Goal: Communication & Community: Share content

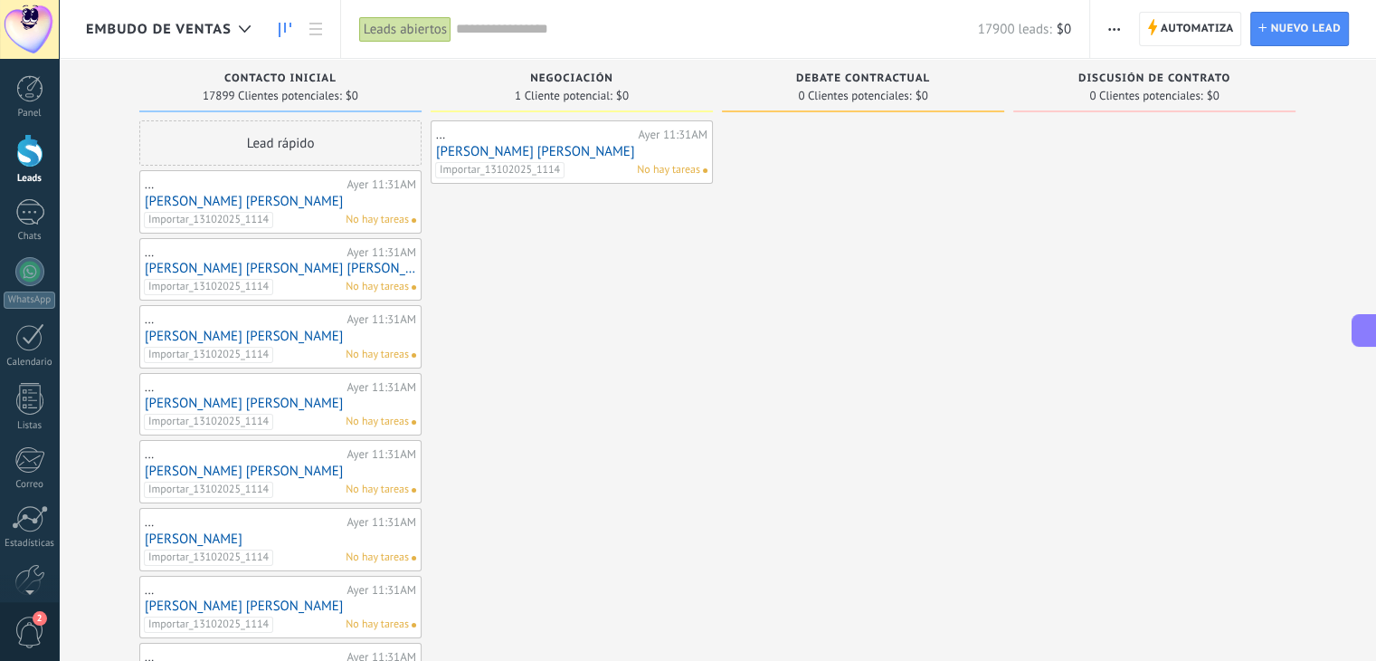
scroll to position [26, 0]
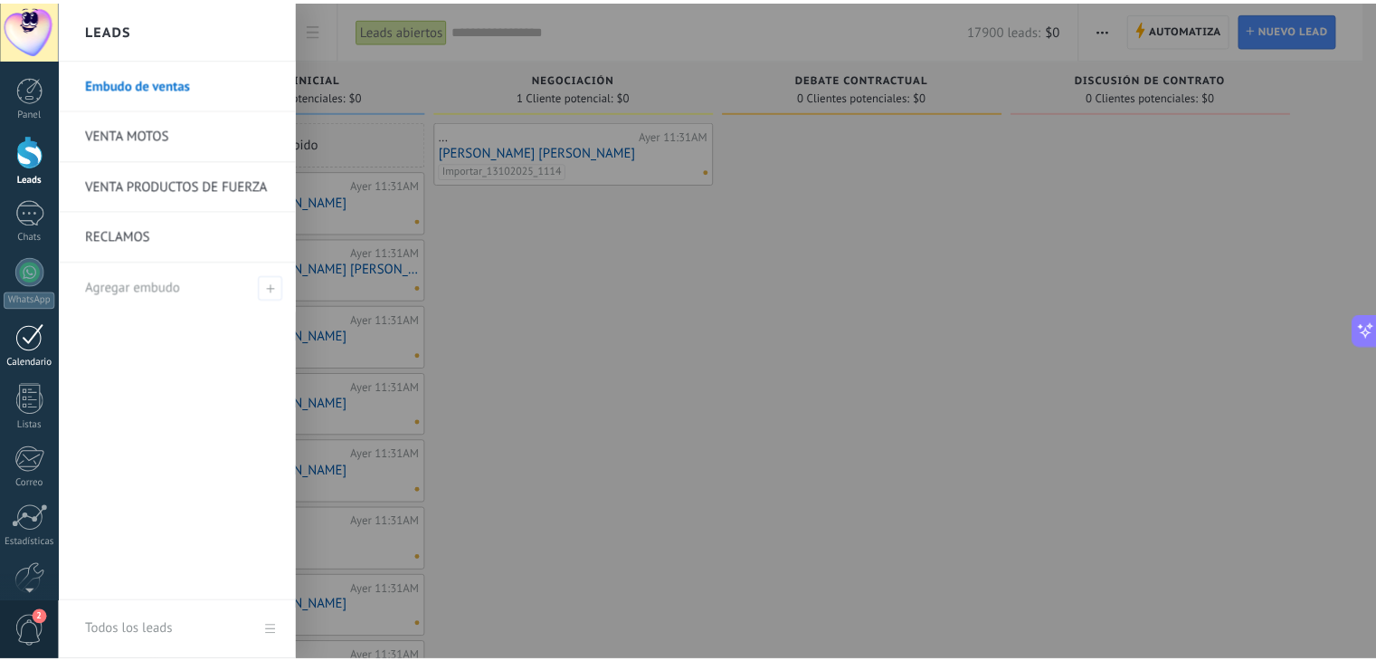
scroll to position [2629, 0]
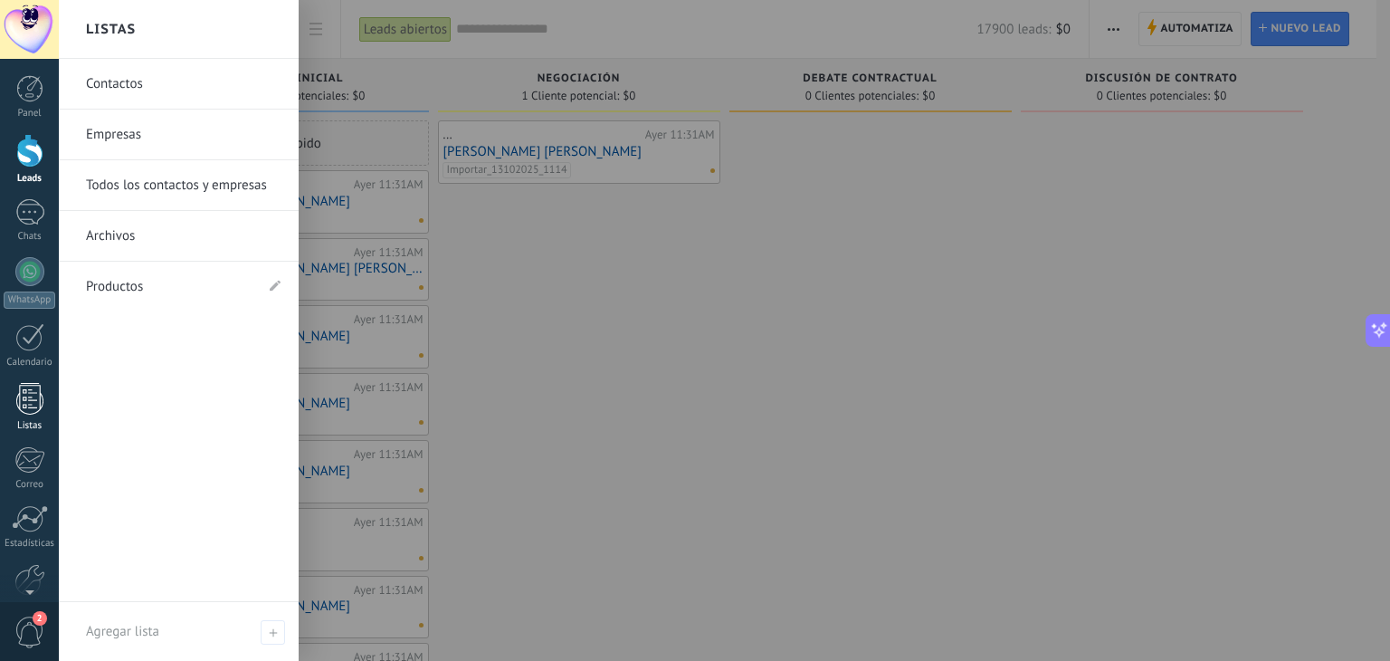
click at [34, 411] on div at bounding box center [29, 399] width 27 height 32
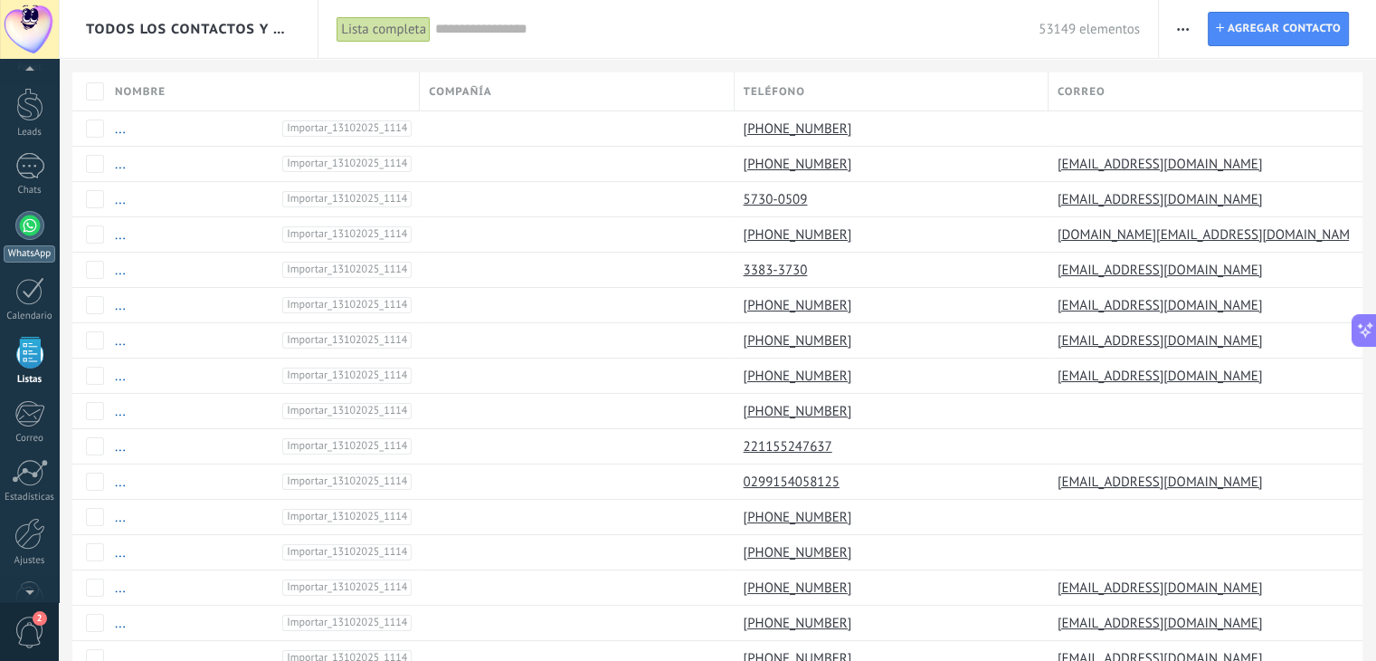
click at [32, 238] on div at bounding box center [29, 225] width 29 height 29
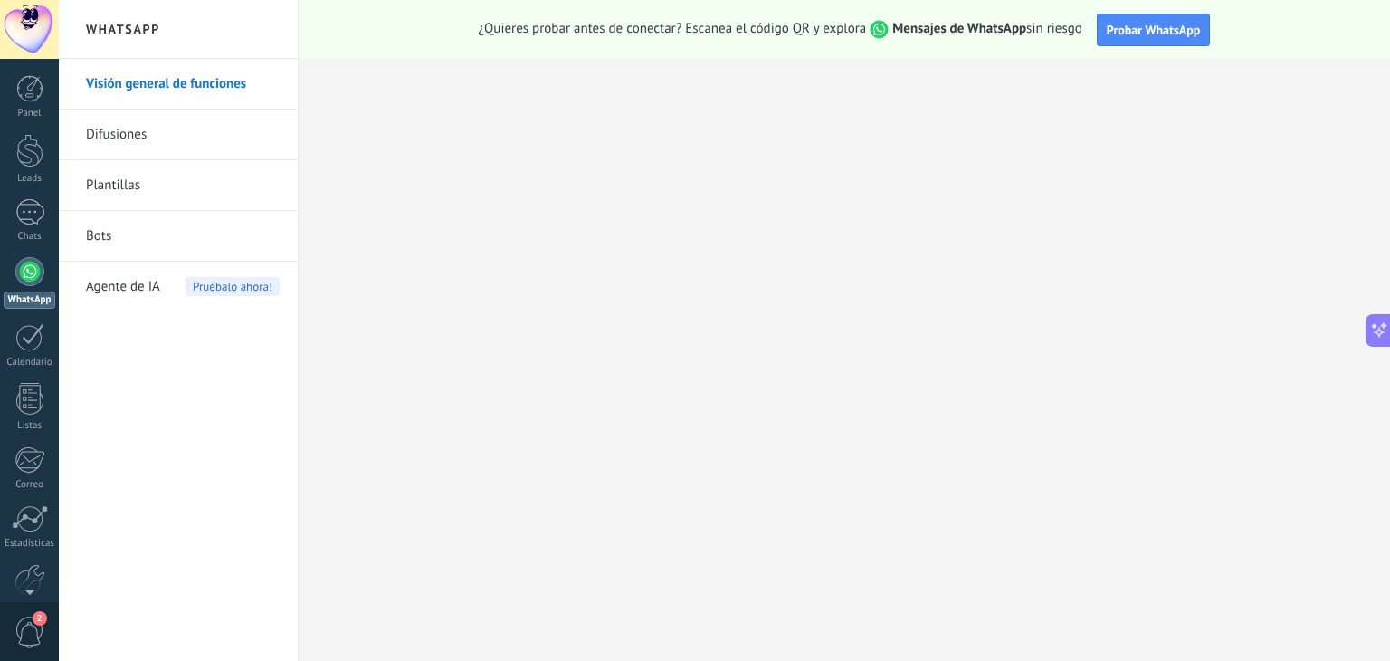
click at [93, 136] on link "Difusiones" at bounding box center [183, 134] width 194 height 51
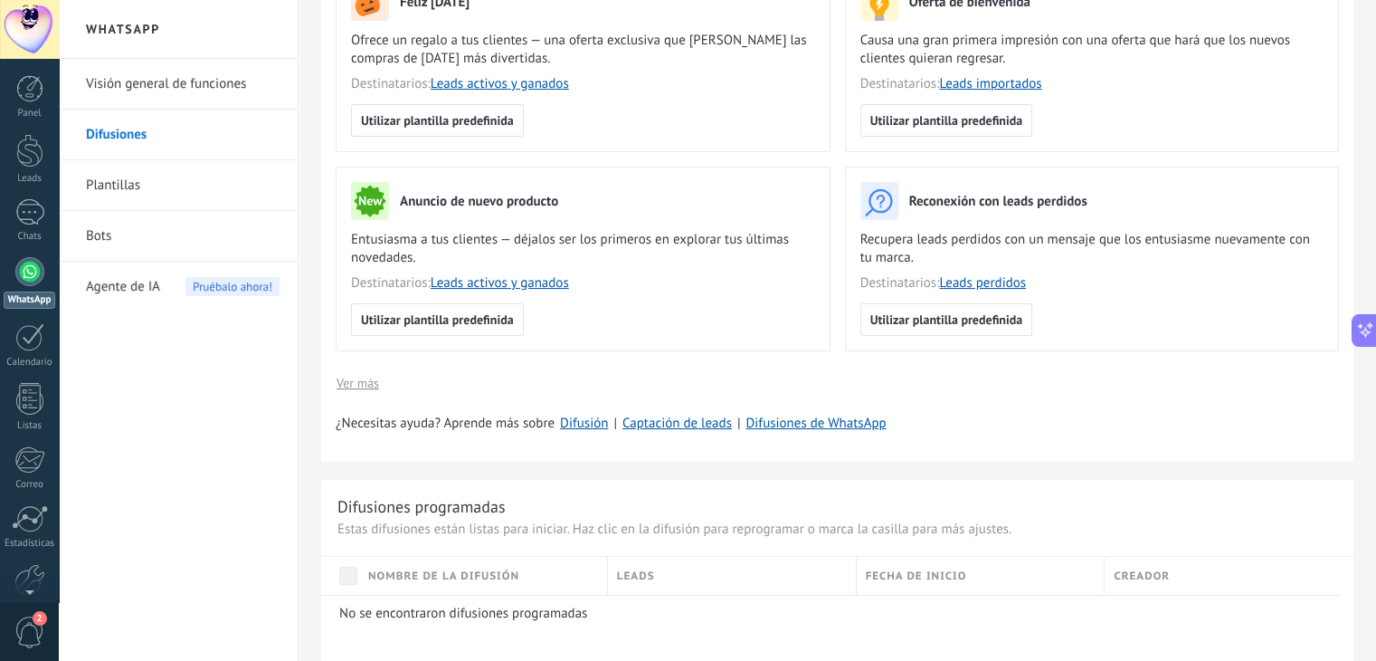
scroll to position [319, 0]
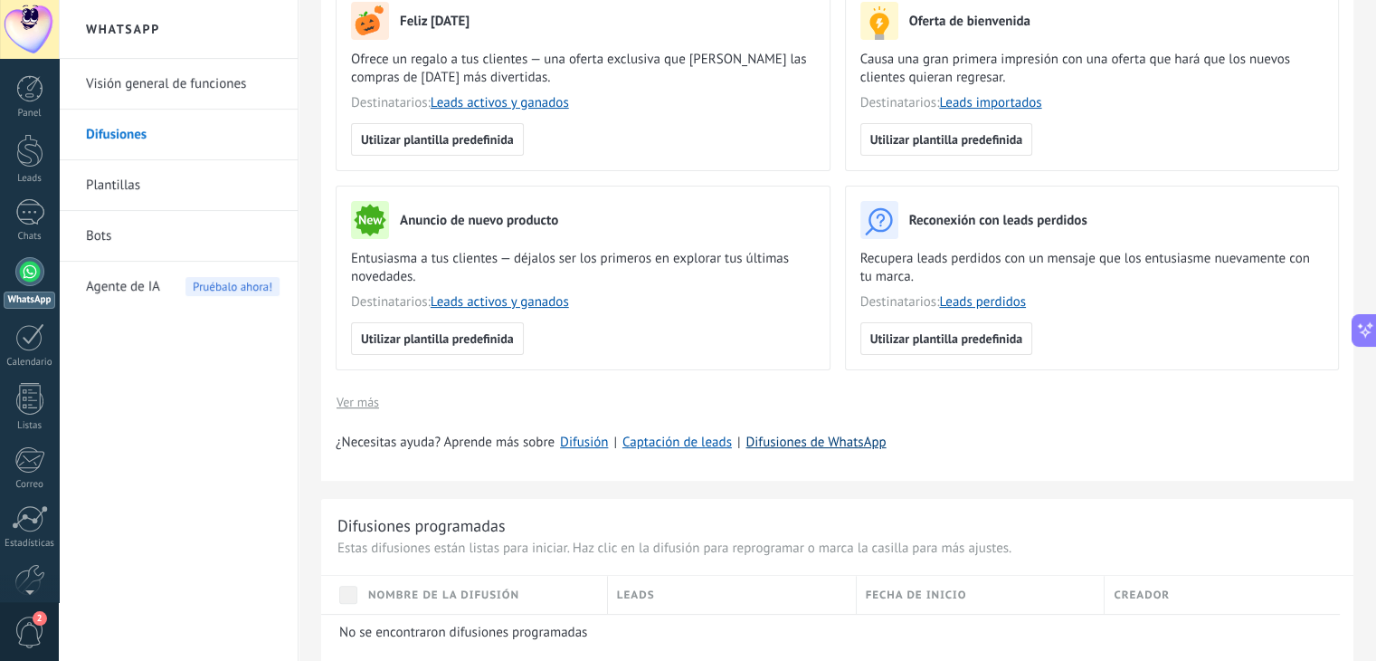
click at [783, 438] on link "Difusiones de WhatsApp" at bounding box center [816, 441] width 140 height 17
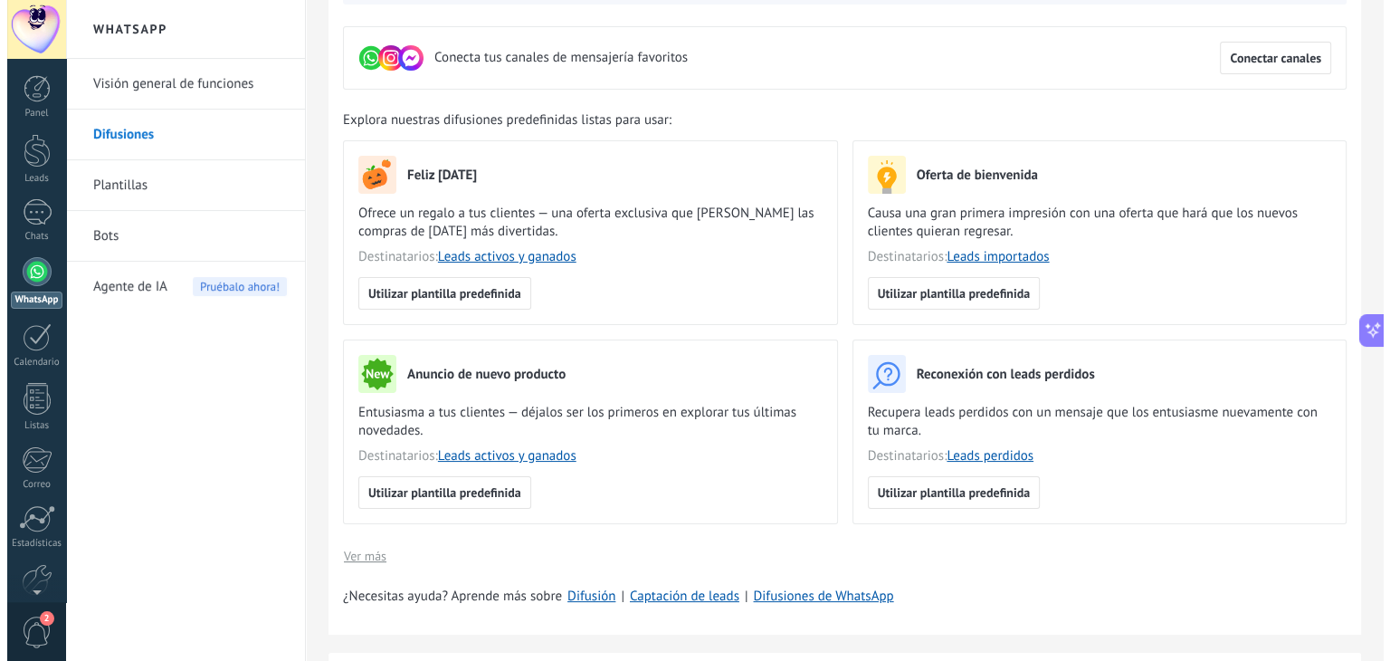
scroll to position [166, 0]
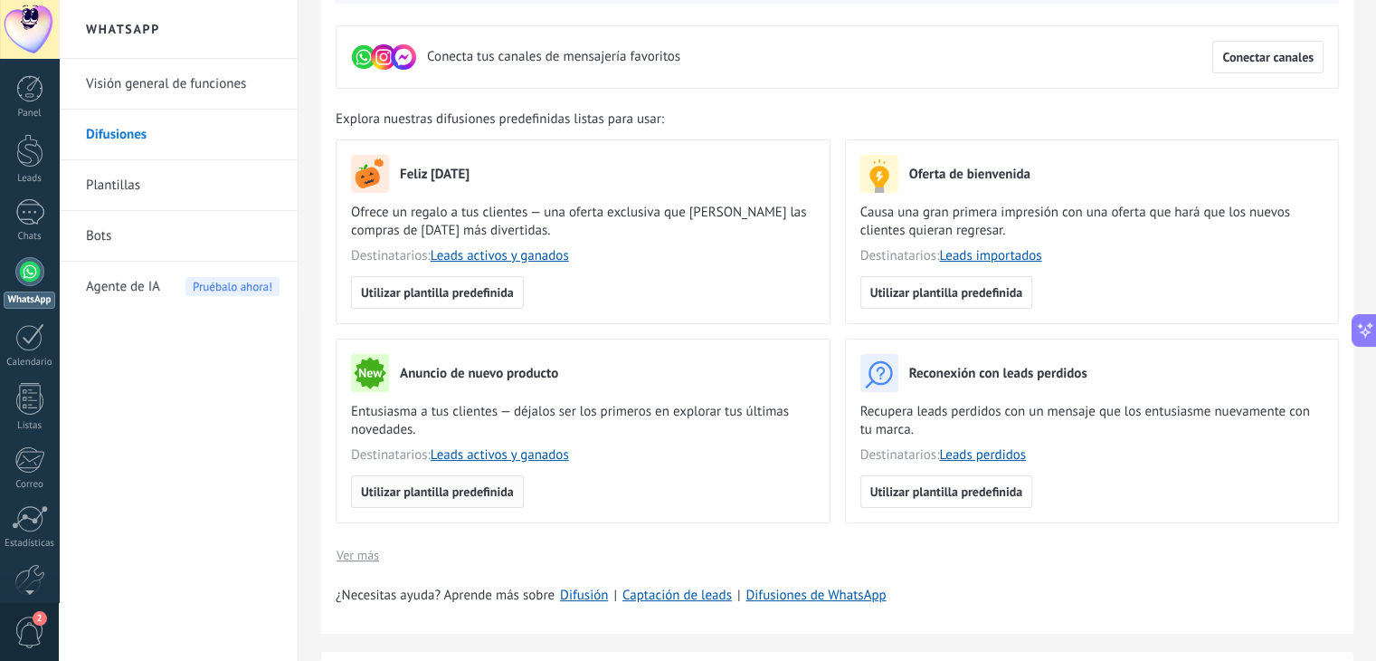
click at [425, 499] on button "Utilizar plantilla predefinida" at bounding box center [437, 491] width 173 height 33
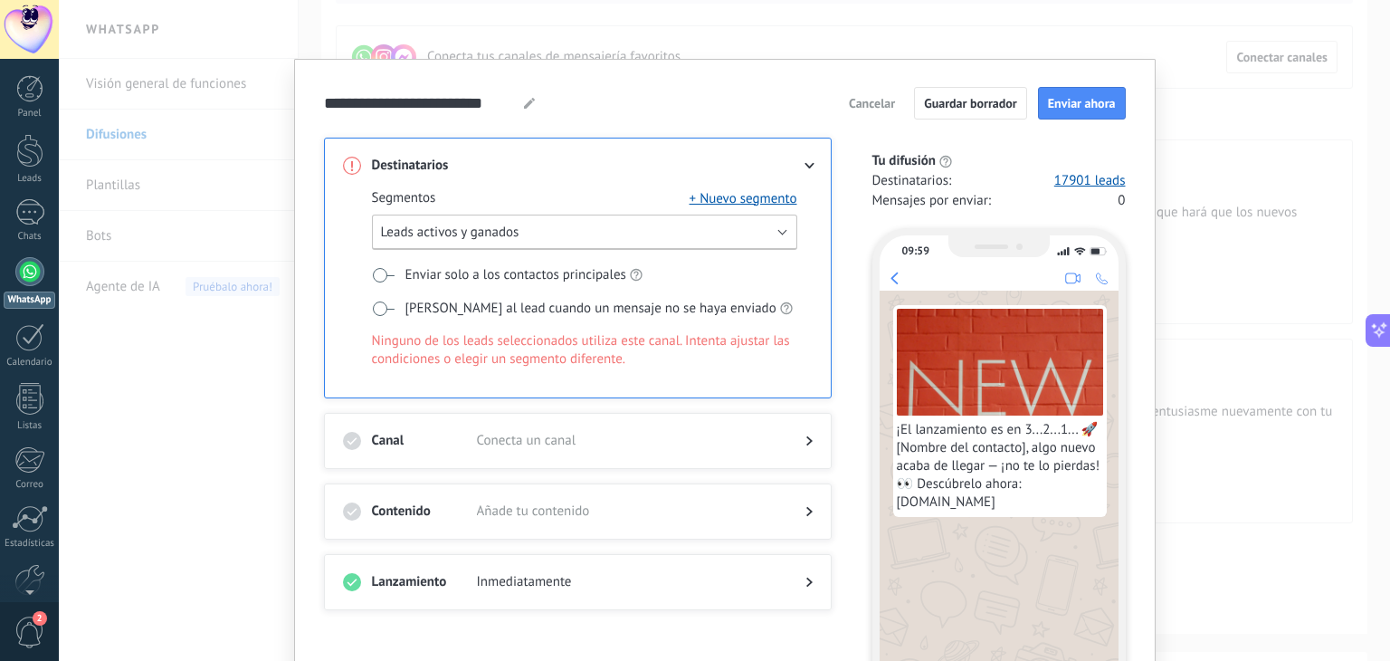
click at [460, 228] on span "Leads activos y ganados" at bounding box center [450, 231] width 138 height 17
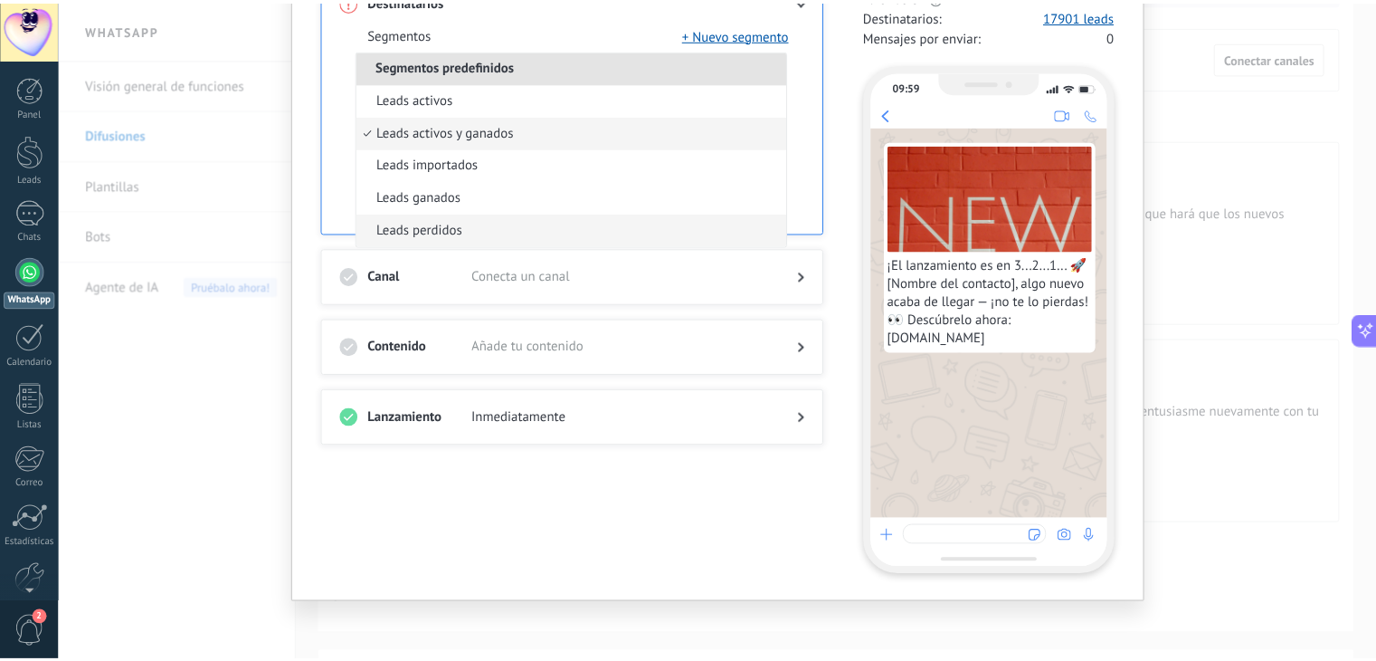
scroll to position [0, 0]
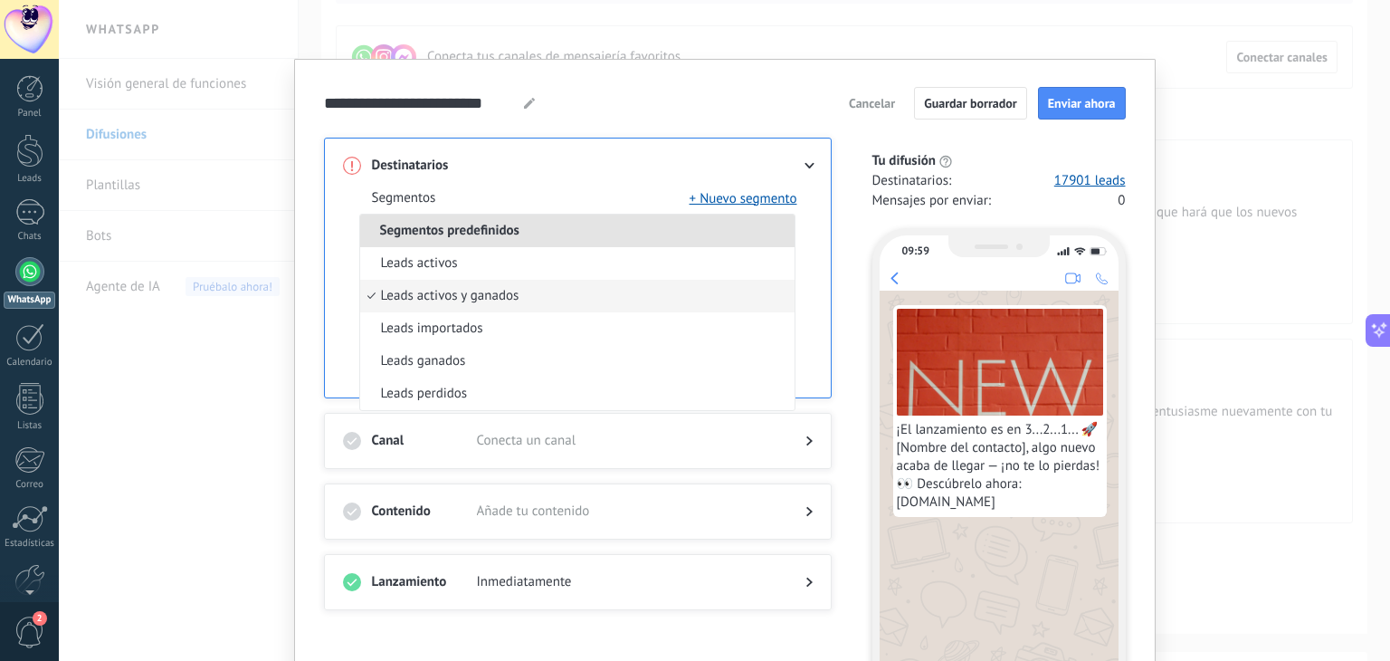
click at [1231, 207] on div "**********" at bounding box center [724, 330] width 1331 height 661
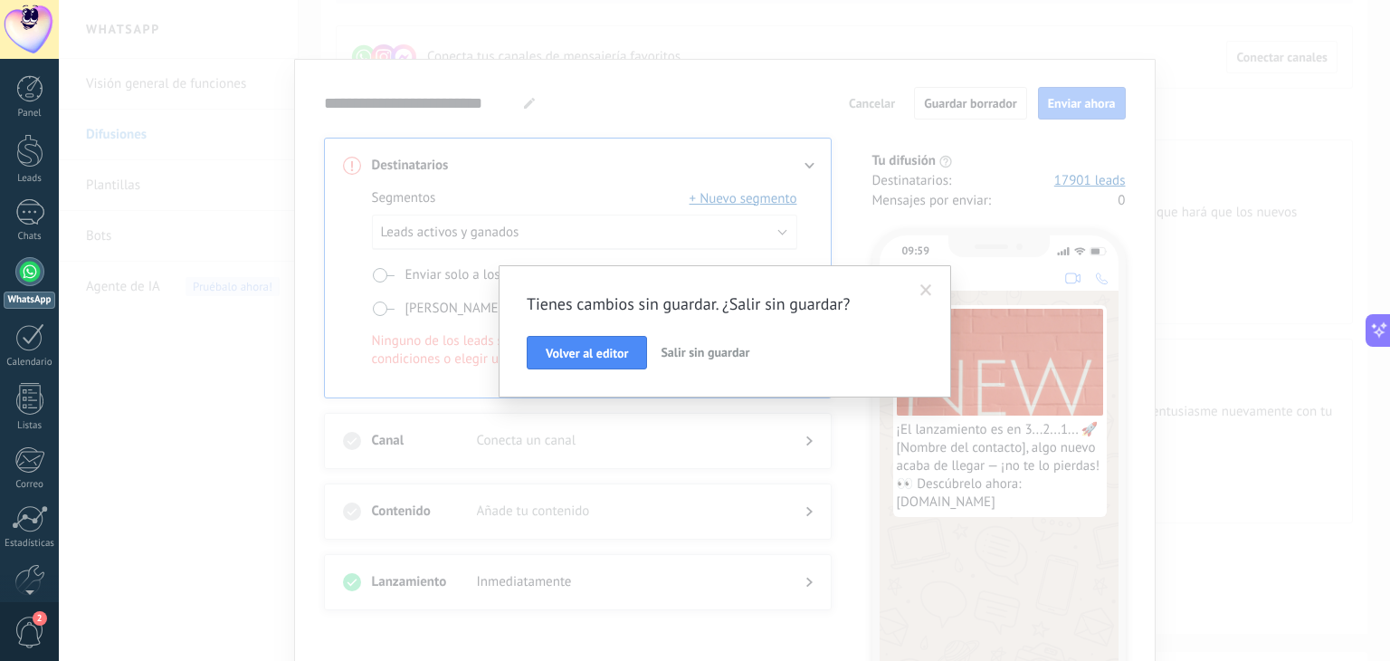
click at [708, 345] on span "Salir sin guardar" at bounding box center [705, 352] width 89 height 16
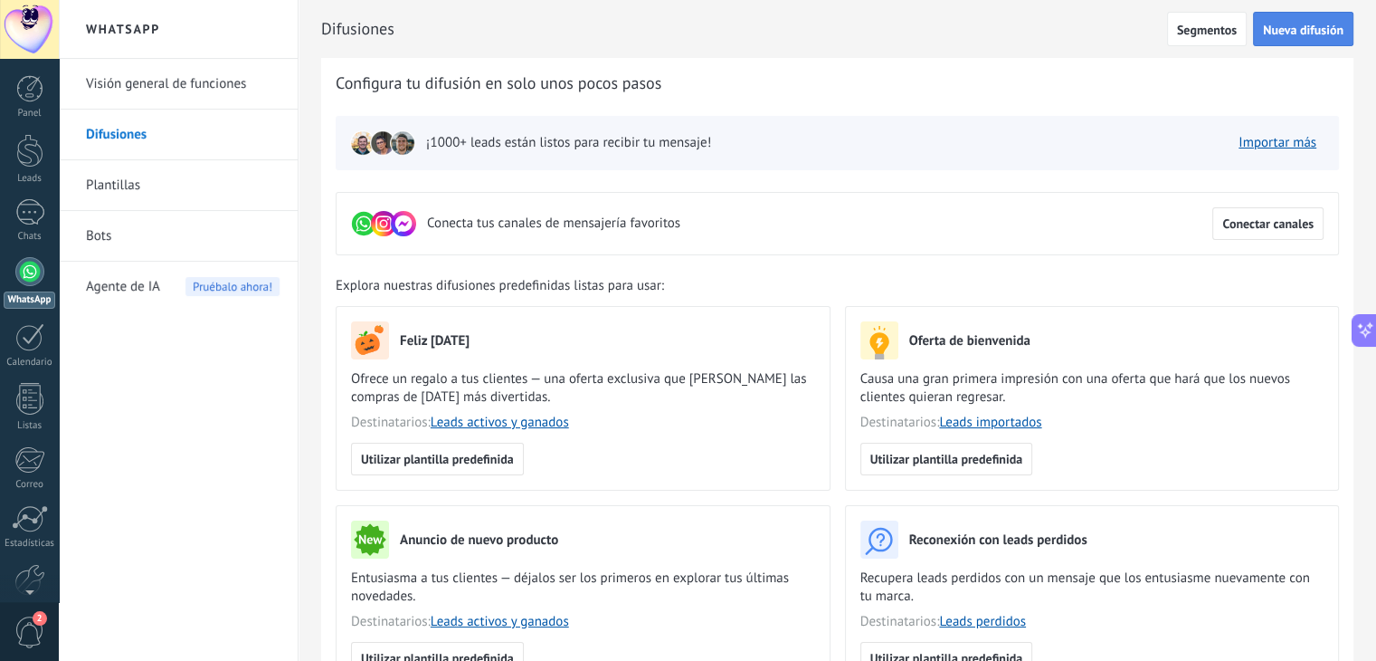
click at [1298, 14] on button "Nueva difusión" at bounding box center [1303, 29] width 100 height 34
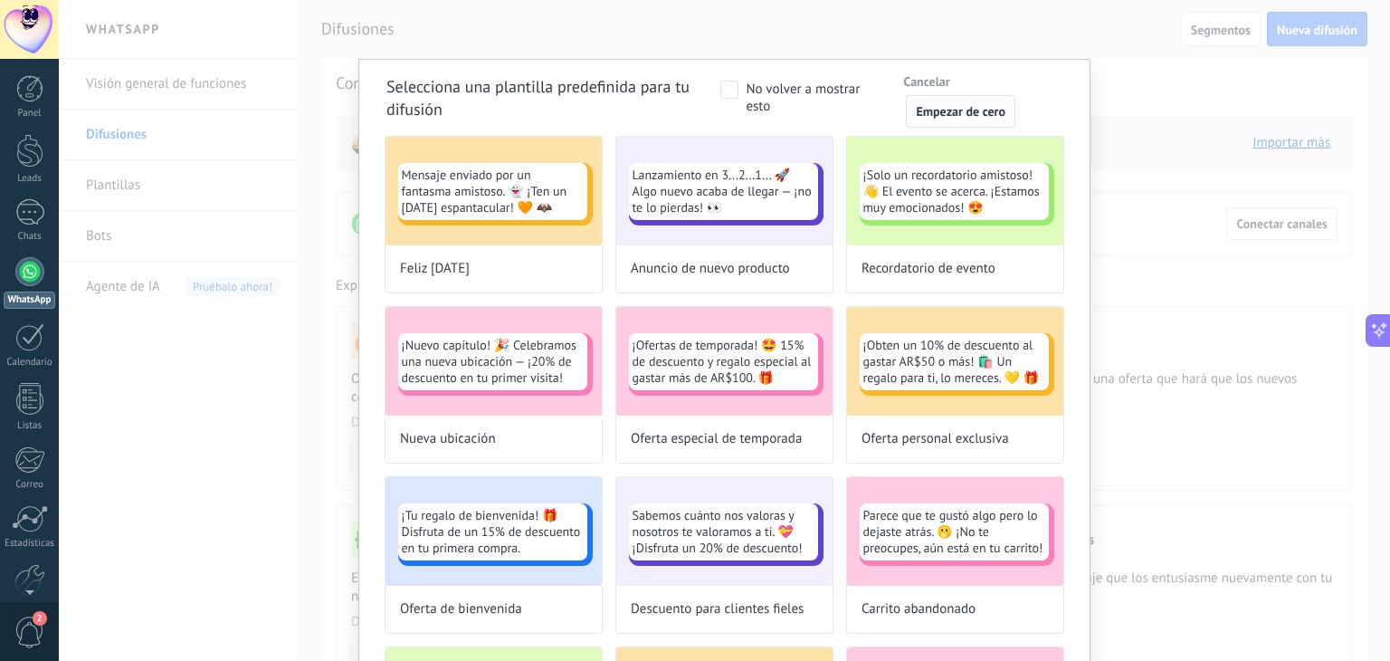
click at [922, 109] on span "Empezar de cero" at bounding box center [961, 111] width 90 height 13
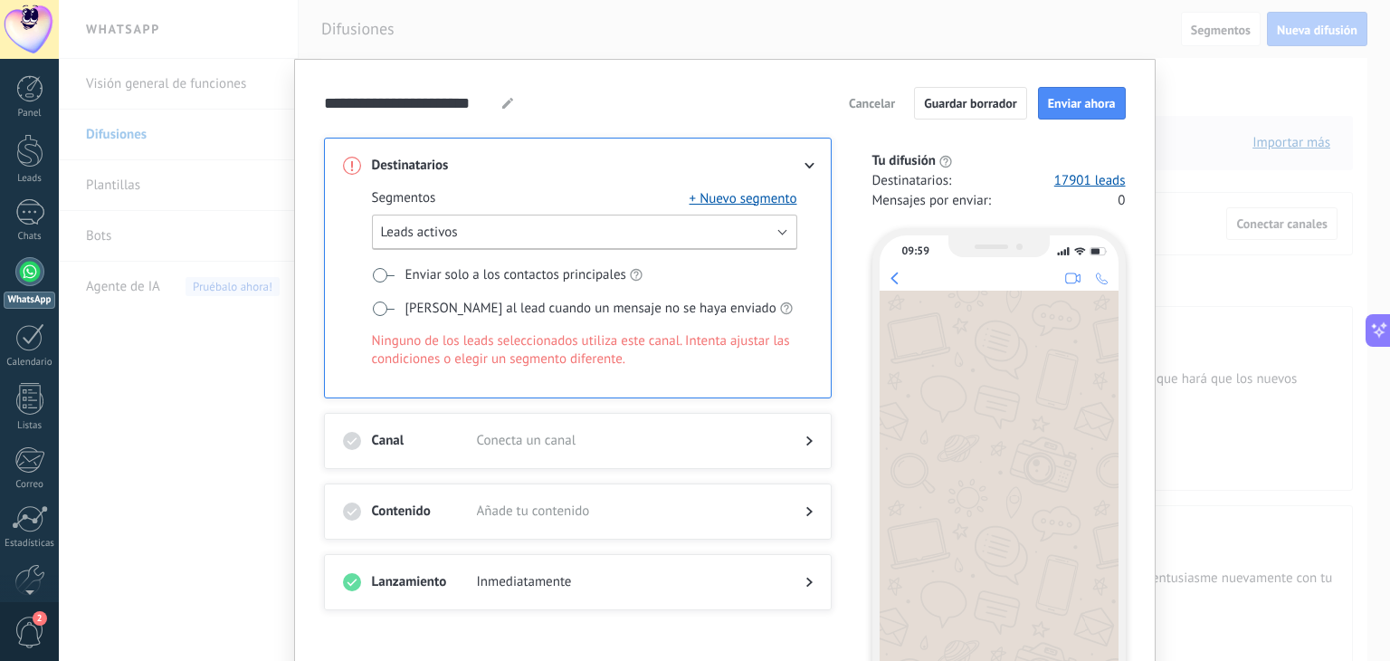
click at [737, 223] on button "Leads activos" at bounding box center [584, 231] width 425 height 35
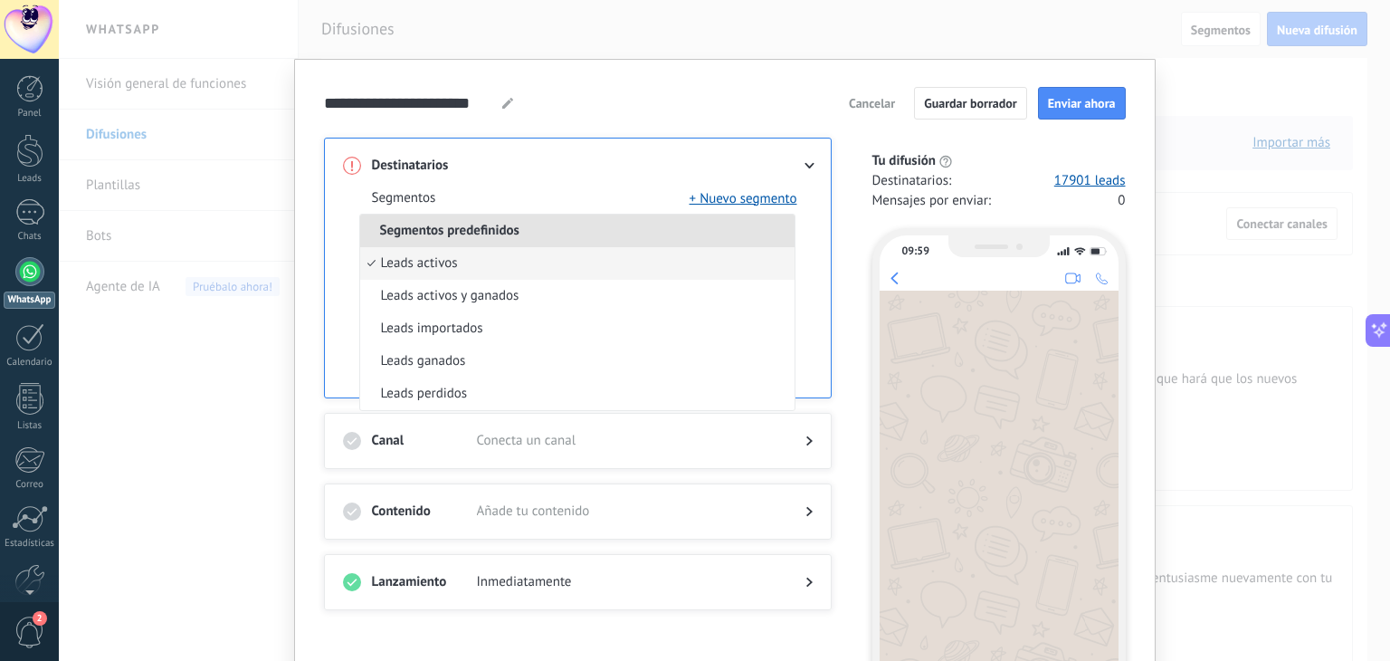
click at [709, 117] on div "**********" at bounding box center [725, 103] width 802 height 33
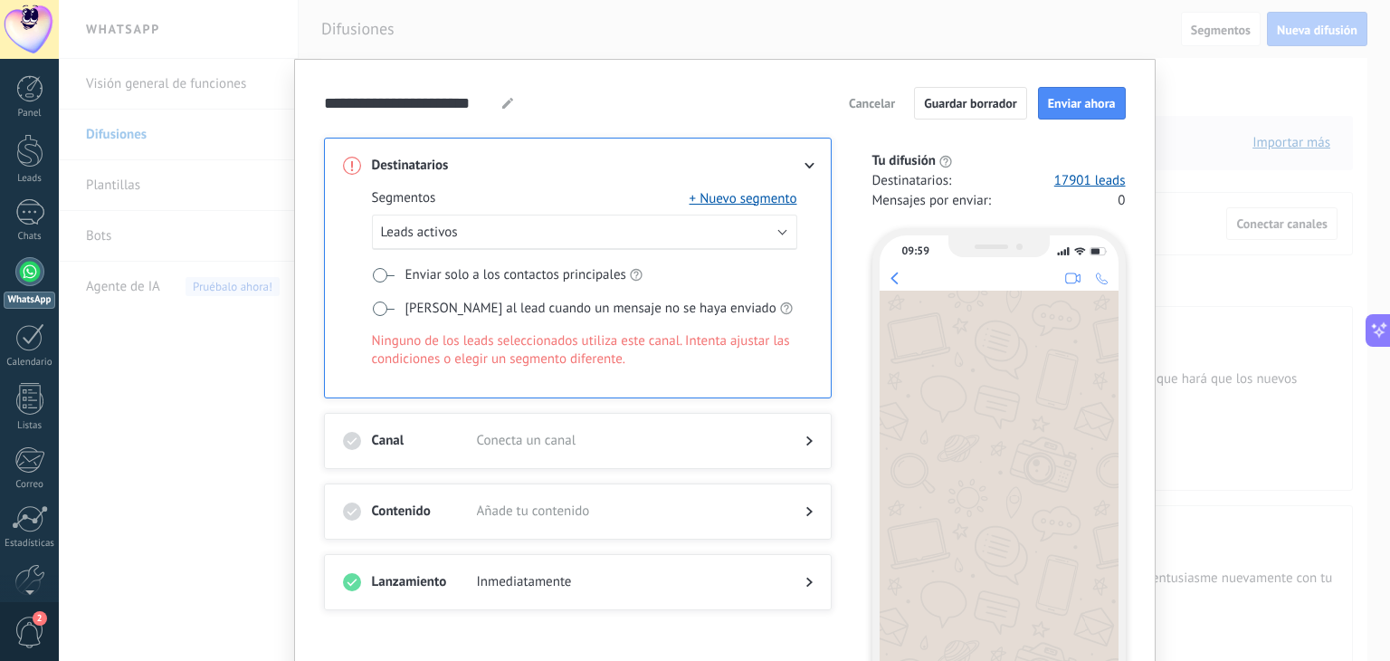
click at [552, 250] on div "Leads activos" at bounding box center [584, 232] width 425 height 36
click at [550, 243] on button "Leads activos" at bounding box center [584, 231] width 425 height 35
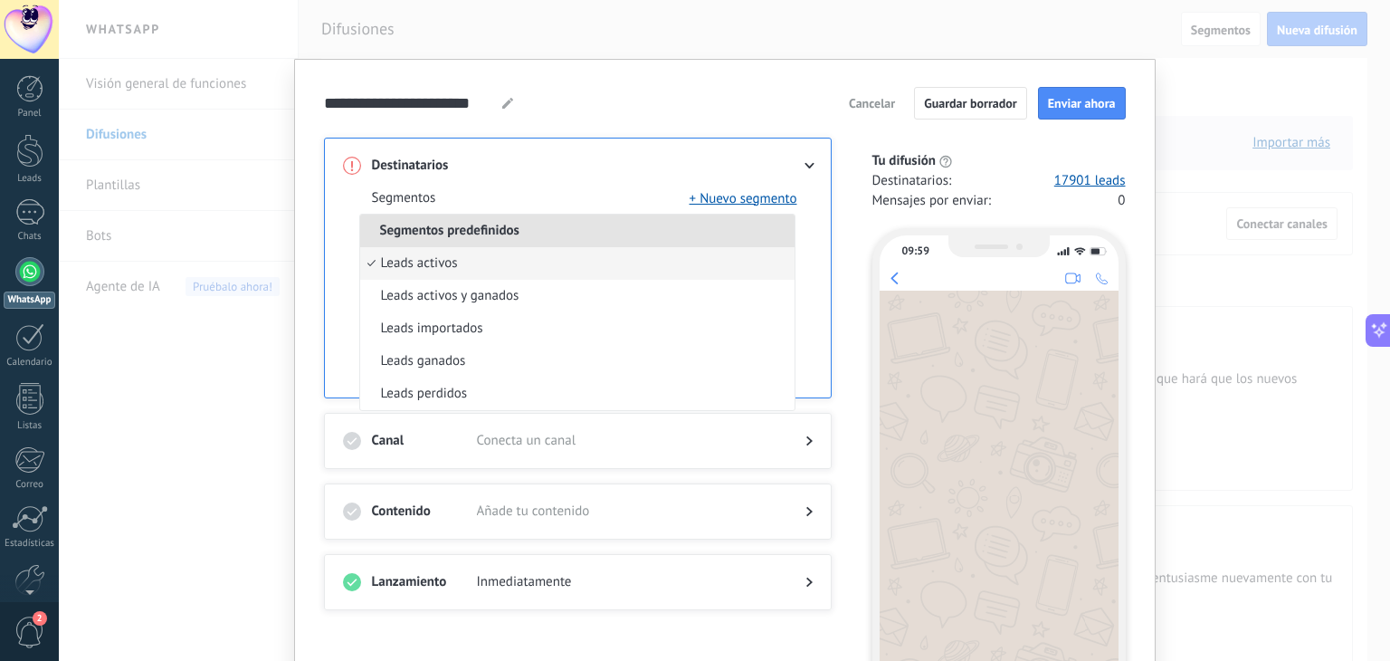
click at [515, 146] on div "Destinatarios Segmentos + Nuevo segmento Segmentos predefinidos Leads activos L…" at bounding box center [578, 268] width 508 height 261
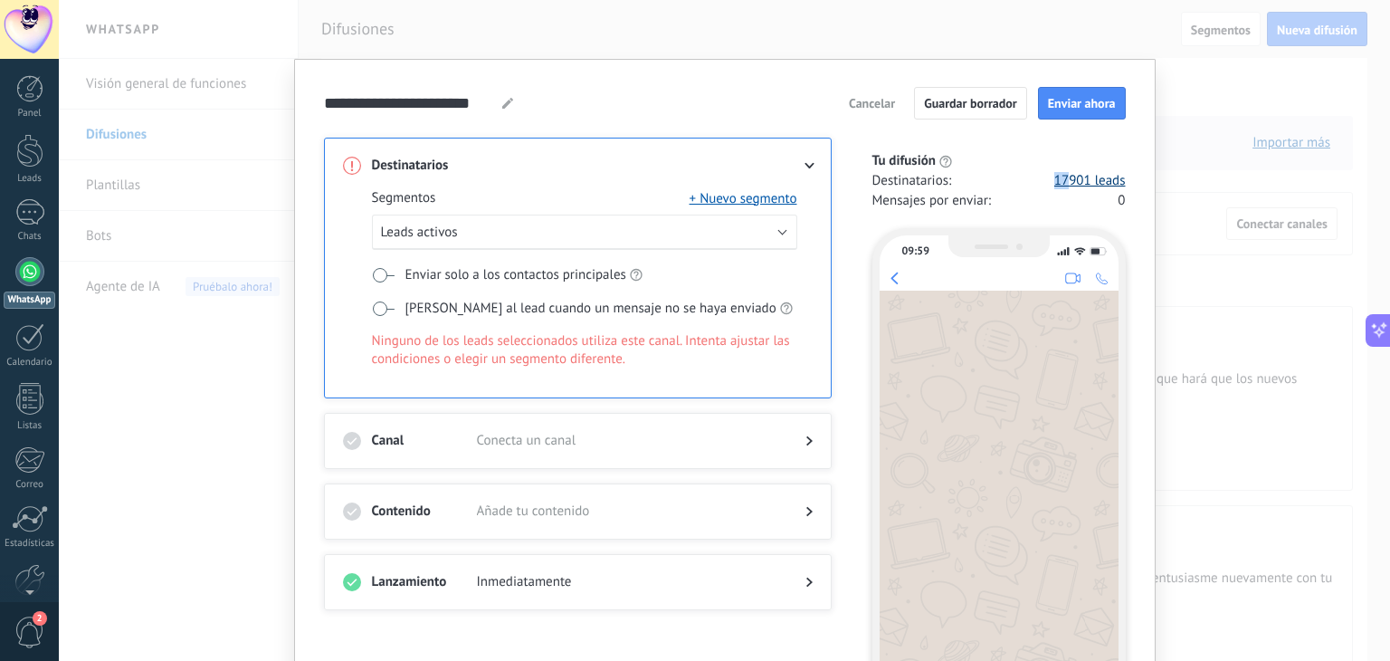
drag, startPoint x: 1041, startPoint y: 182, endPoint x: 1057, endPoint y: 185, distance: 15.6
click at [1057, 185] on div "Destinatarios : 17901 leads" at bounding box center [998, 181] width 253 height 18
click at [978, 183] on div "Destinatarios : 17901 leads" at bounding box center [998, 181] width 253 height 18
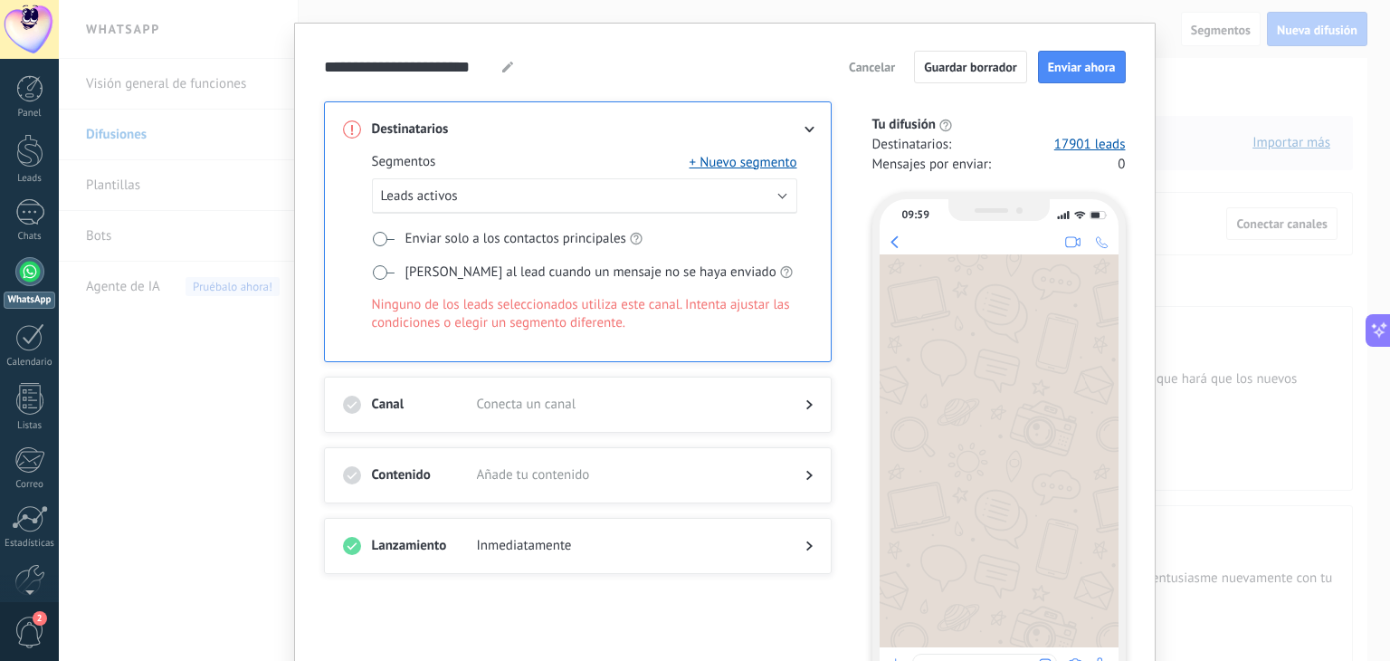
scroll to position [166, 0]
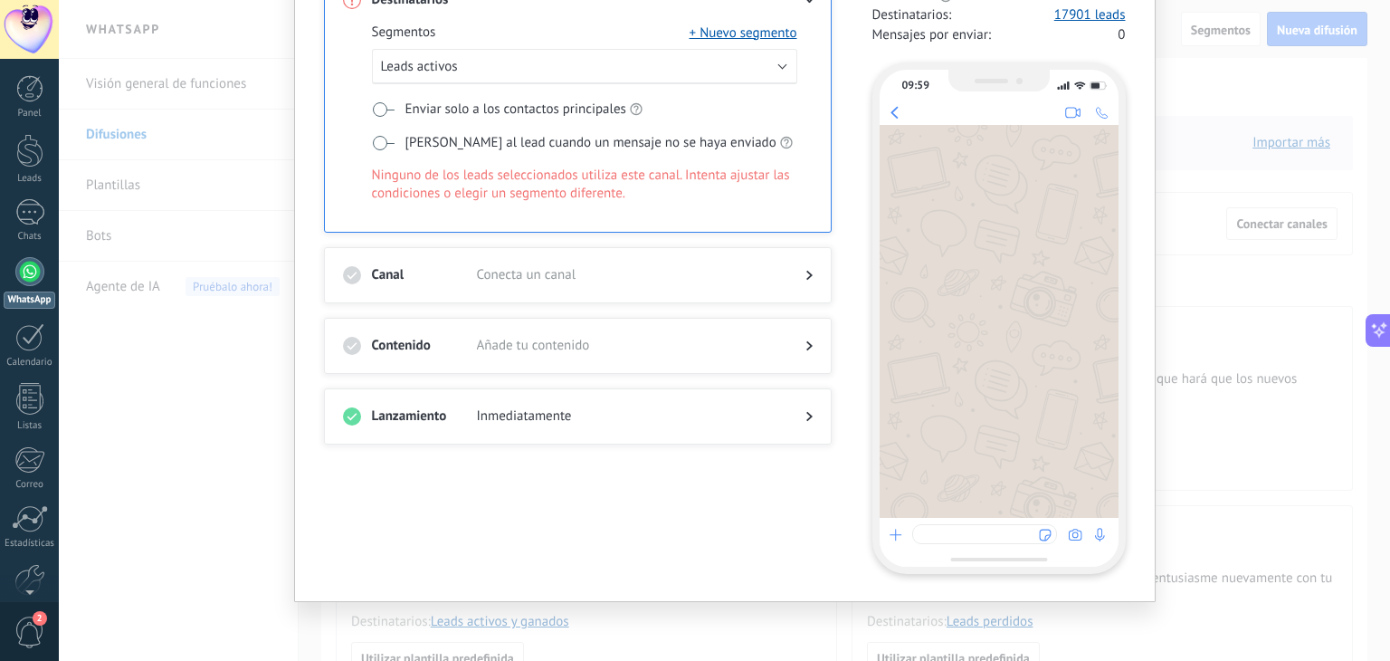
click at [724, 293] on div at bounding box center [578, 293] width 470 height 18
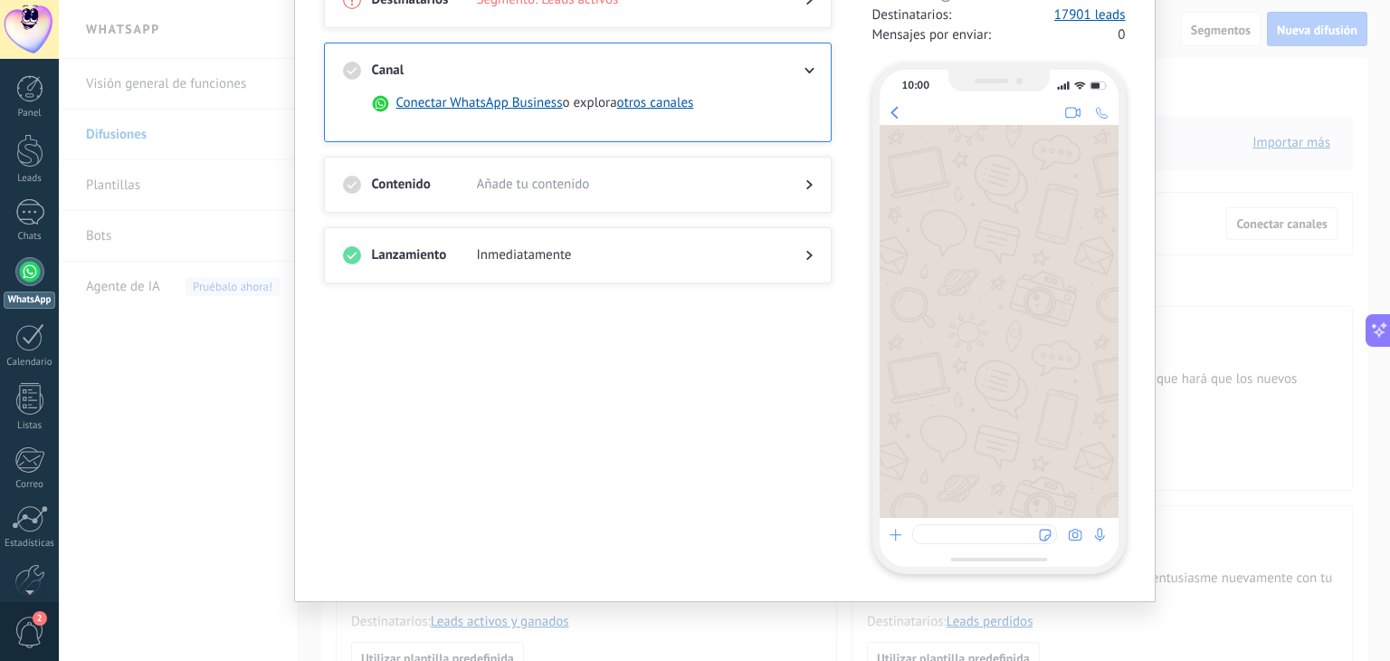
click at [145, 310] on div "**********" at bounding box center [724, 330] width 1331 height 661
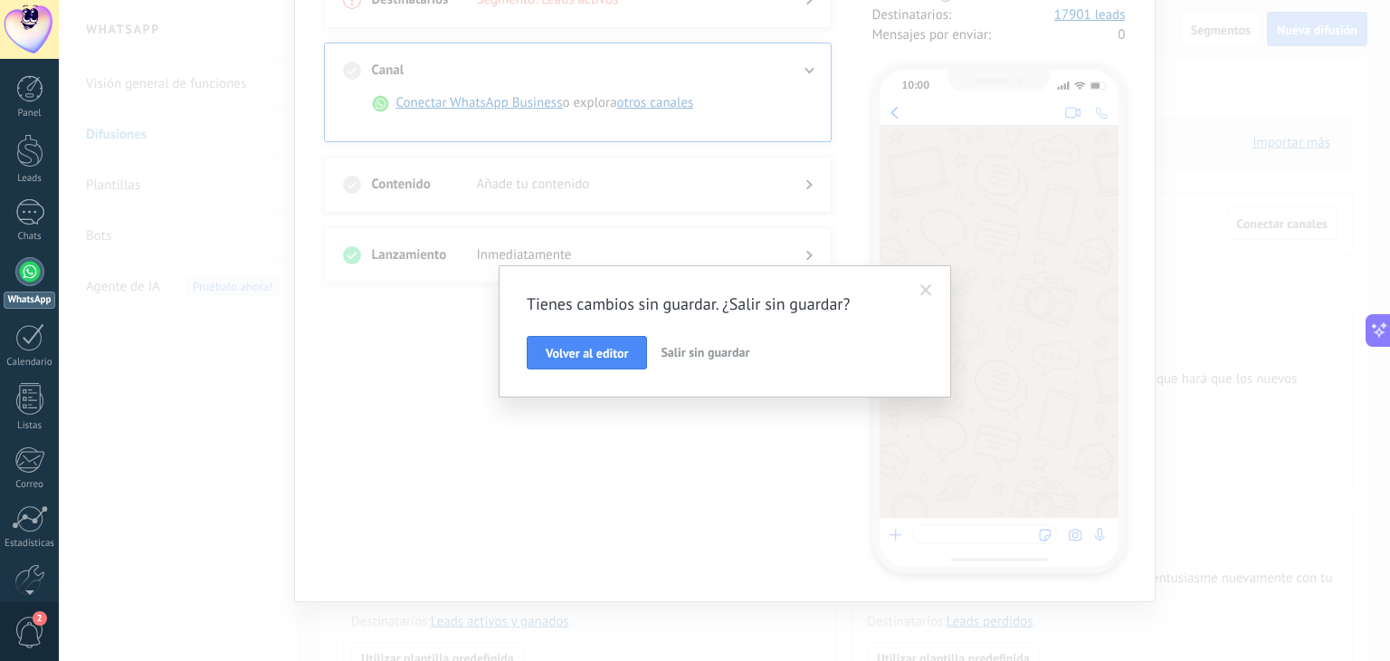
click at [718, 366] on button "Salir sin guardar" at bounding box center [704, 353] width 103 height 34
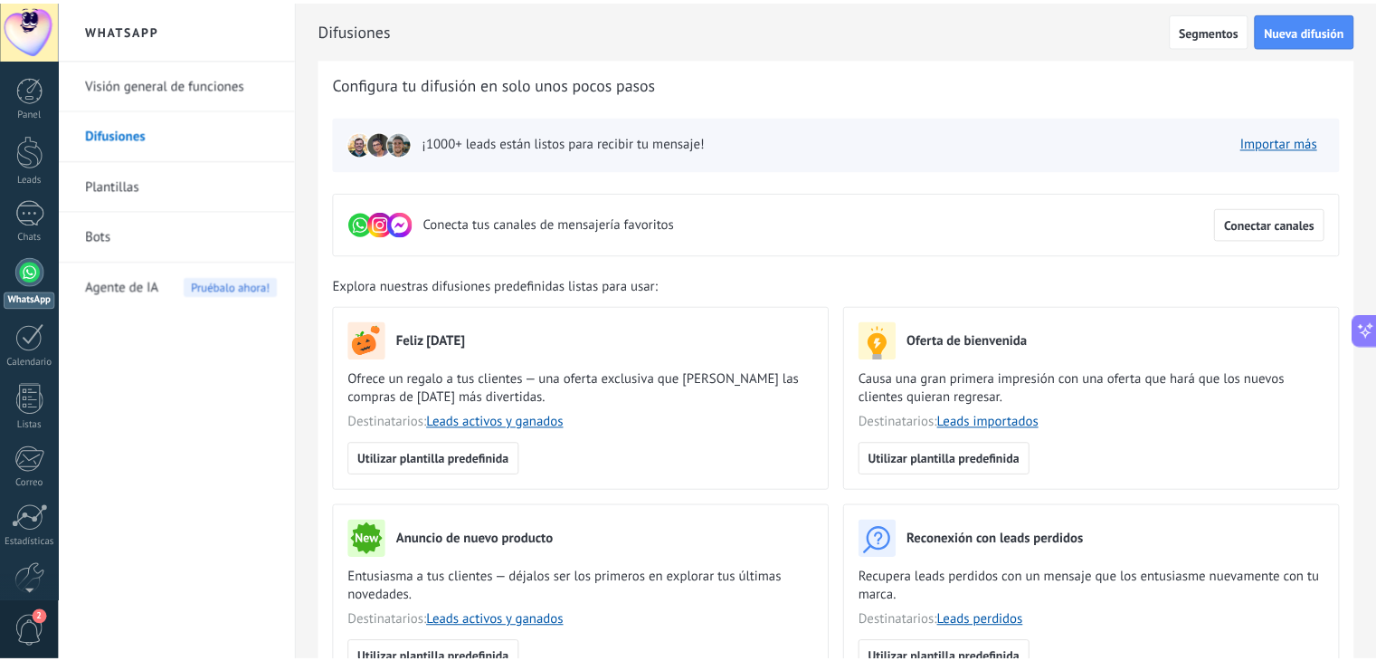
scroll to position [0, 0]
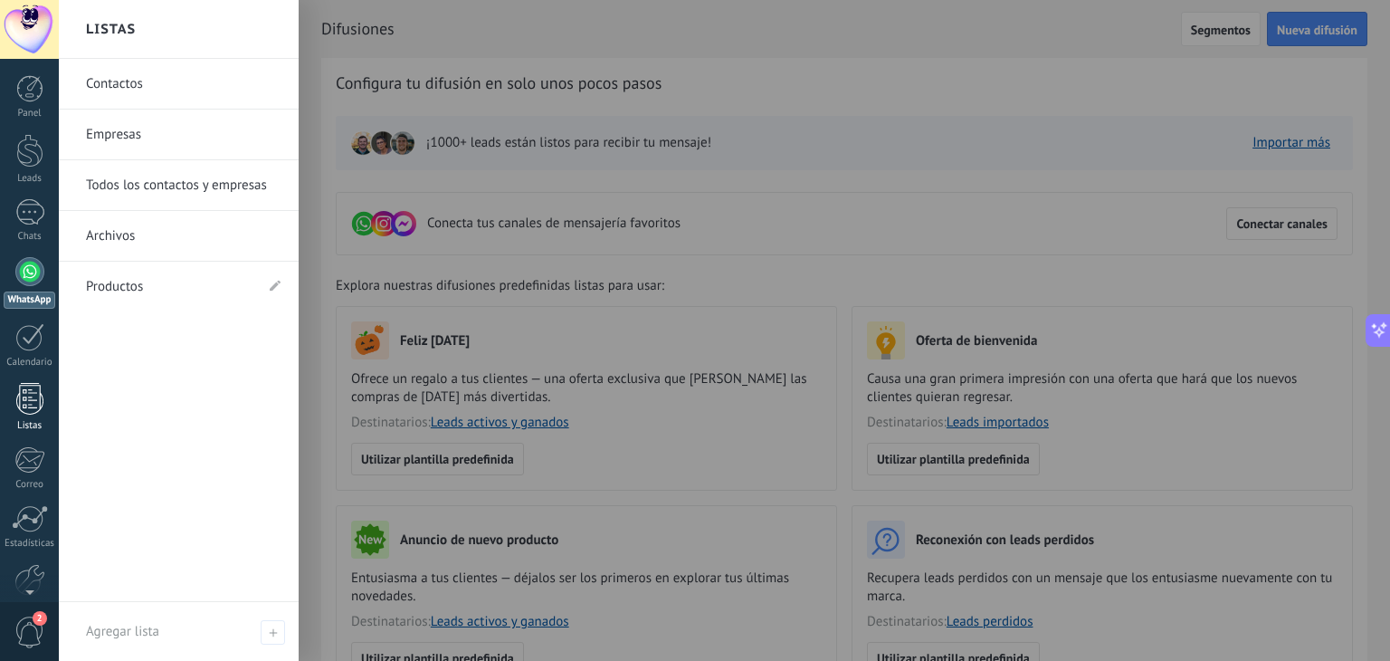
click at [16, 392] on div at bounding box center [29, 399] width 27 height 32
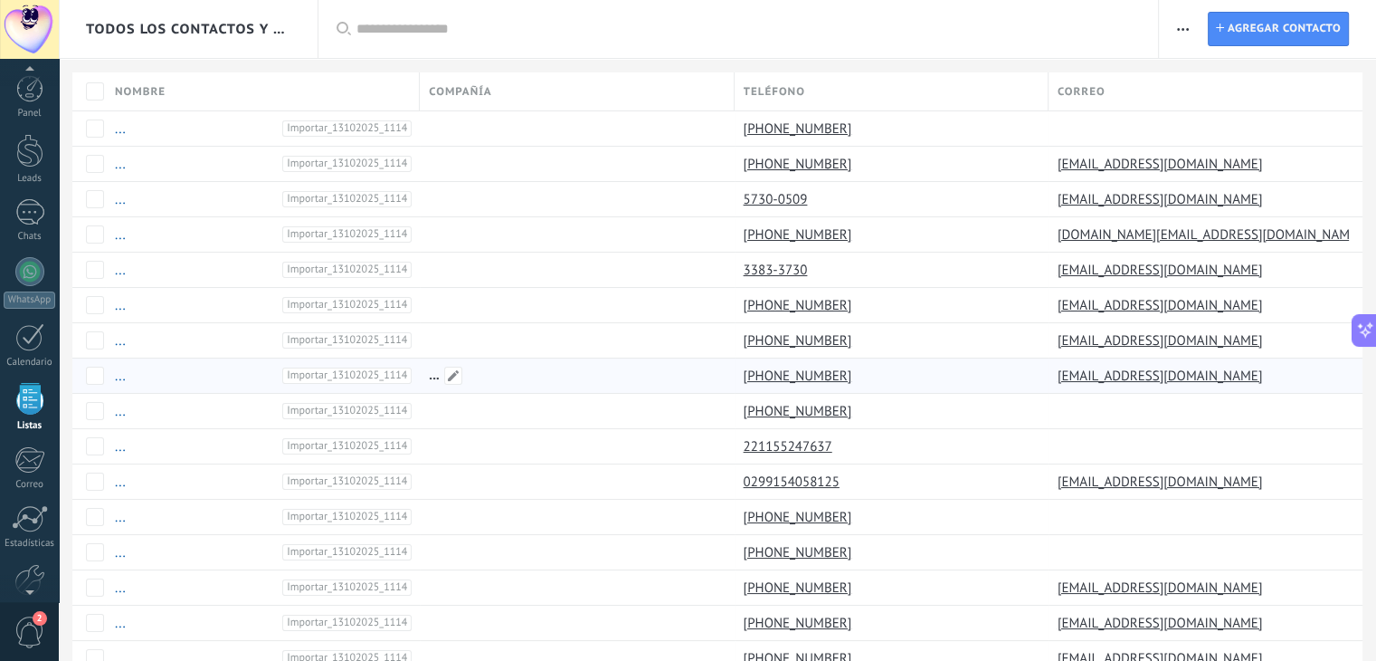
scroll to position [46, 0]
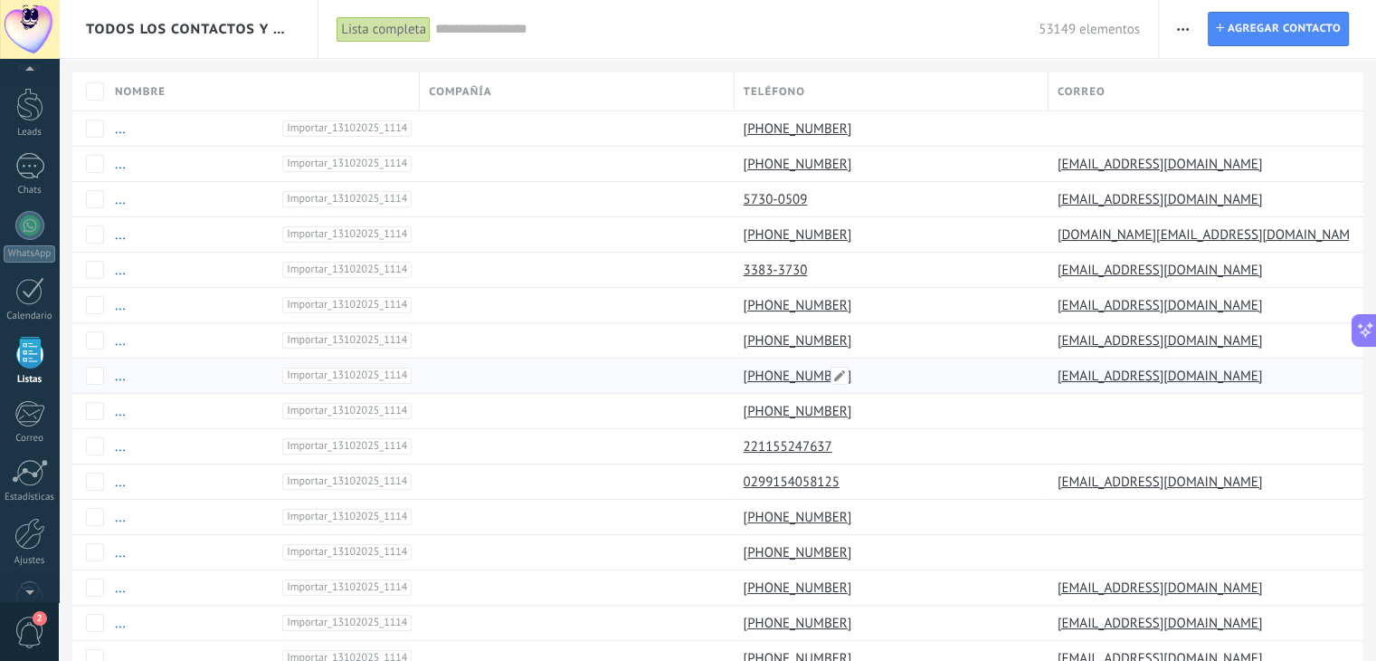
drag, startPoint x: 1031, startPoint y: 24, endPoint x: 973, endPoint y: 367, distance: 347.8
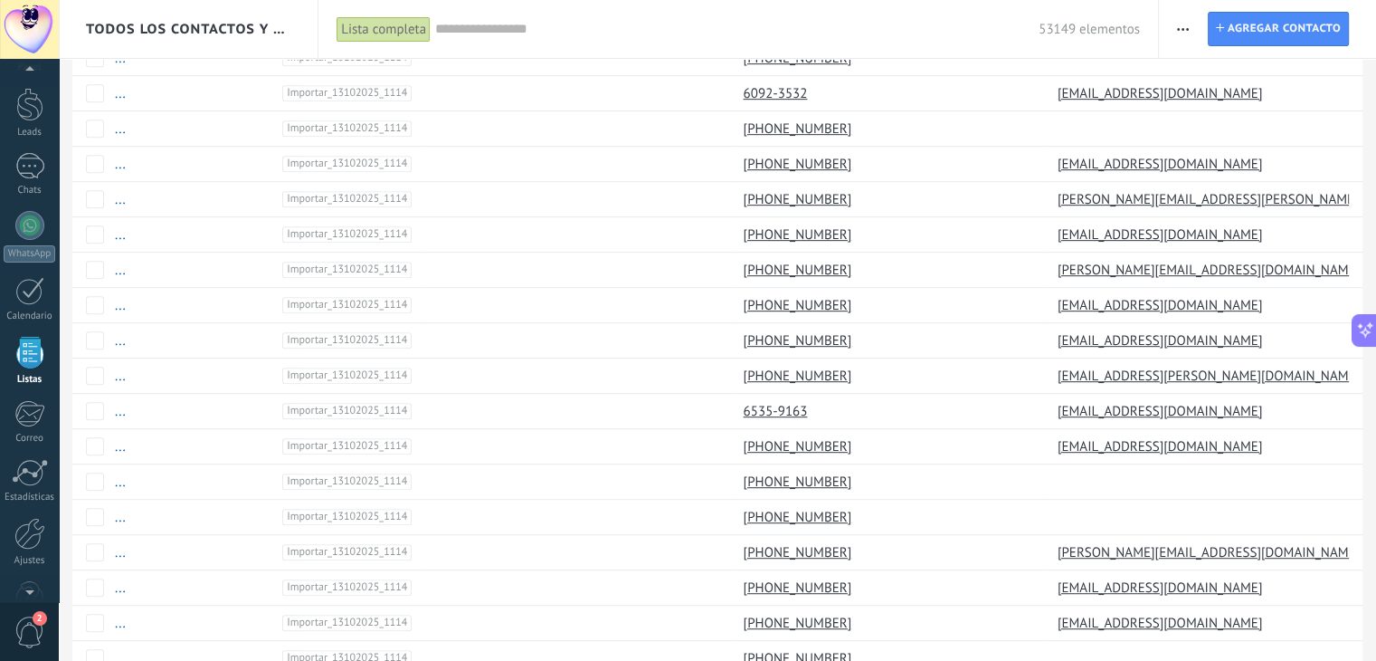
scroll to position [1264, 0]
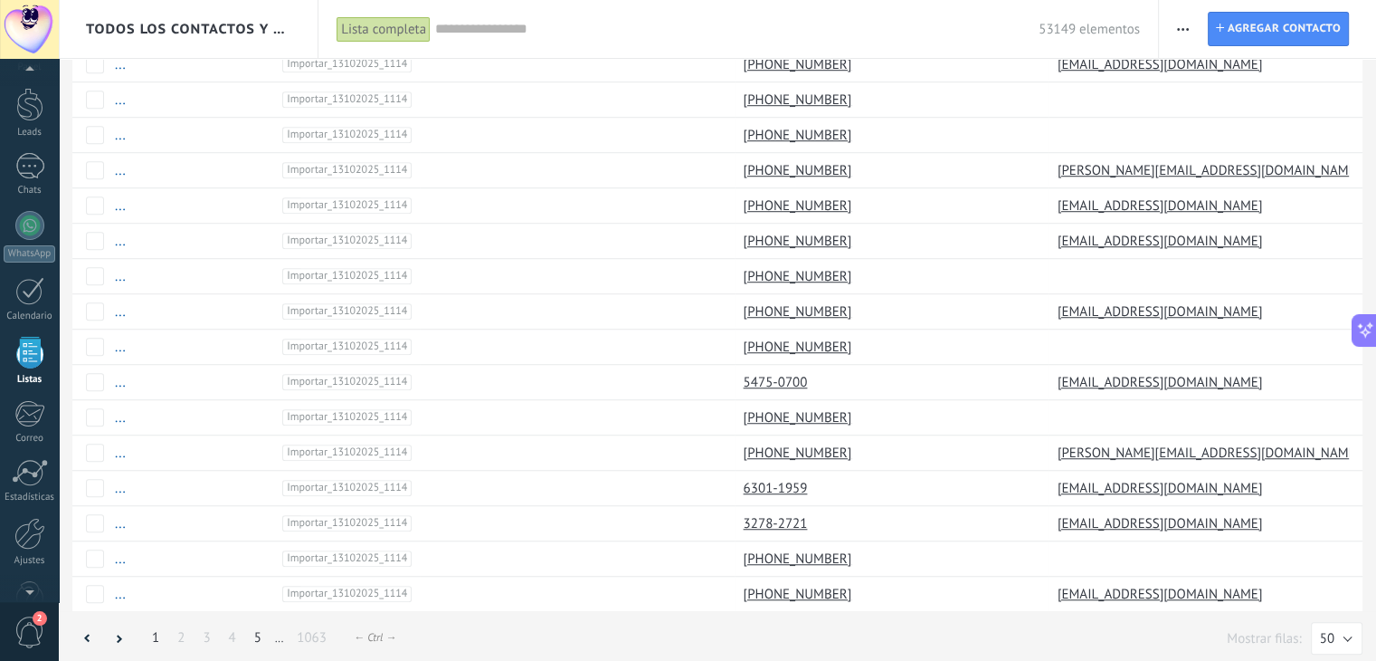
click at [253, 621] on link "5" at bounding box center [257, 637] width 25 height 35
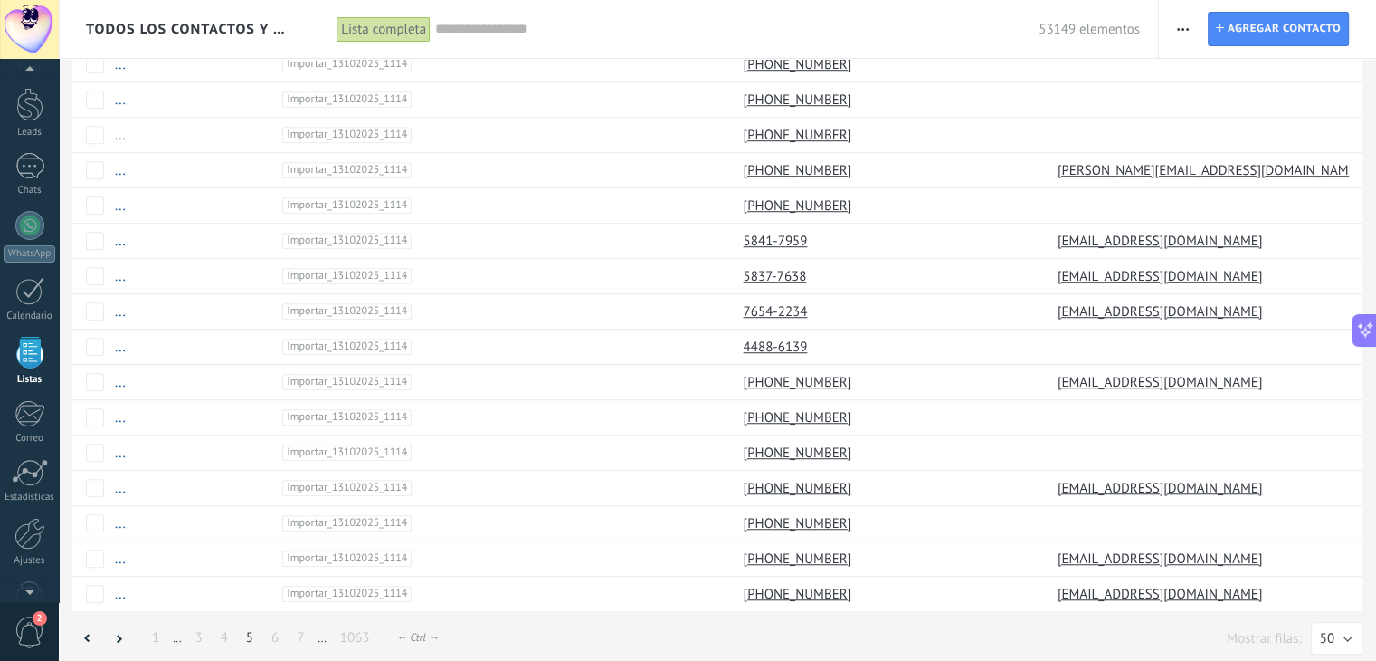
scroll to position [1263, 0]
click at [351, 630] on link "1063" at bounding box center [355, 638] width 48 height 35
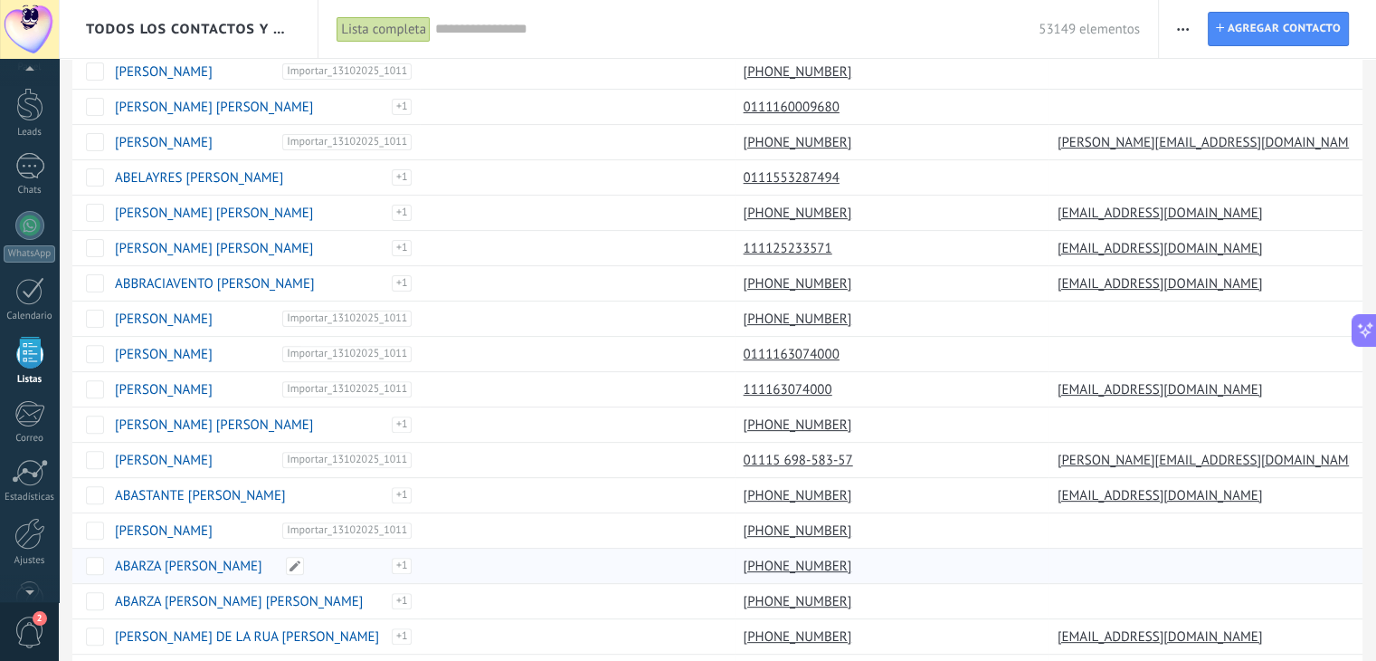
scroll to position [1229, 0]
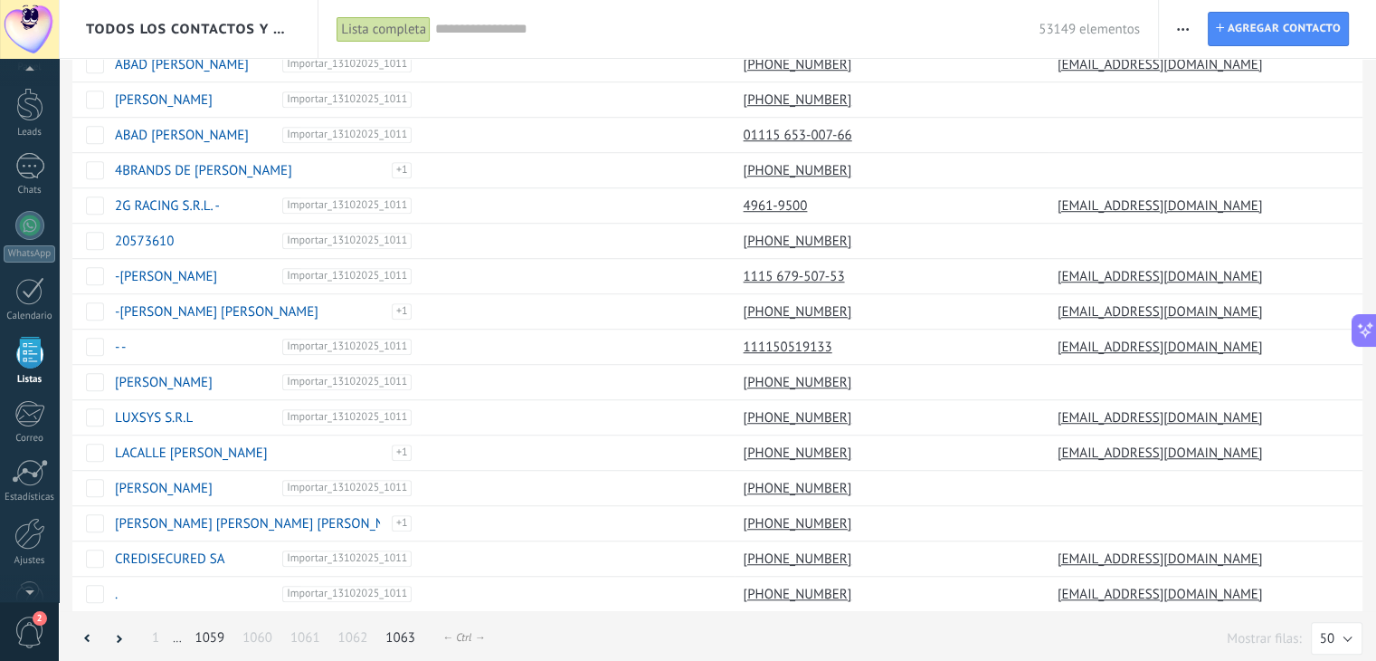
click at [196, 625] on link "1059" at bounding box center [209, 637] width 48 height 35
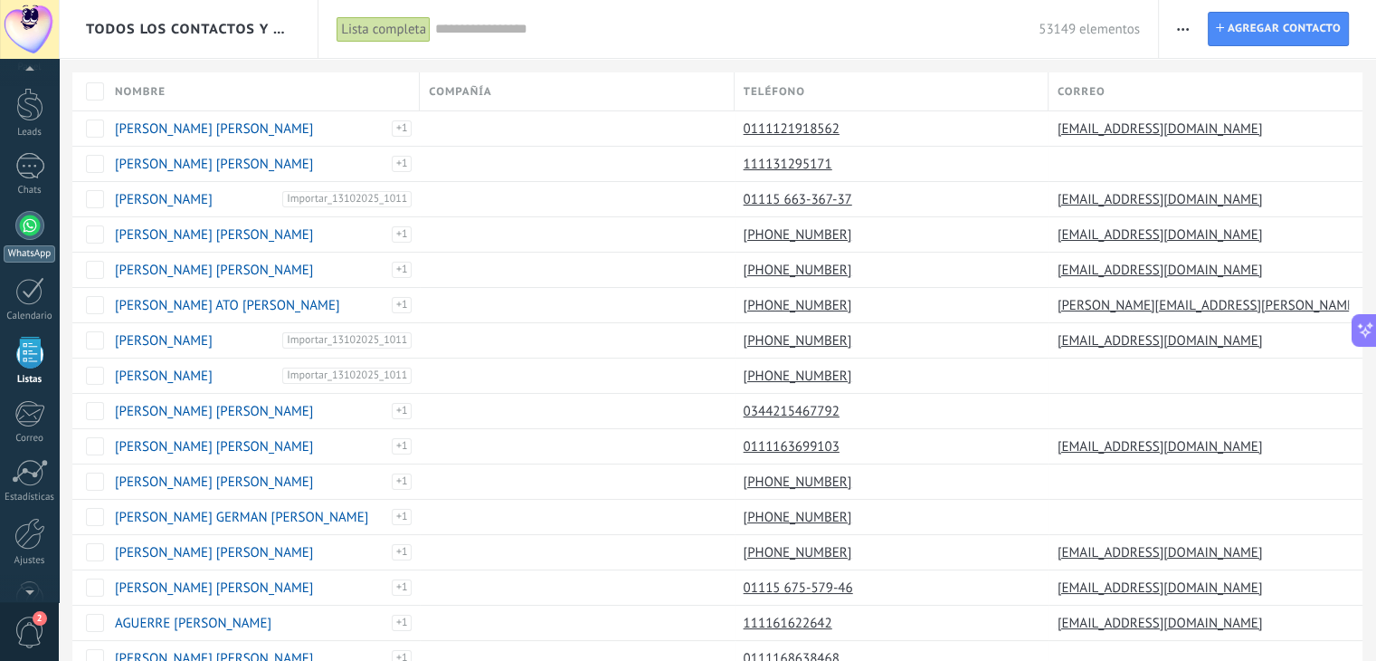
scroll to position [43, 0]
click at [18, 218] on div at bounding box center [29, 228] width 29 height 29
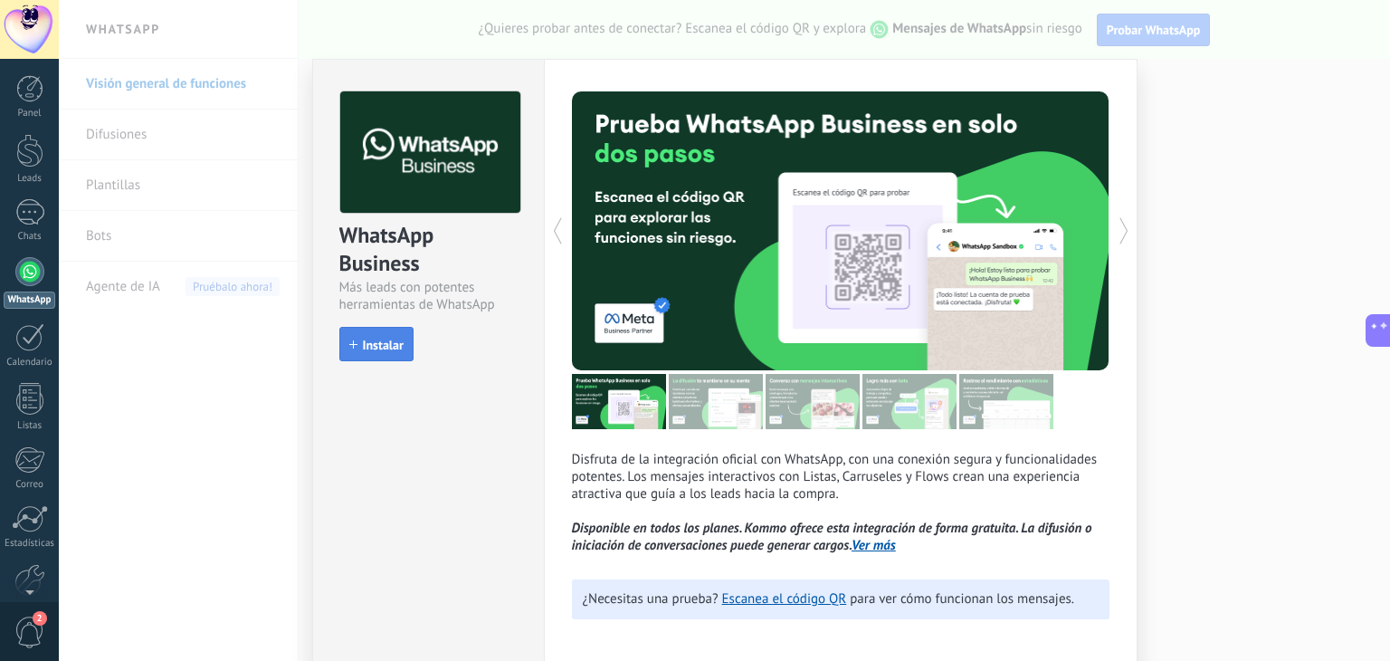
click at [369, 335] on button "Instalar" at bounding box center [376, 344] width 74 height 34
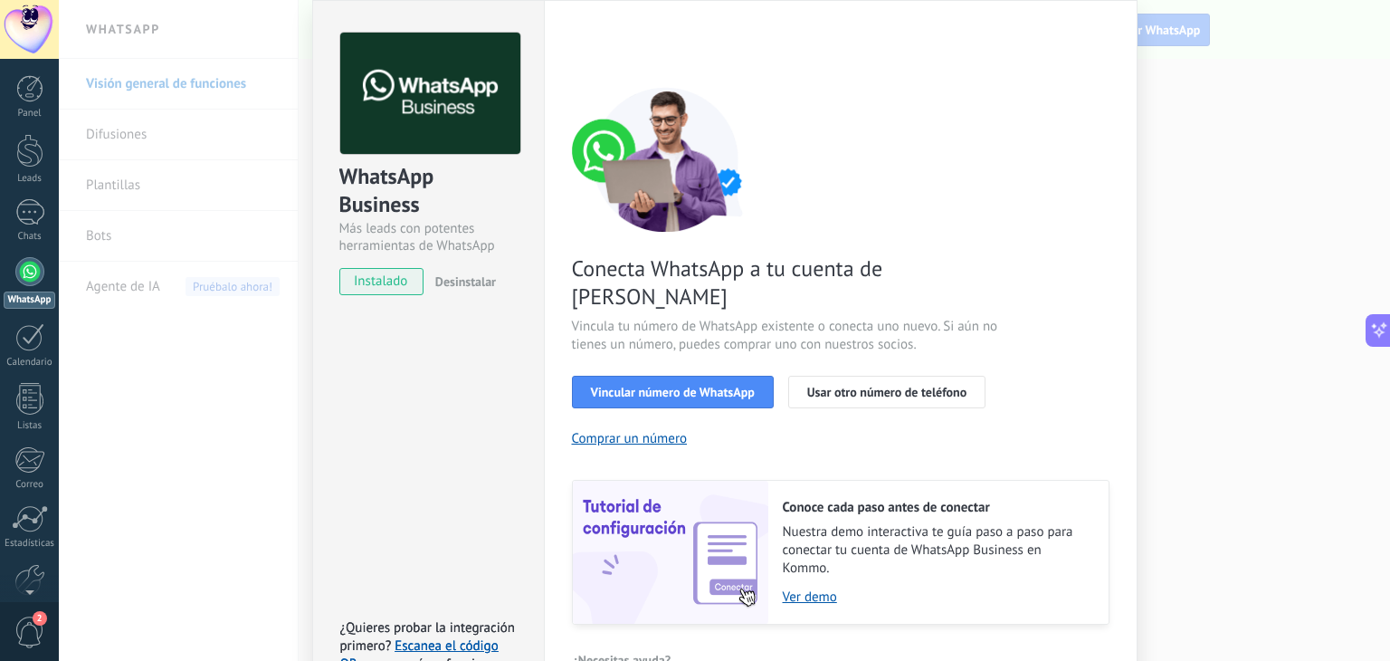
scroll to position [62, 0]
click at [676, 376] on button "Vincular número de WhatsApp" at bounding box center [673, 392] width 202 height 33
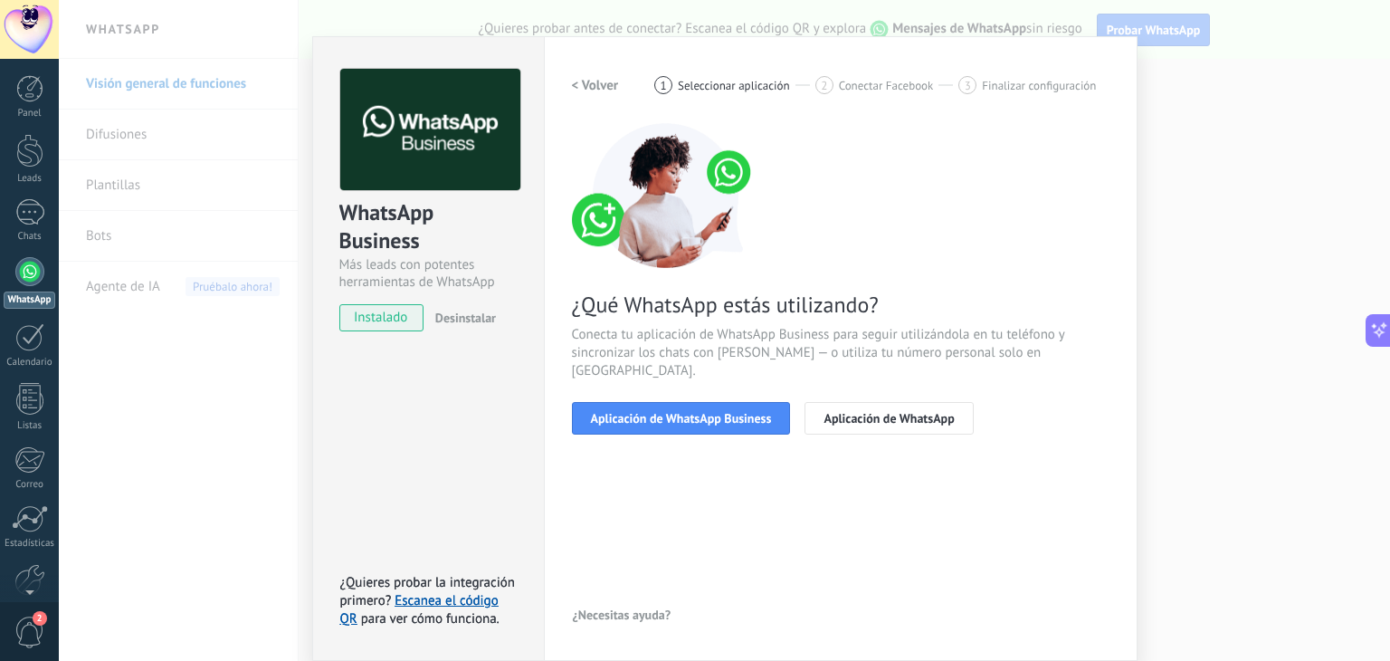
scroll to position [25, 0]
click at [579, 79] on h2 "< Volver" at bounding box center [595, 85] width 47 height 17
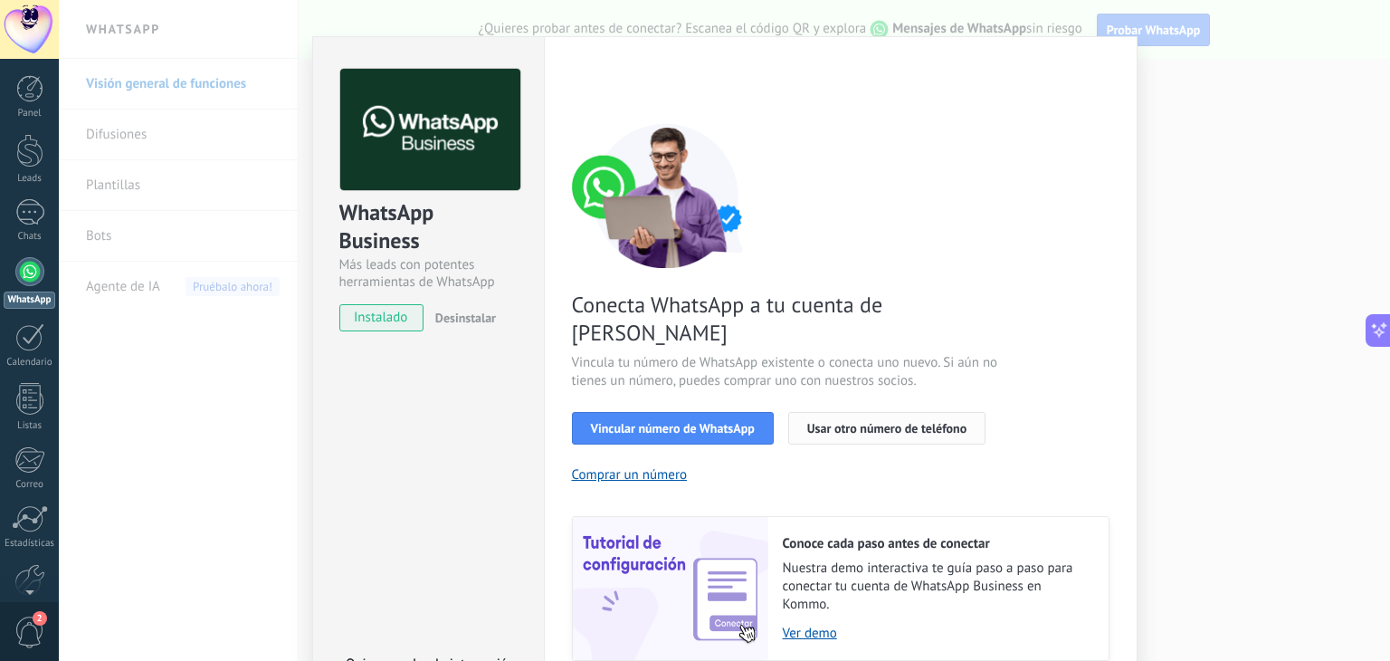
click at [879, 413] on button "Usar otro número de teléfono" at bounding box center [886, 428] width 197 height 33
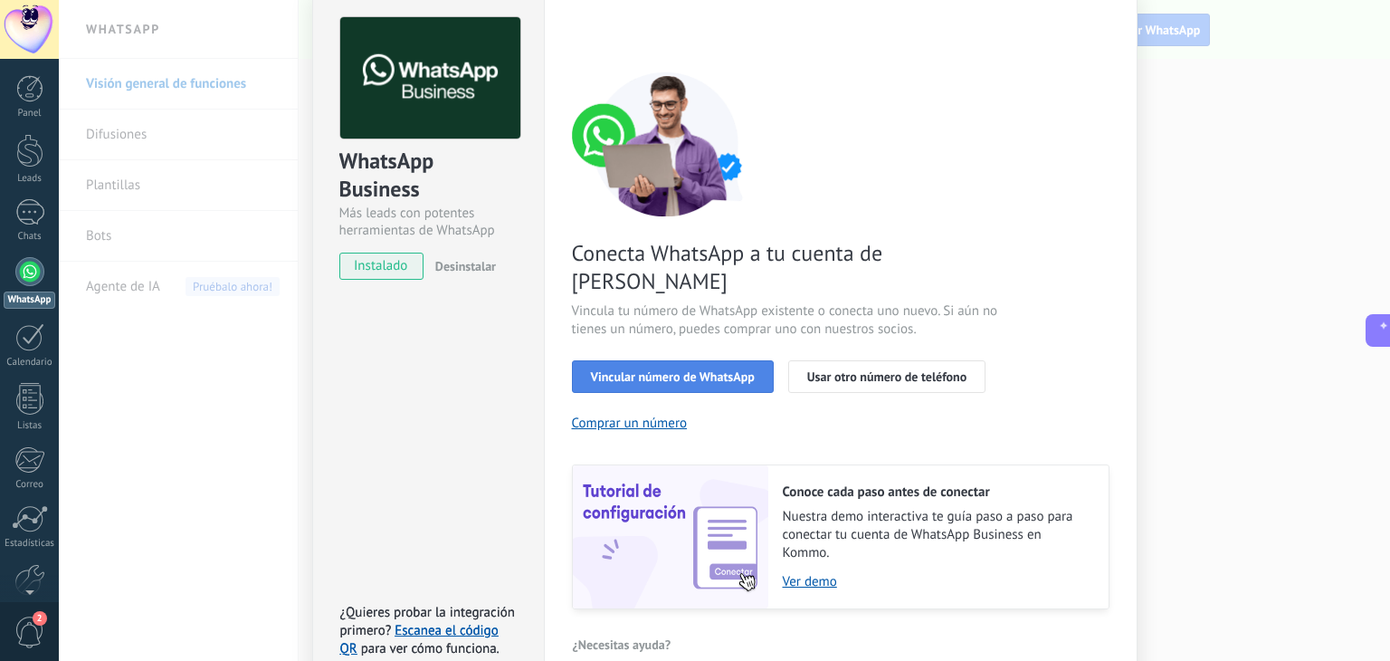
click at [684, 370] on span "Vincular número de WhatsApp" at bounding box center [673, 376] width 164 height 13
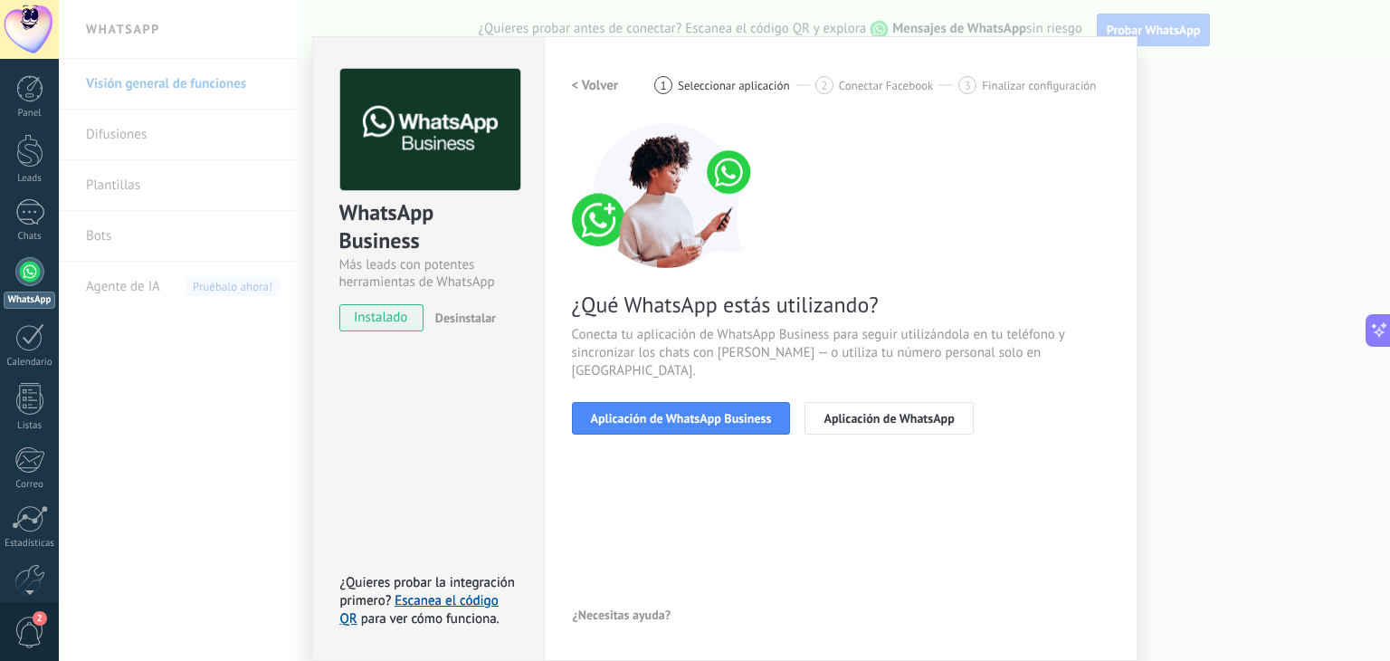
scroll to position [25, 0]
click at [1196, 238] on div "WhatsApp Business Más leads con potentes herramientas de WhatsApp instalado Des…" at bounding box center [724, 330] width 1331 height 661
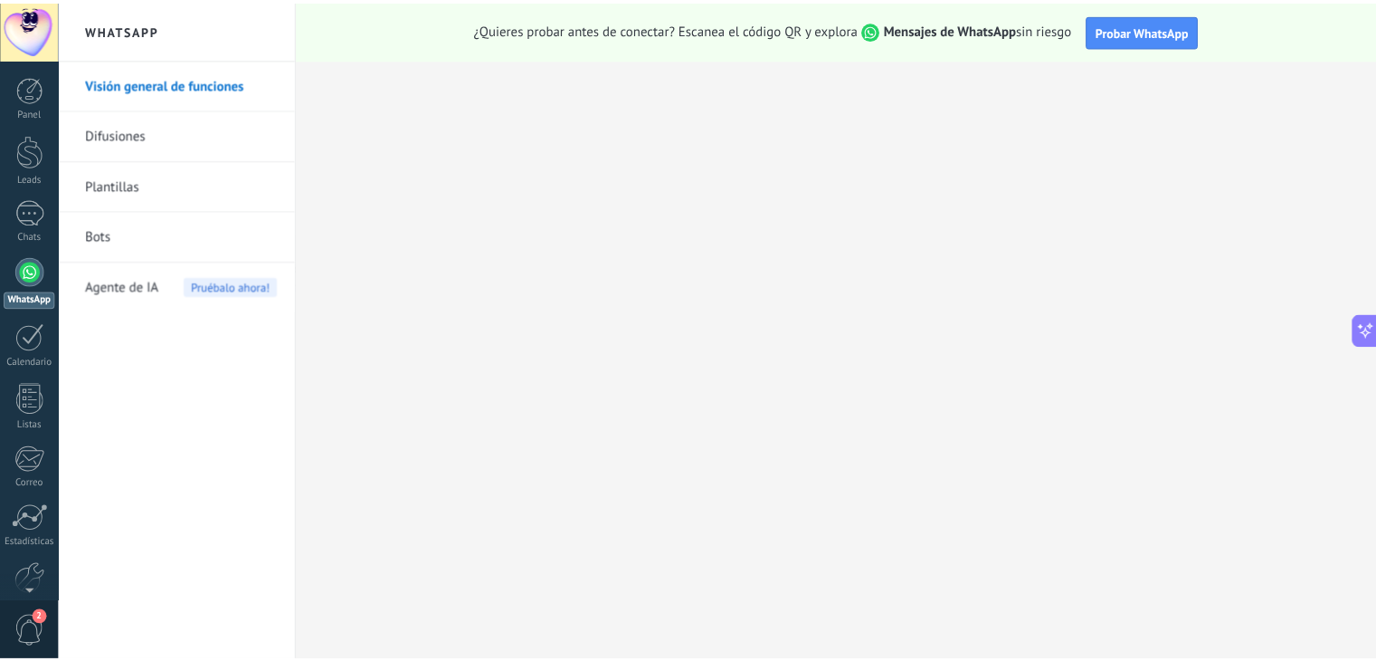
scroll to position [0, 0]
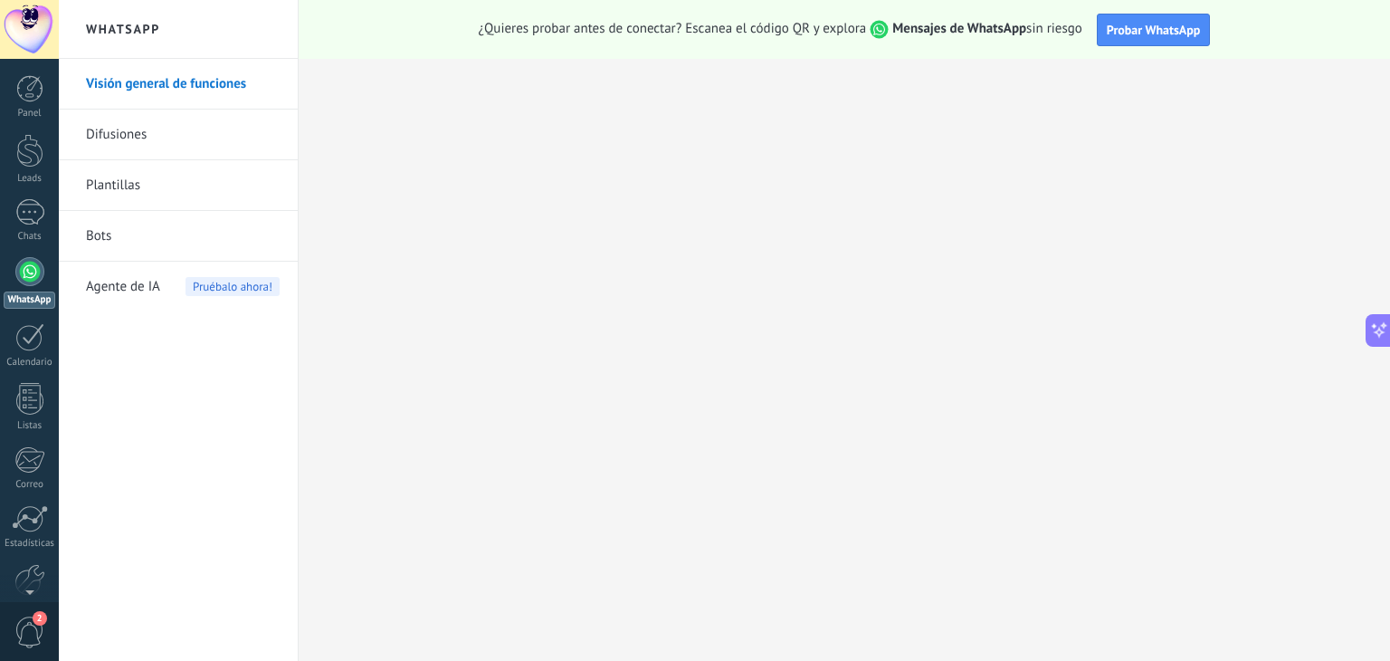
click at [195, 143] on link "Difusiones" at bounding box center [183, 134] width 194 height 51
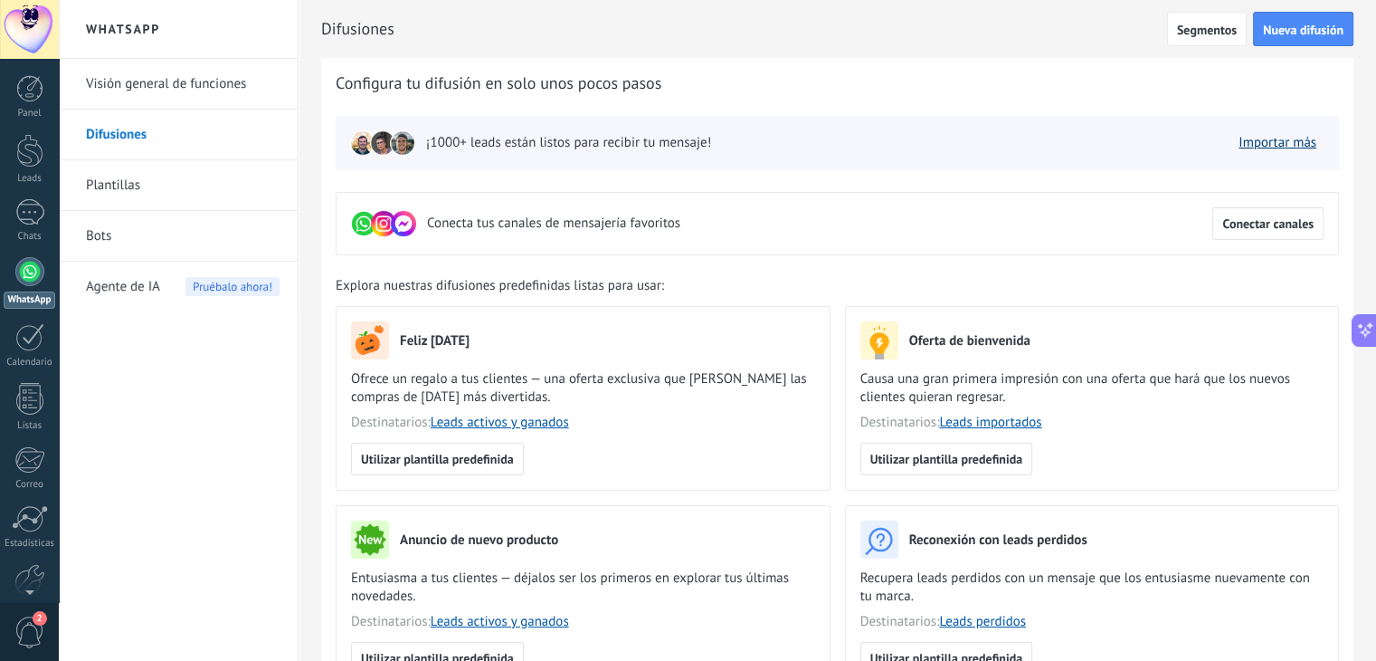
click at [1293, 135] on link "Importar más" at bounding box center [1278, 142] width 78 height 17
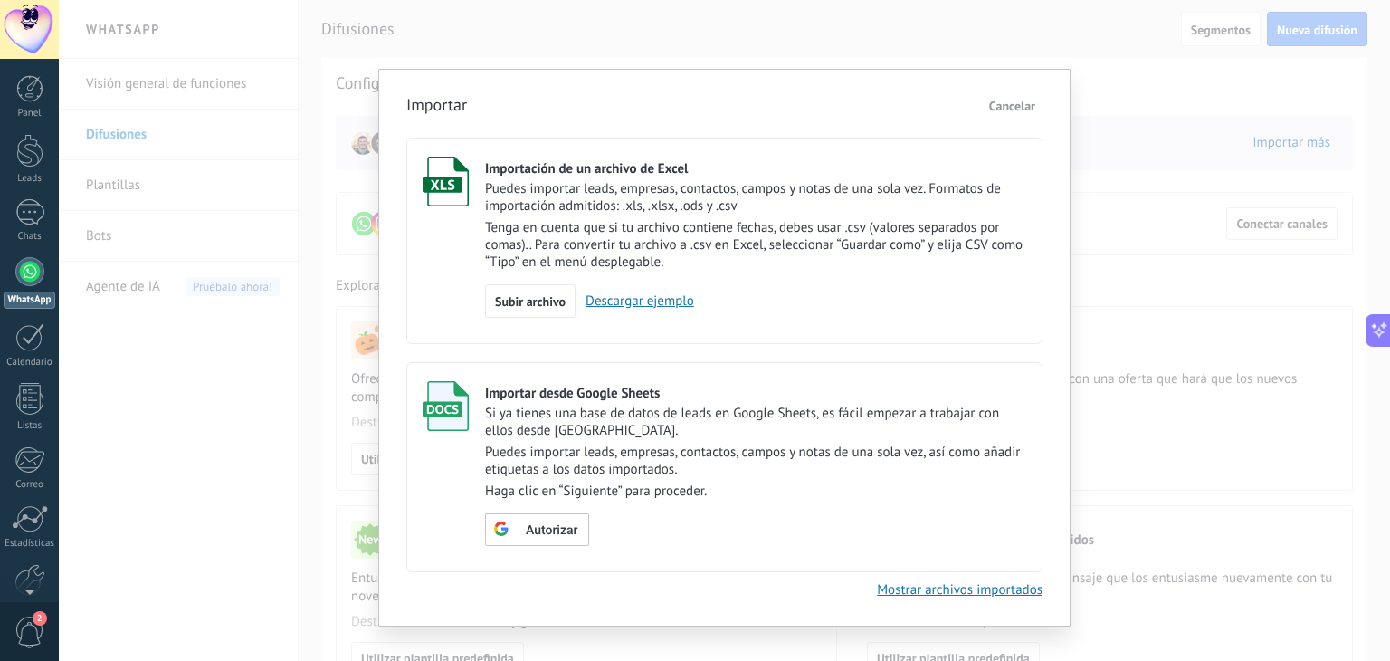
click at [1214, 187] on div "Importar Cancelar Importación de un archivo de Excel Puedes importar leads, emp…" at bounding box center [724, 330] width 1331 height 661
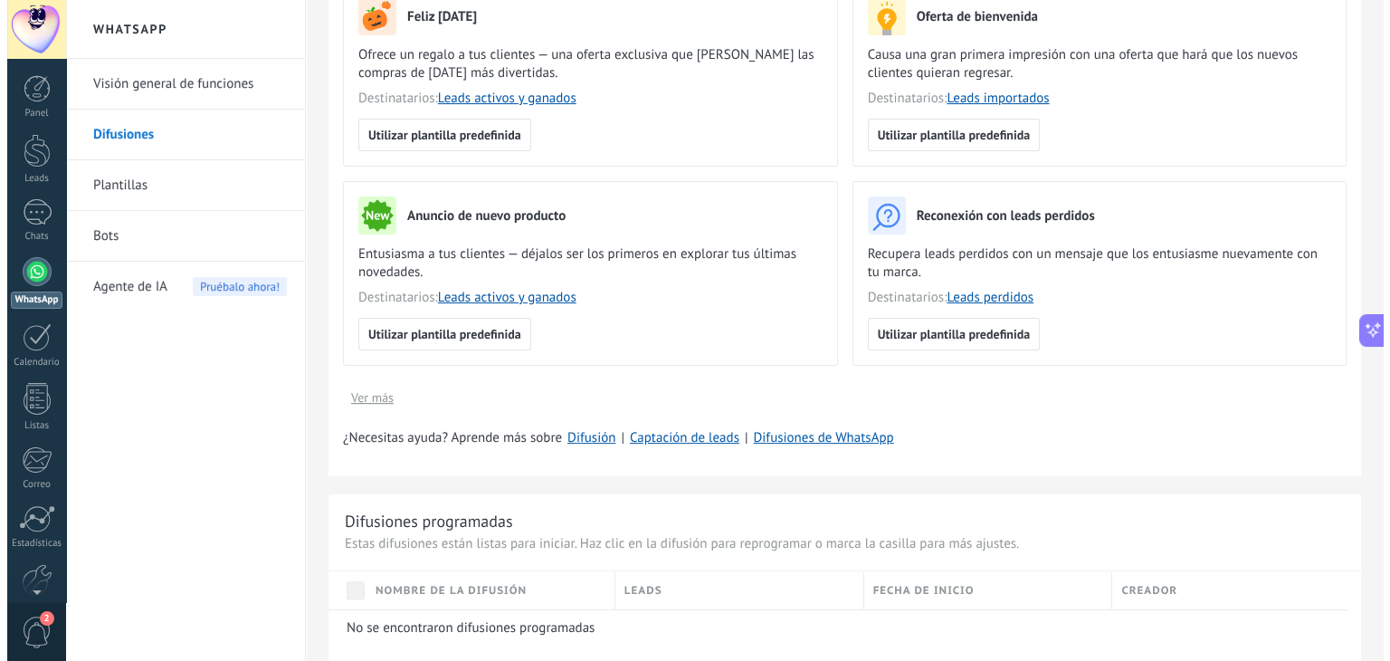
scroll to position [494, 0]
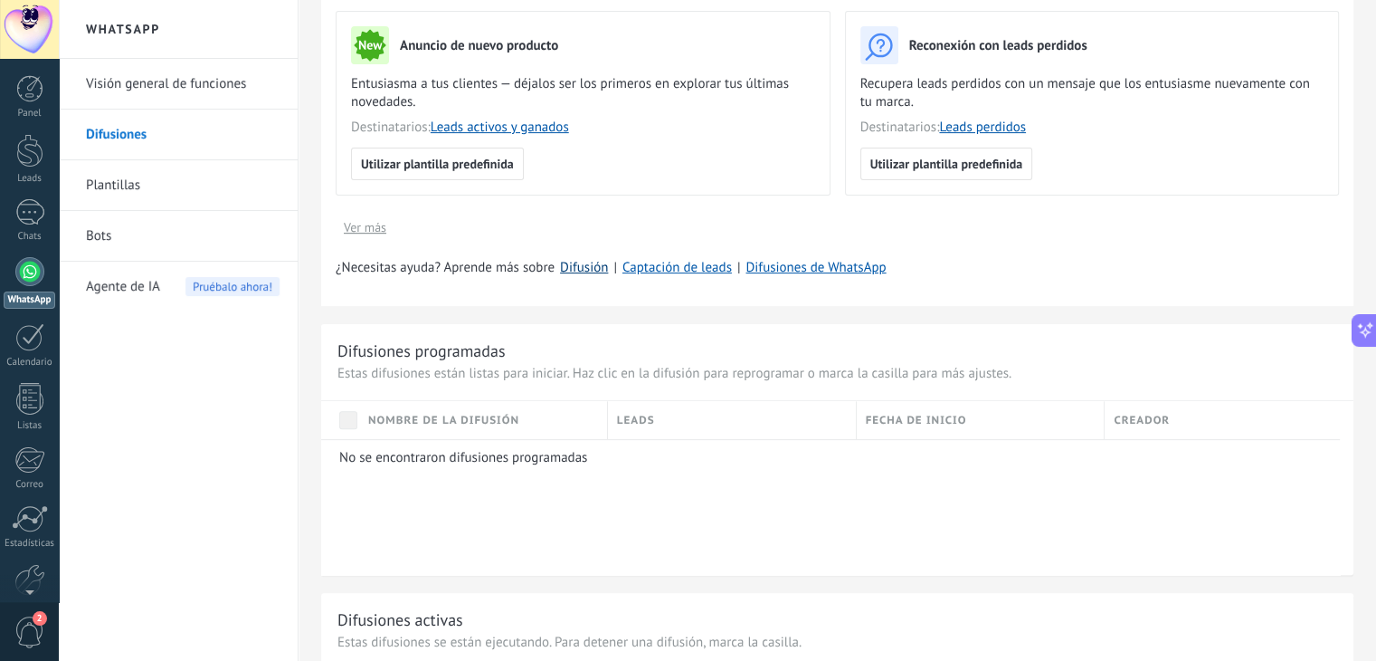
click at [591, 268] on link "Difusión" at bounding box center [584, 267] width 48 height 17
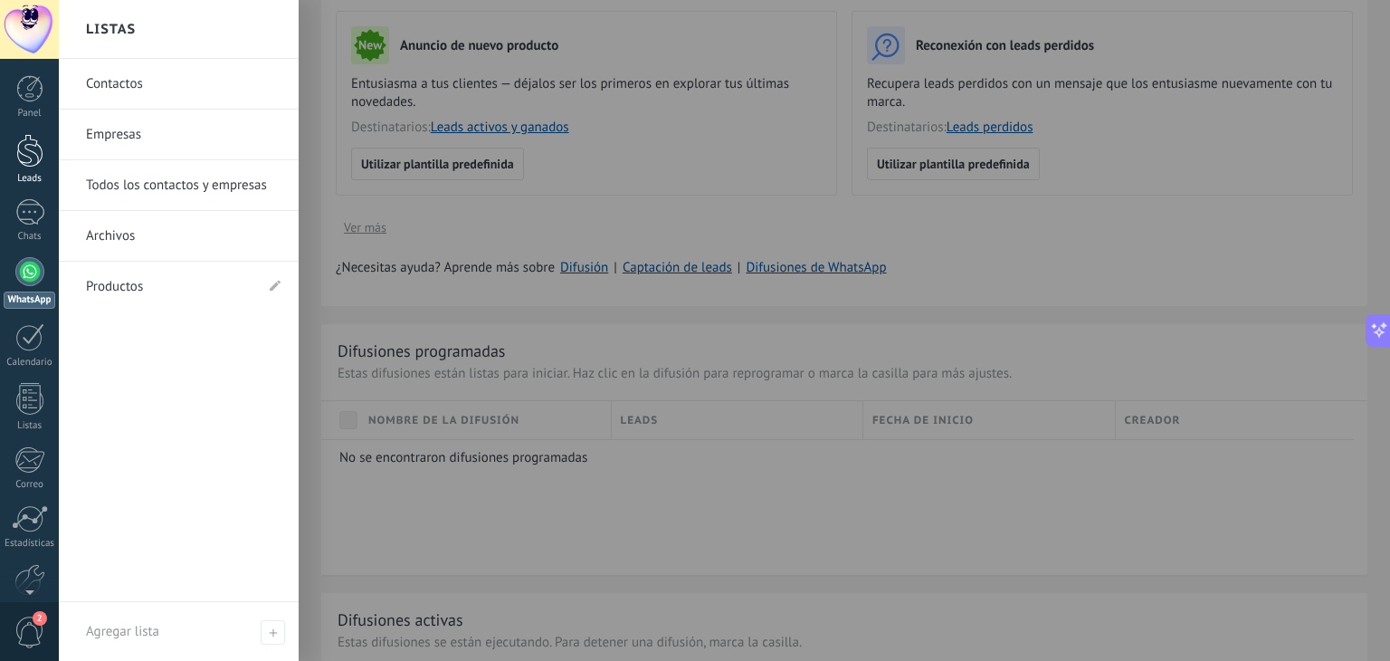
click at [32, 160] on div at bounding box center [29, 150] width 27 height 33
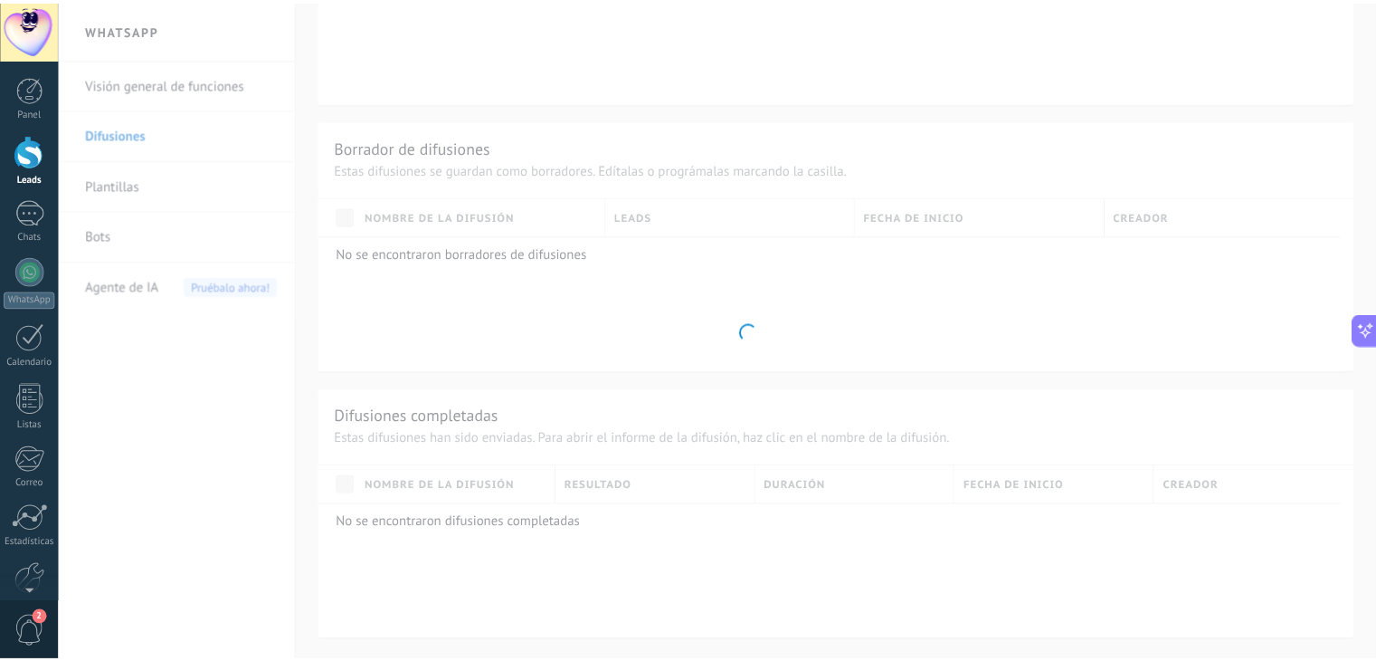
scroll to position [477, 0]
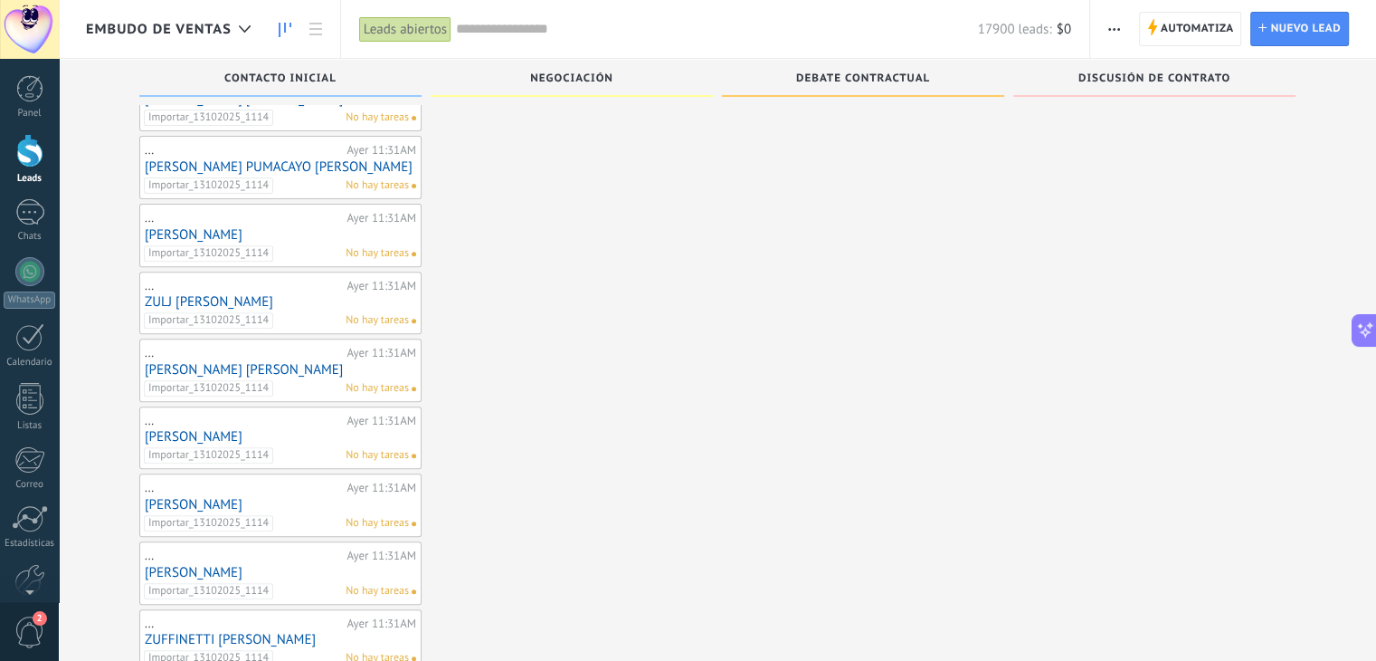
scroll to position [339, 0]
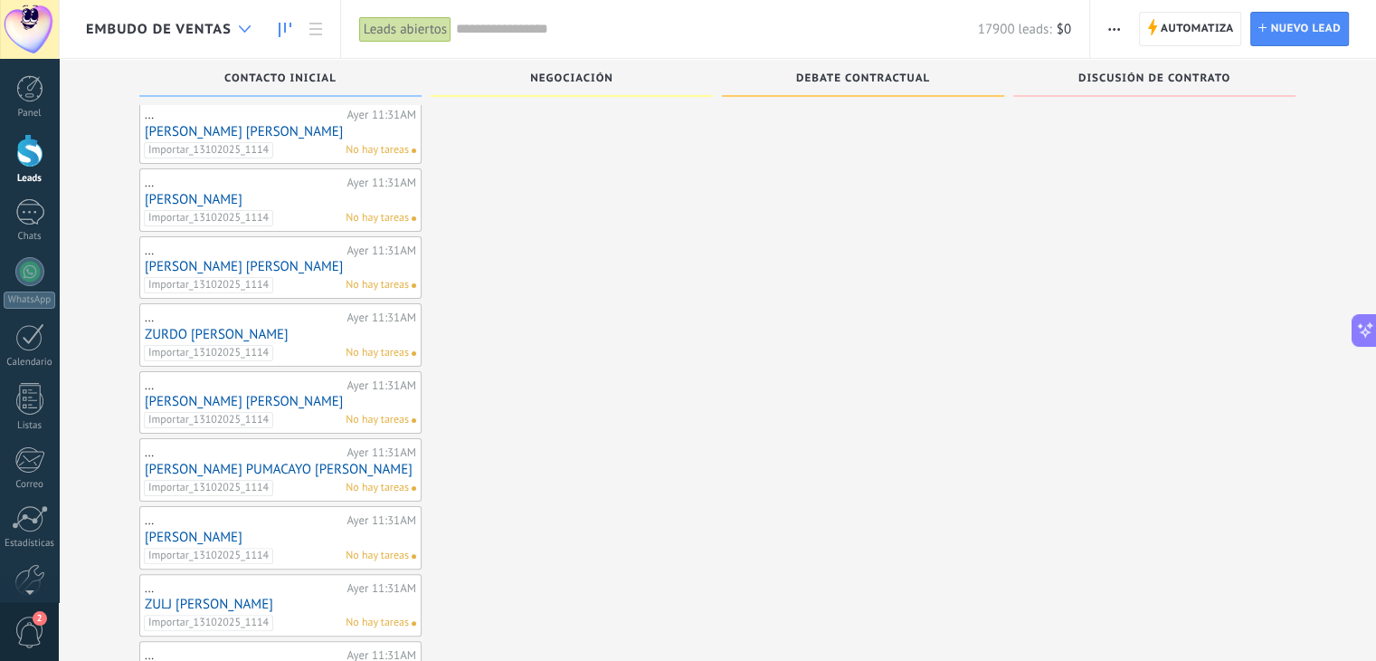
click at [243, 25] on icon at bounding box center [245, 28] width 12 height 7
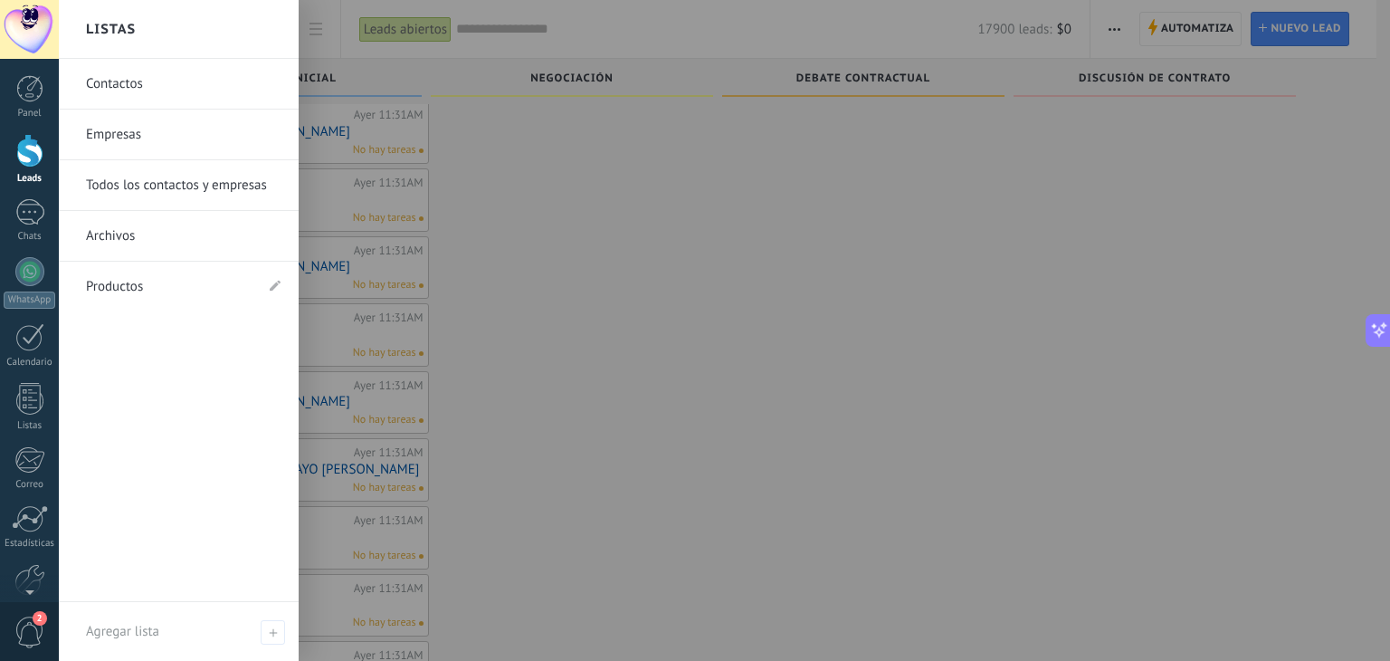
click at [484, 170] on div at bounding box center [754, 330] width 1390 height 661
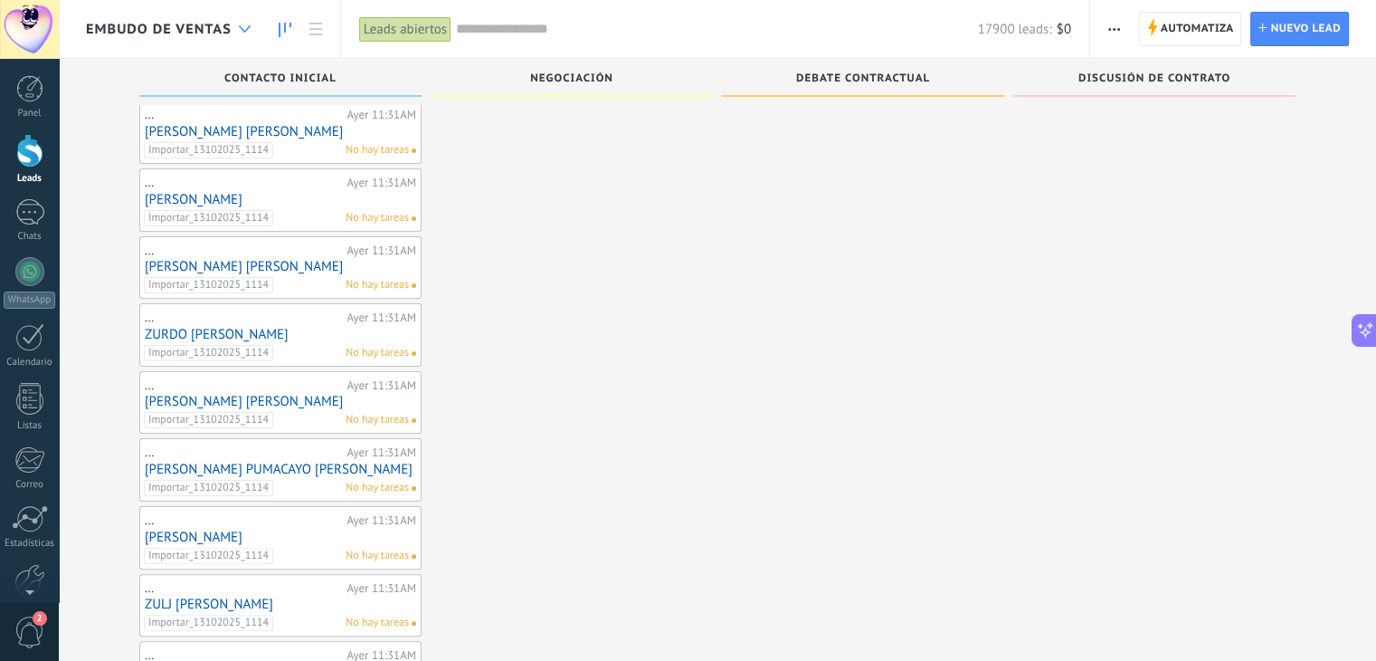
click at [251, 27] on div at bounding box center [245, 29] width 30 height 35
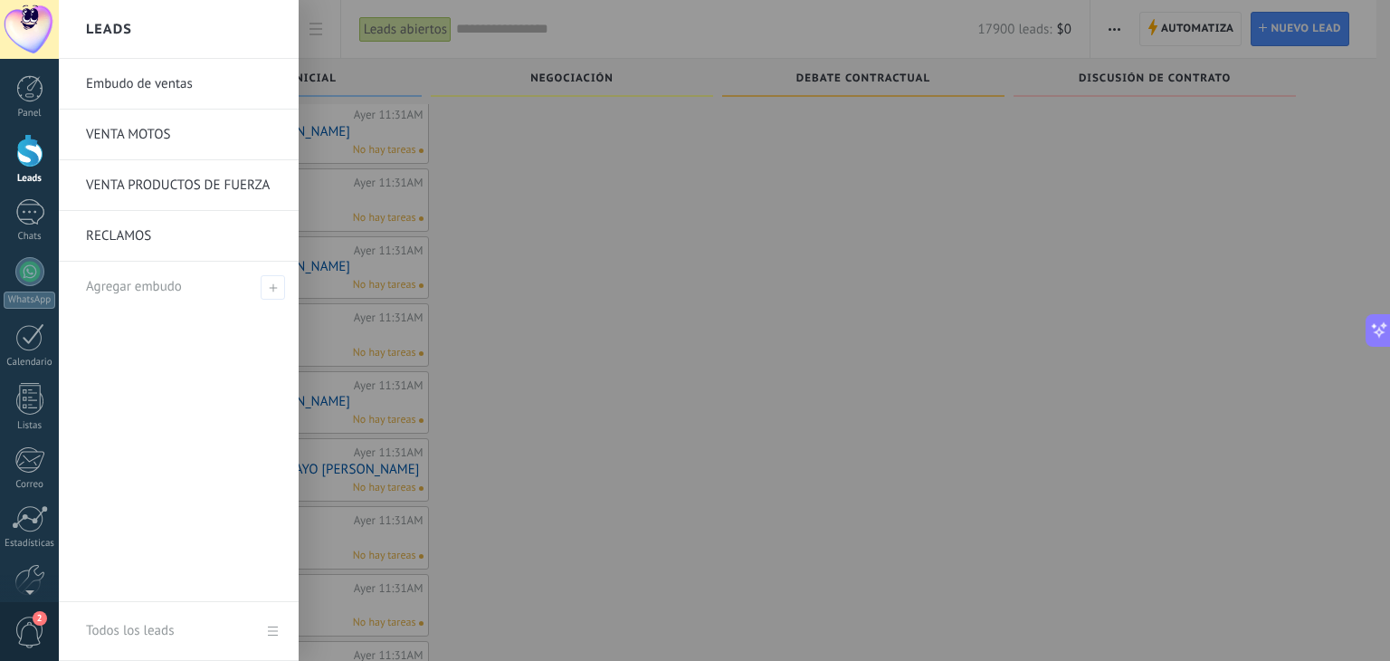
click at [401, 312] on div at bounding box center [754, 330] width 1390 height 661
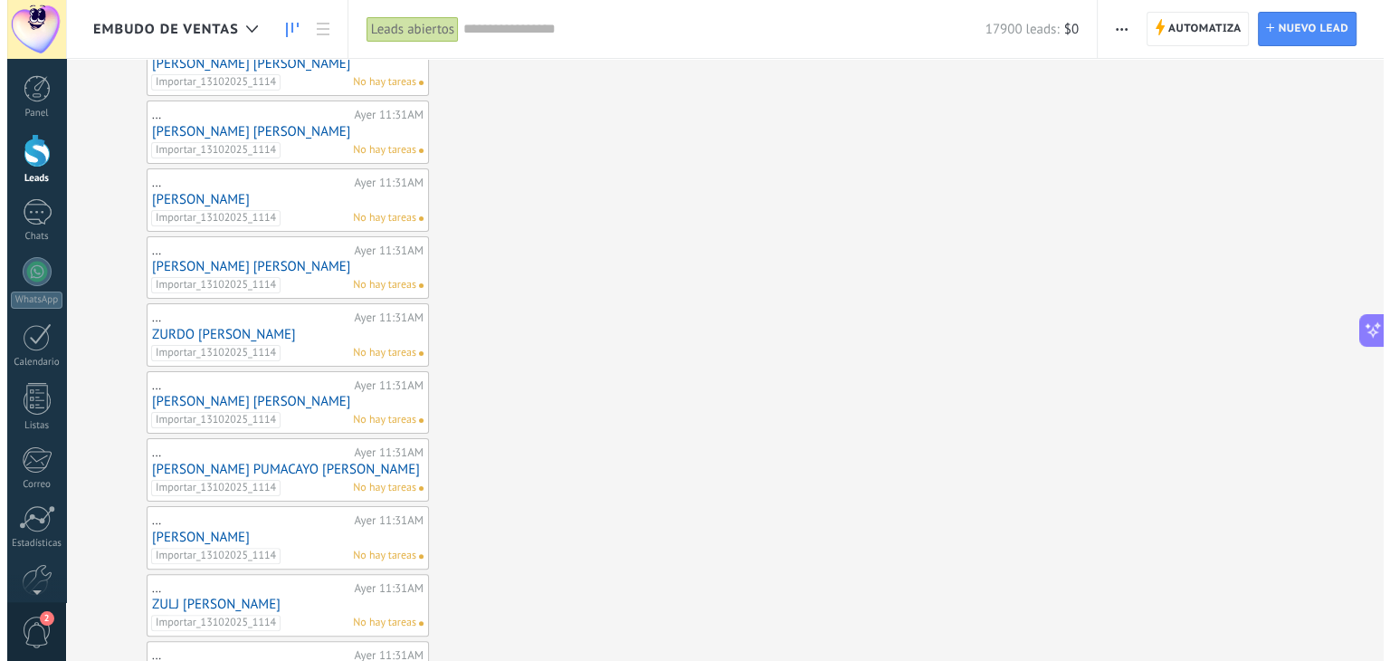
scroll to position [0, 0]
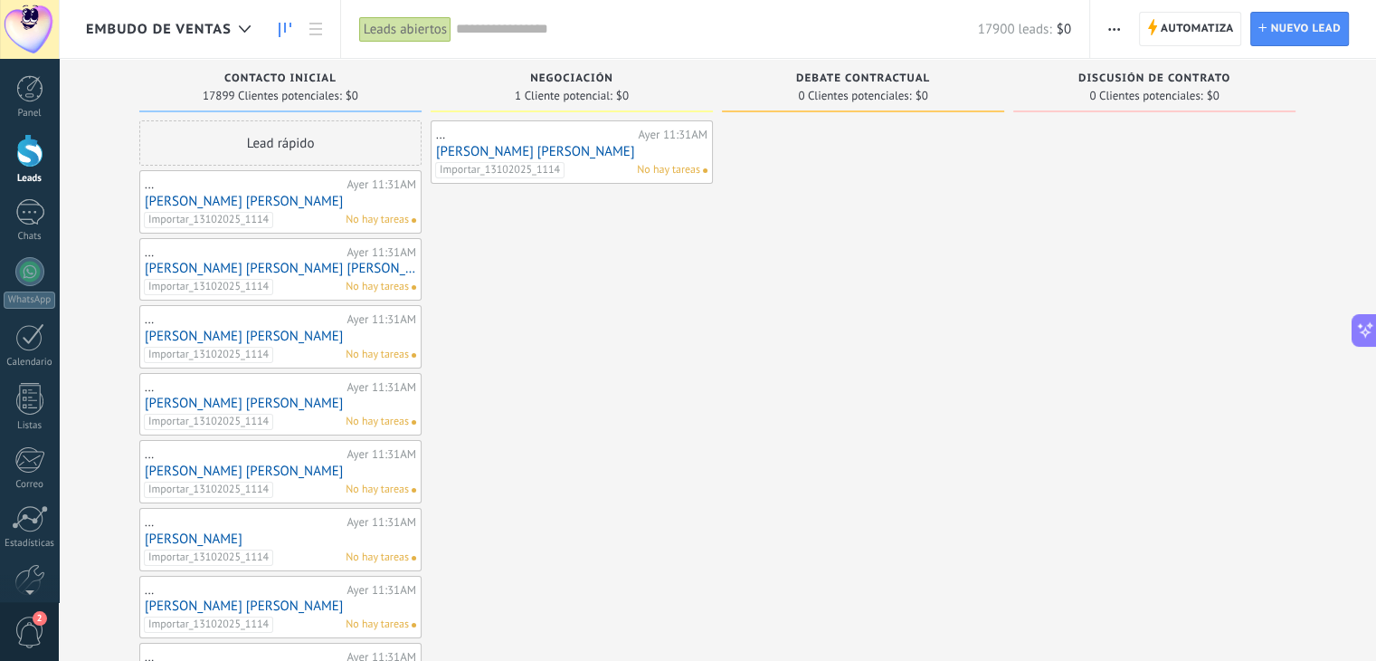
click at [214, 29] on span "Embudo de ventas" at bounding box center [159, 29] width 146 height 17
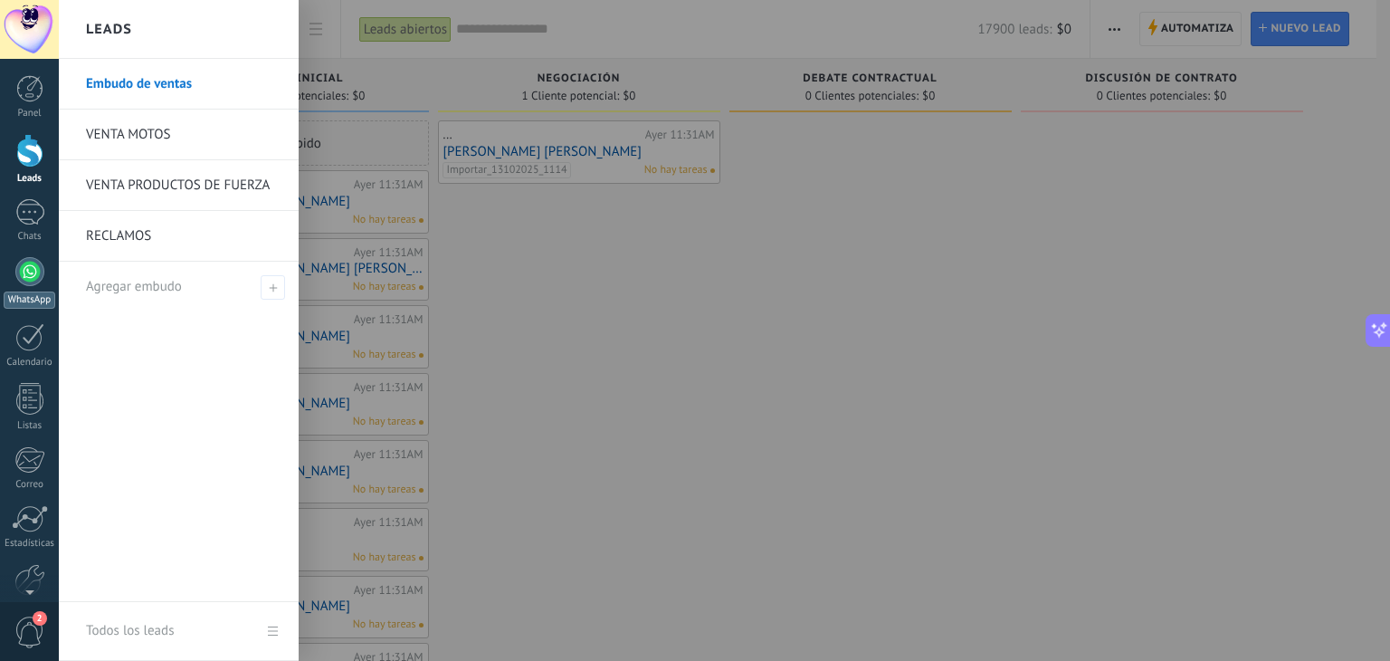
click at [25, 287] on link "WhatsApp" at bounding box center [29, 283] width 59 height 52
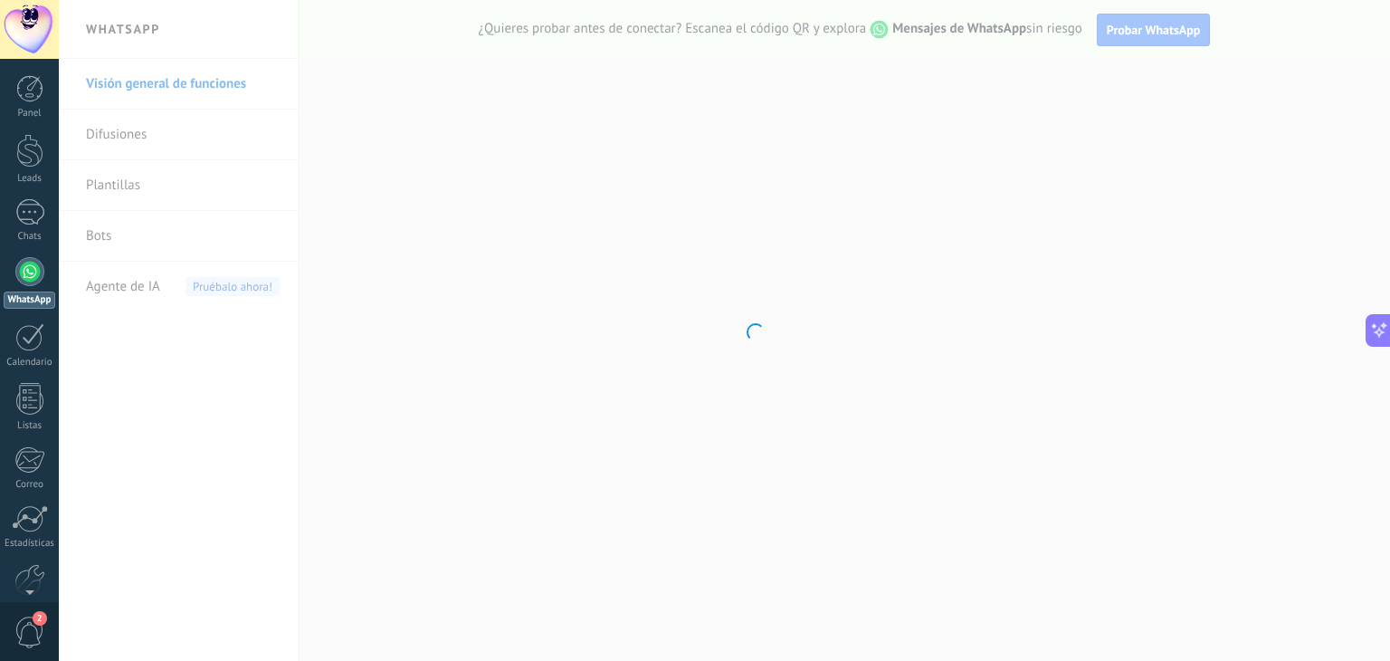
click at [100, 239] on body ".abecls-1,.abecls-2{fill-rule:evenodd}.abecls-2{fill:#fff} .abhcls-1{fill:none}…" at bounding box center [695, 330] width 1390 height 661
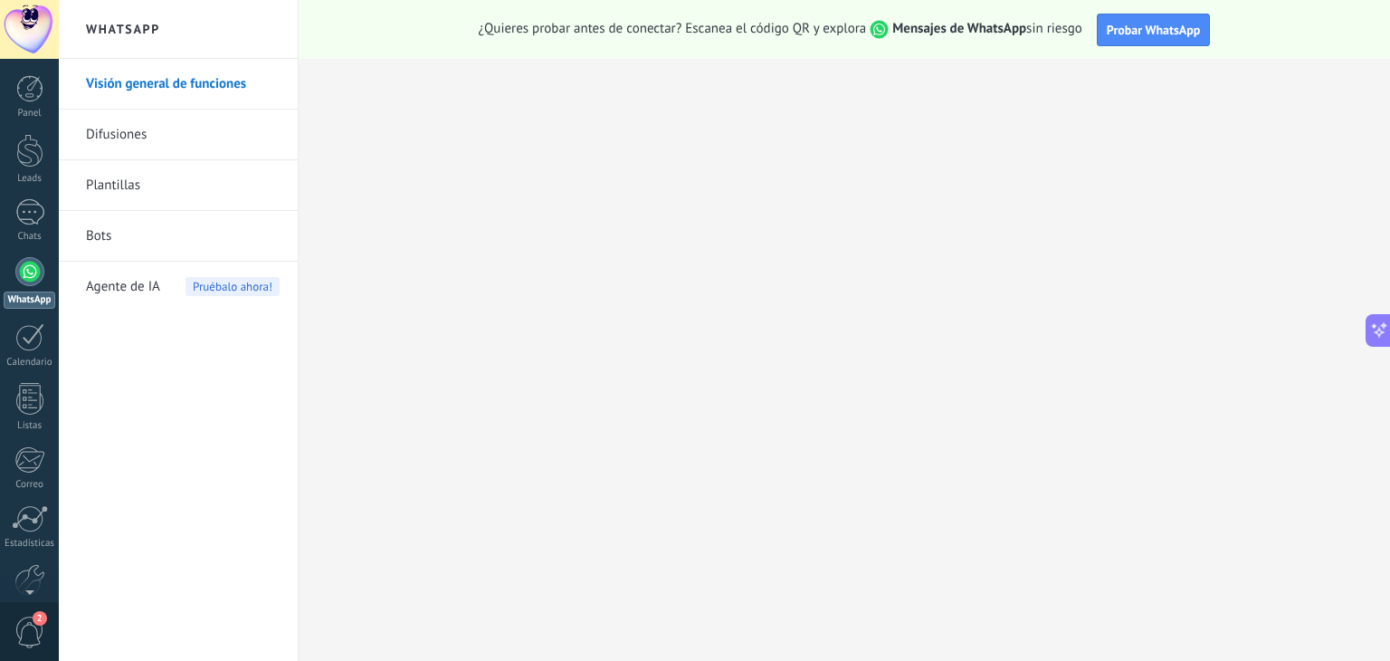
click at [93, 235] on link "Bots" at bounding box center [183, 236] width 194 height 51
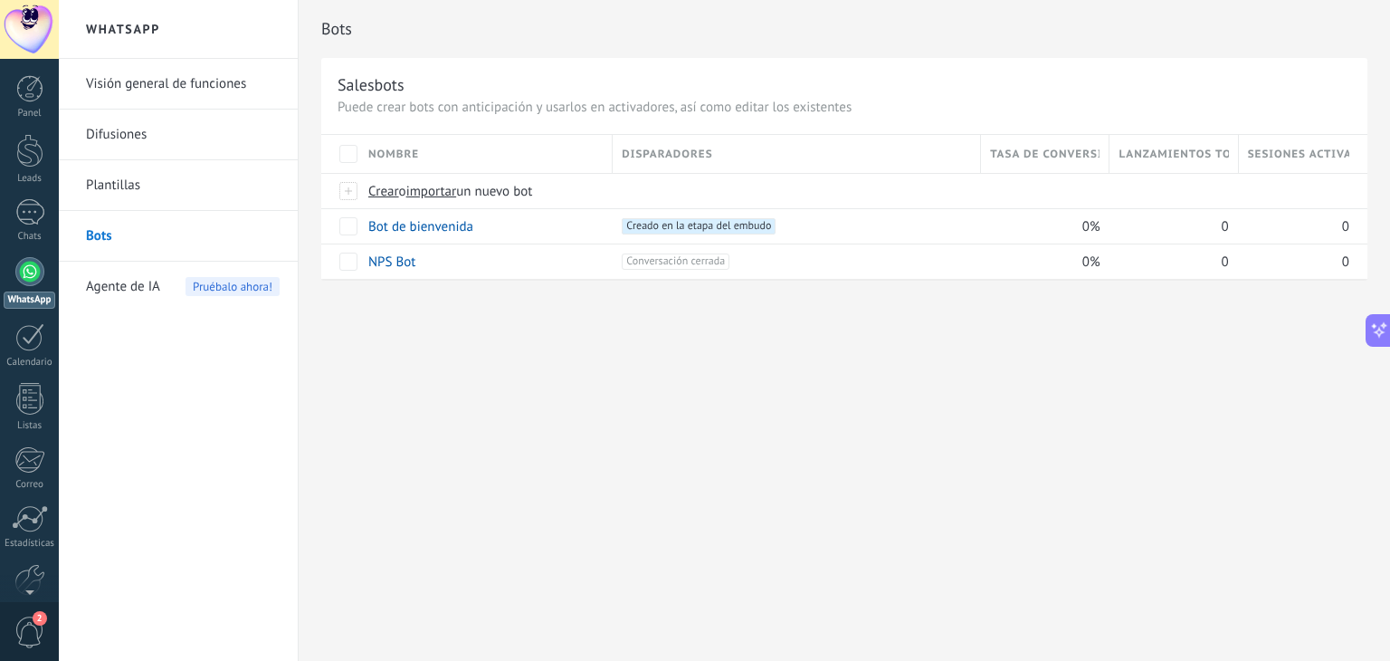
drag, startPoint x: 572, startPoint y: 227, endPoint x: 549, endPoint y: 312, distance: 88.0
click at [549, 312] on div "Bots Salesbots Puede crear bots con anticipación y usarlos en activadores, así …" at bounding box center [844, 159] width 1091 height 318
click at [433, 225] on link "Bot de bienvenida" at bounding box center [420, 226] width 105 height 17
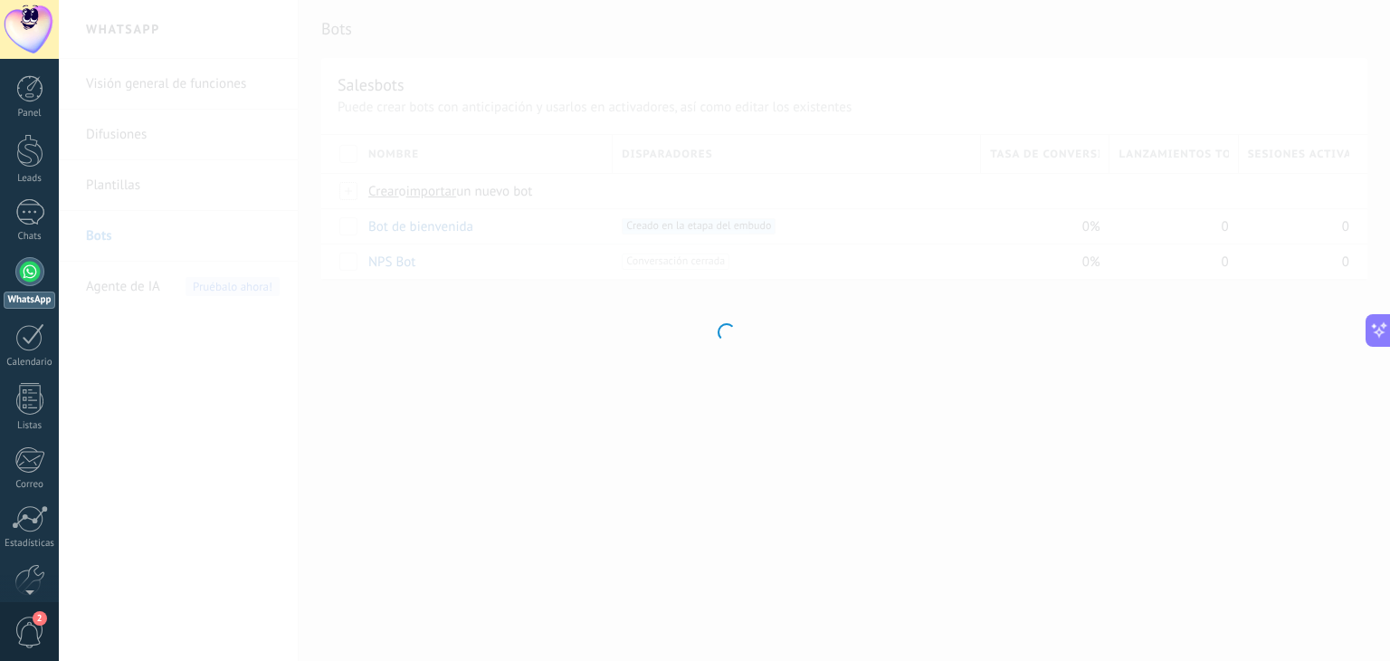
type input "**********"
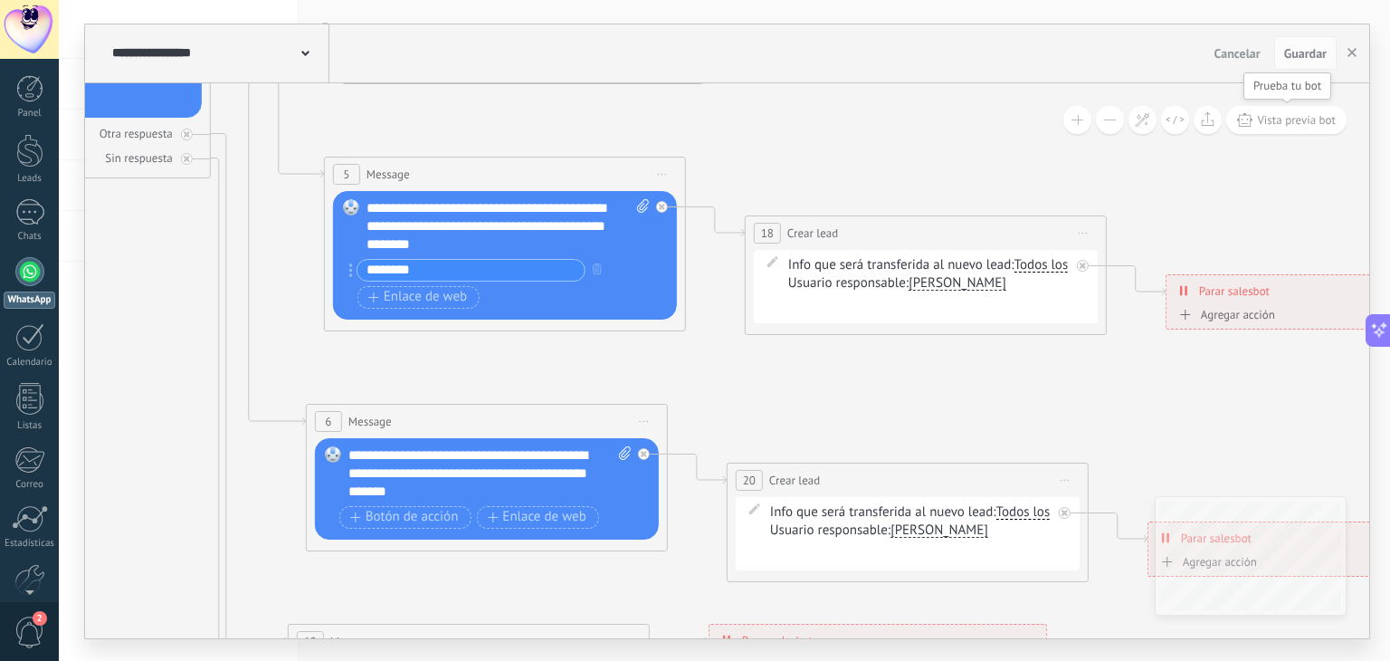
click at [1280, 125] on span "Vista previa bot" at bounding box center [1296, 119] width 79 height 15
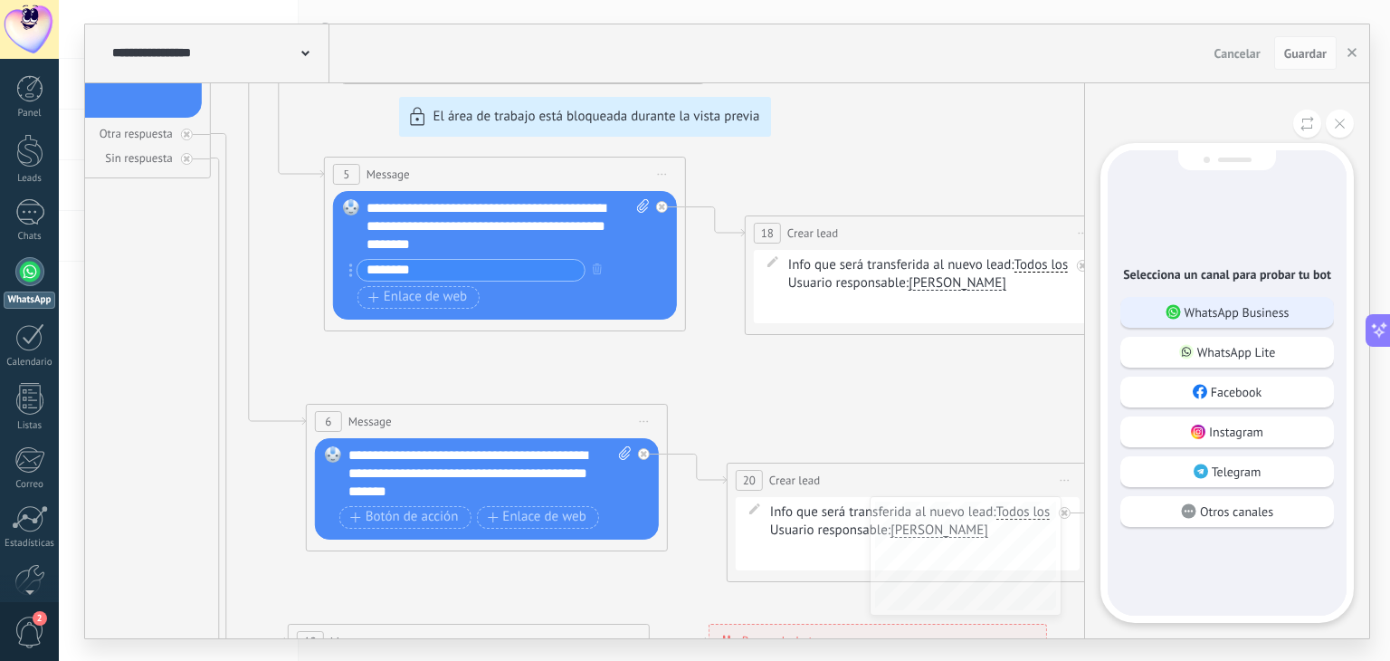
click at [1218, 317] on p "WhatsApp Business" at bounding box center [1236, 312] width 105 height 16
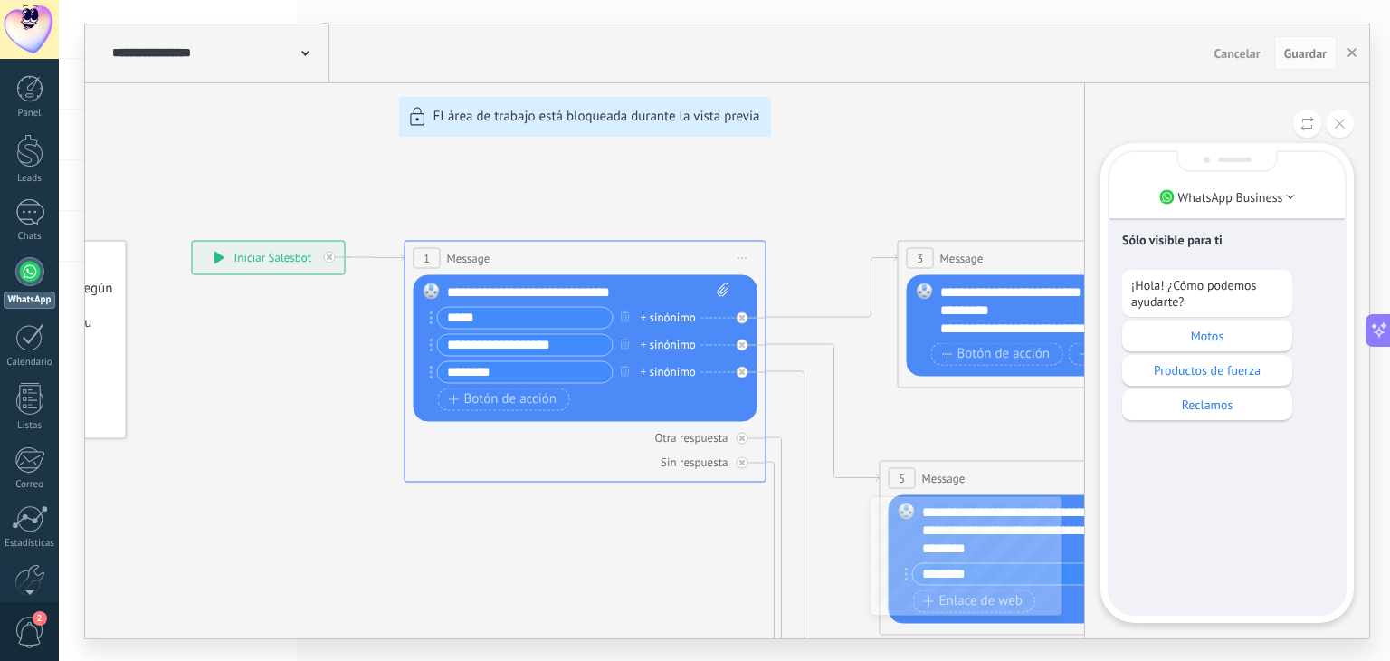
click at [33, 271] on div at bounding box center [29, 271] width 29 height 29
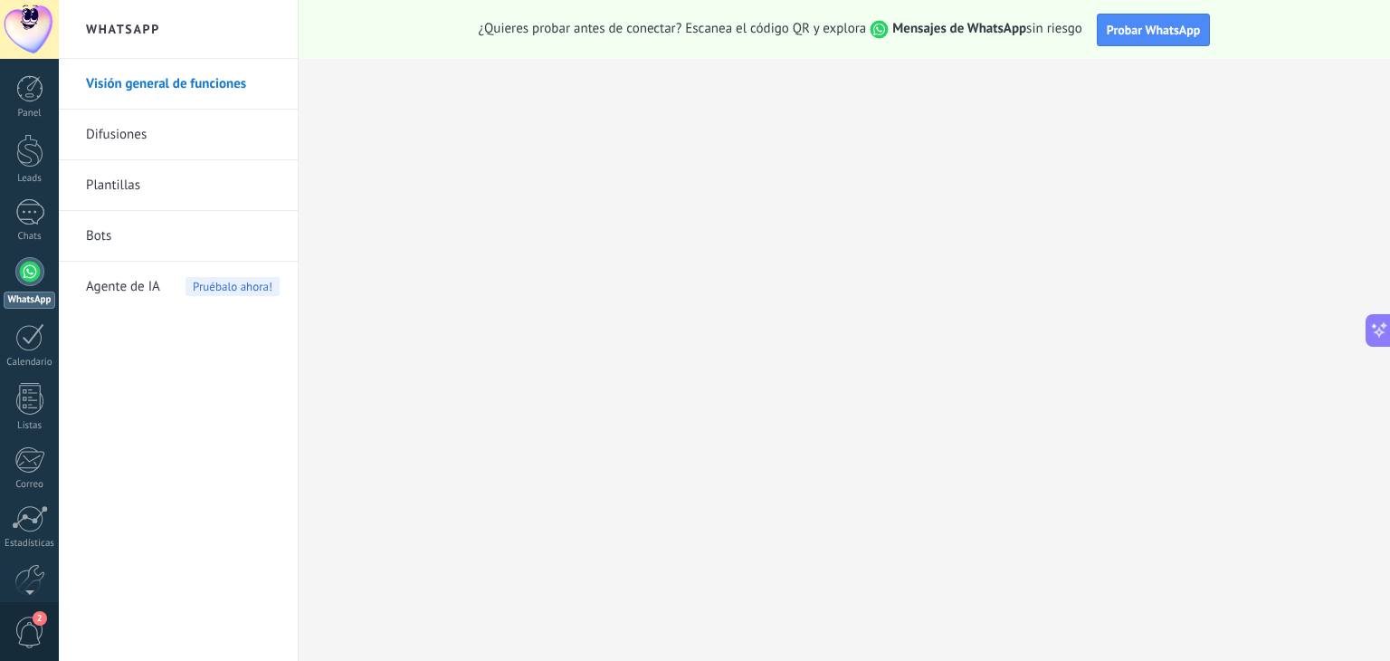
click at [132, 290] on span "Agente de IA" at bounding box center [123, 286] width 74 height 51
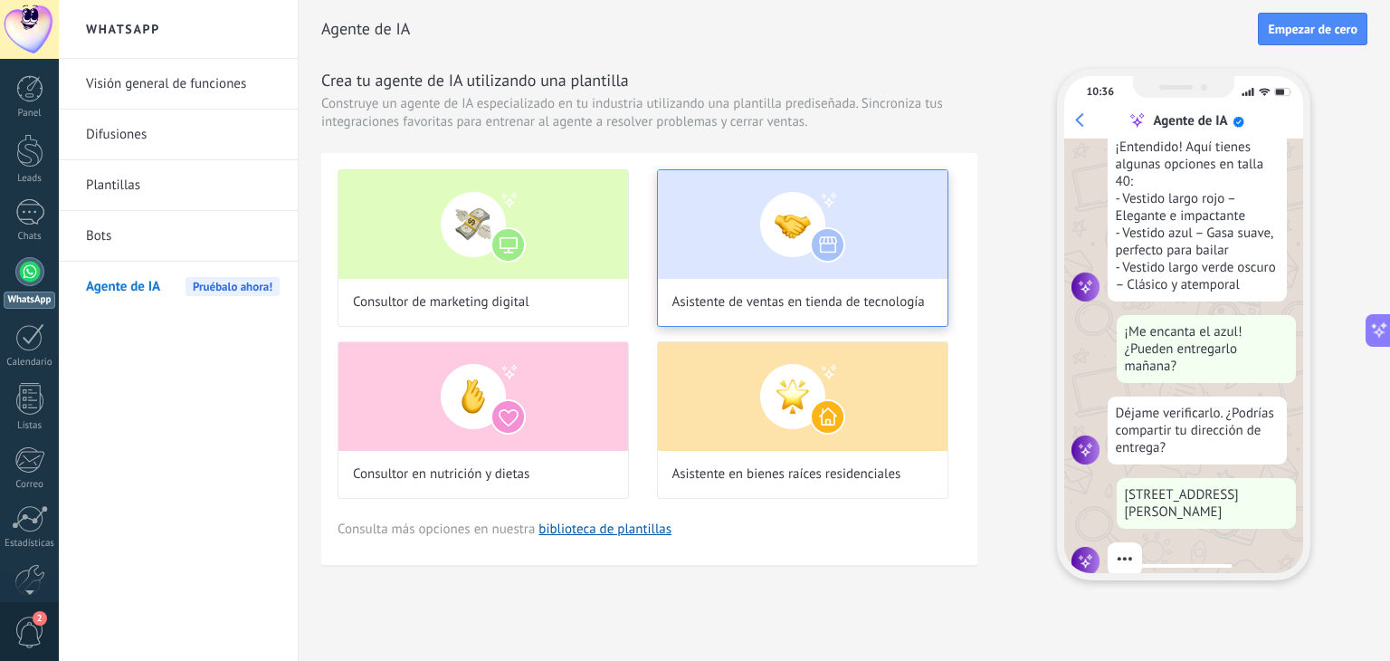
scroll to position [333, 0]
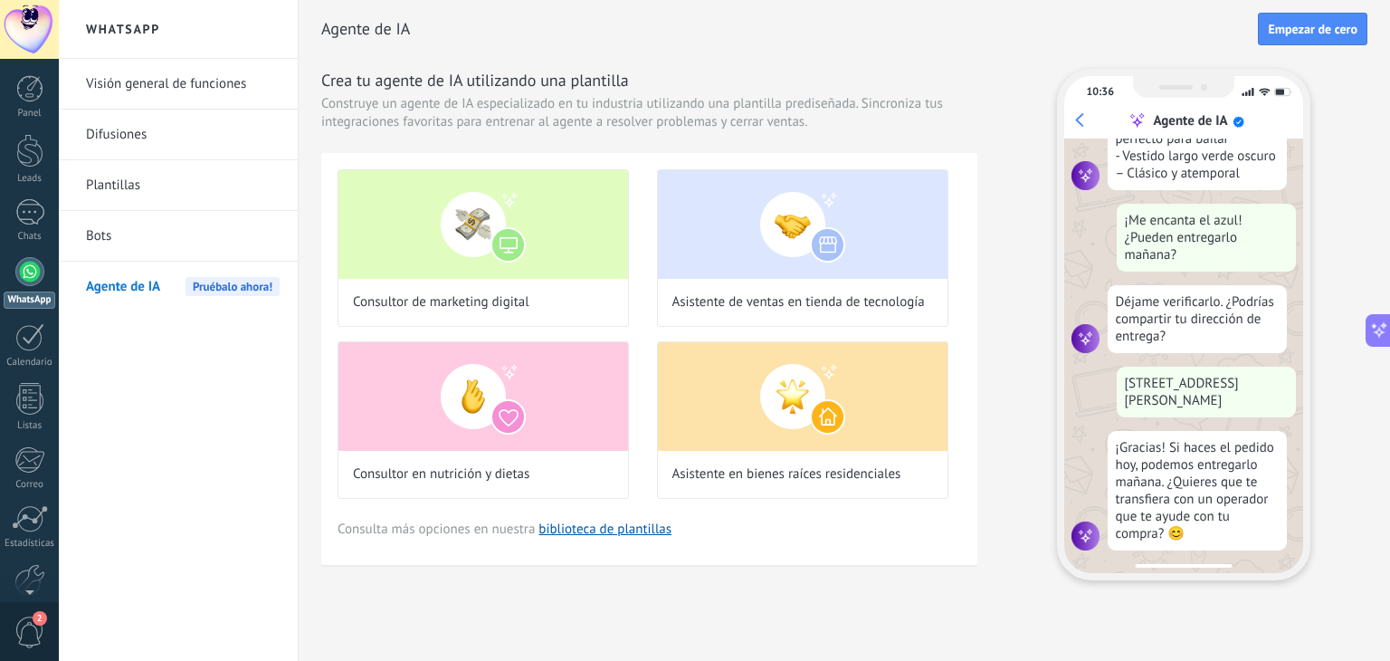
click at [152, 128] on link "Difusiones" at bounding box center [183, 134] width 194 height 51
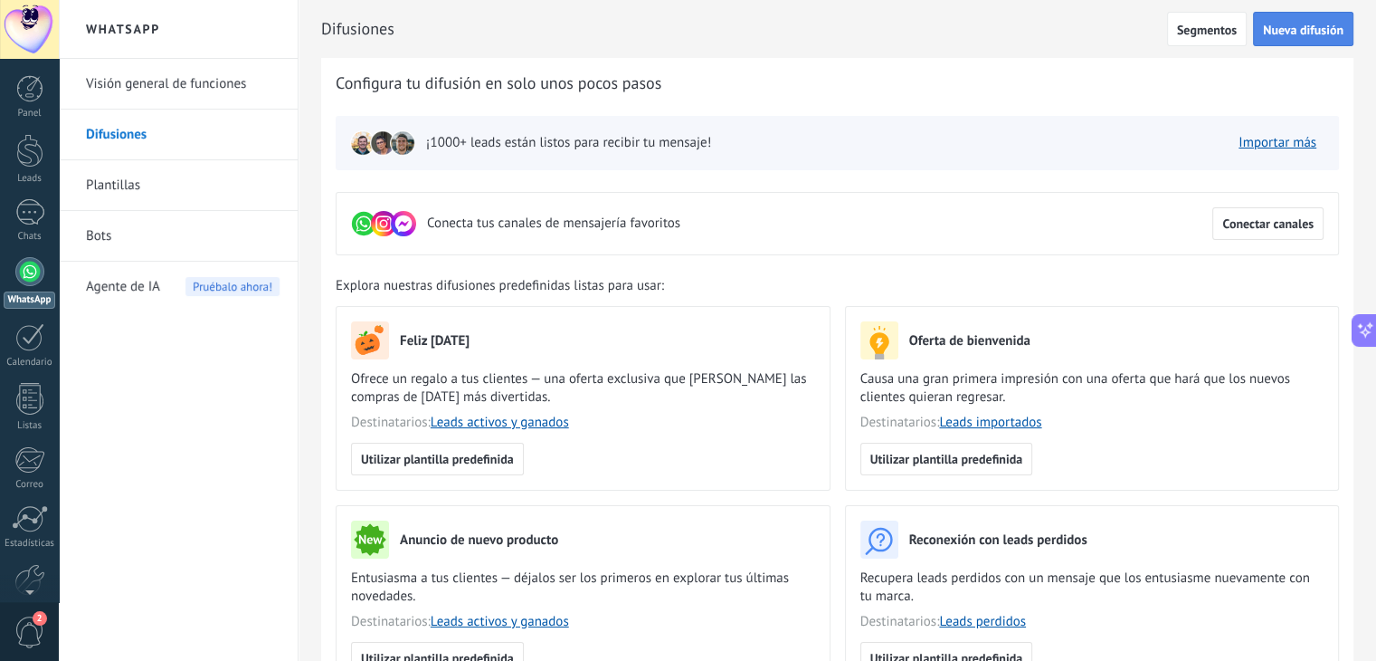
click at [1292, 24] on span "Nueva difusión" at bounding box center [1303, 30] width 81 height 13
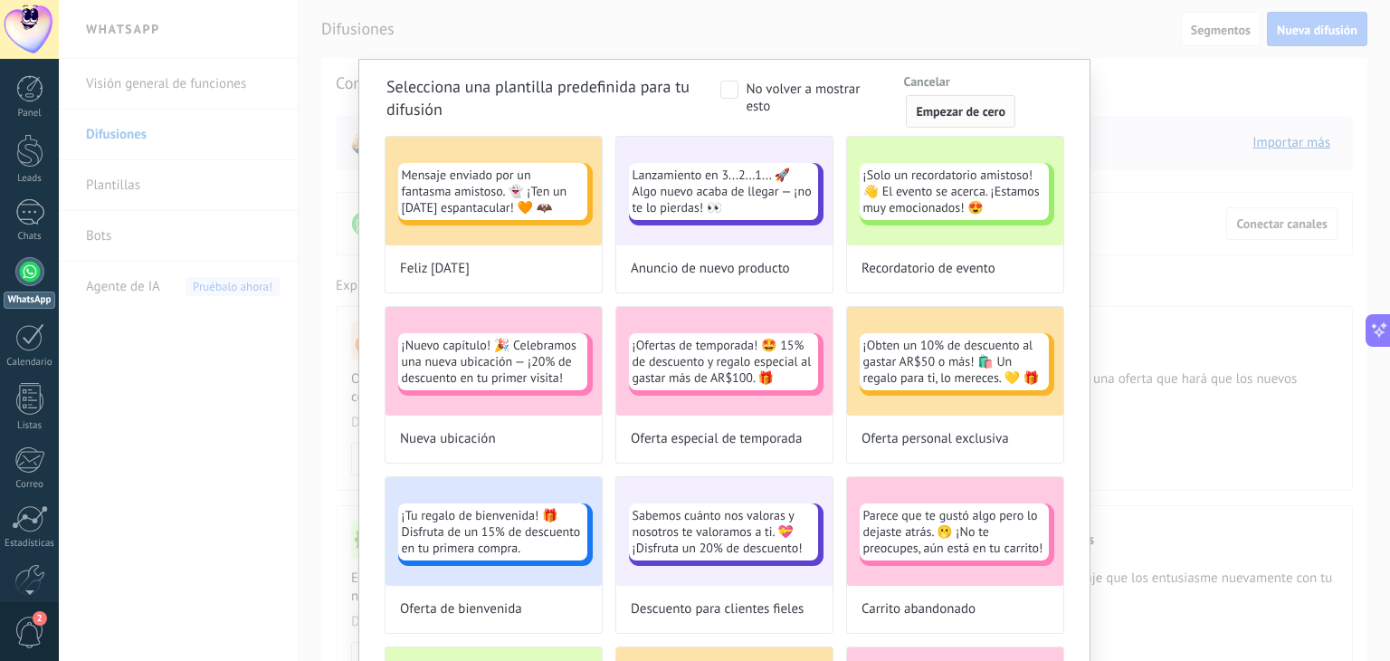
click at [927, 126] on button "Empezar de cero" at bounding box center [960, 111] width 109 height 33
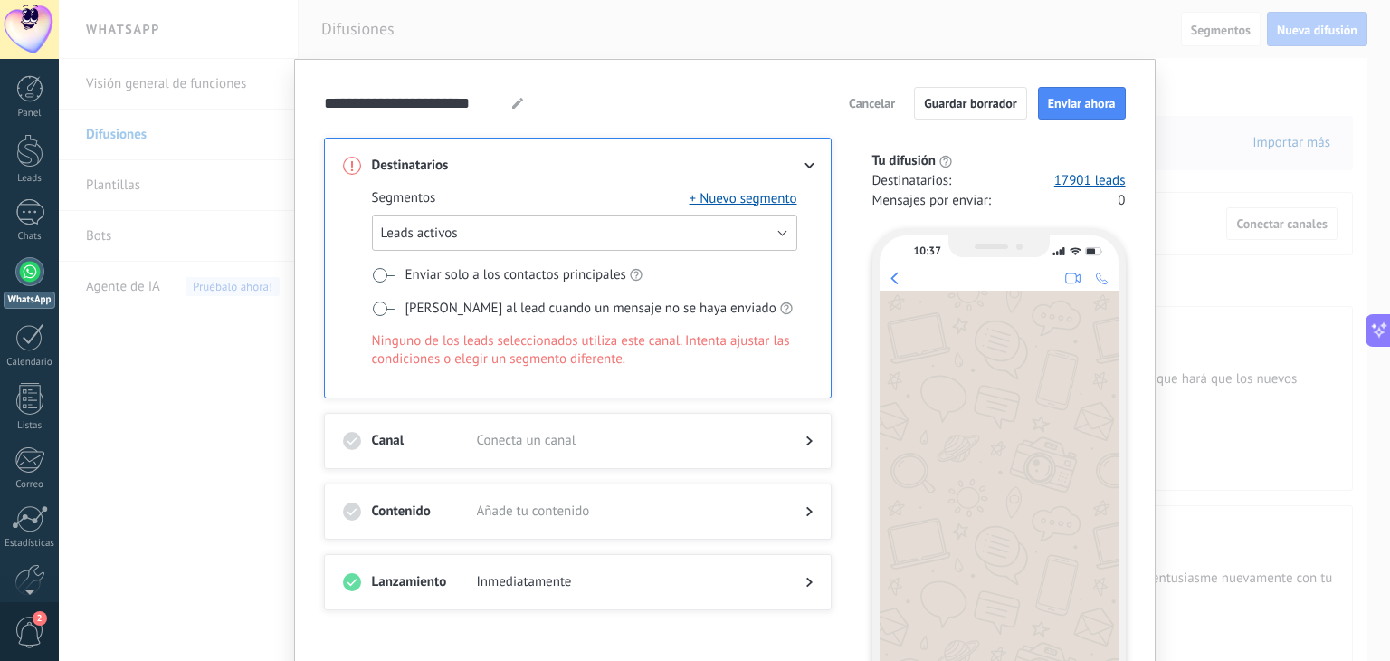
click at [599, 233] on button "Leads activos" at bounding box center [584, 232] width 425 height 36
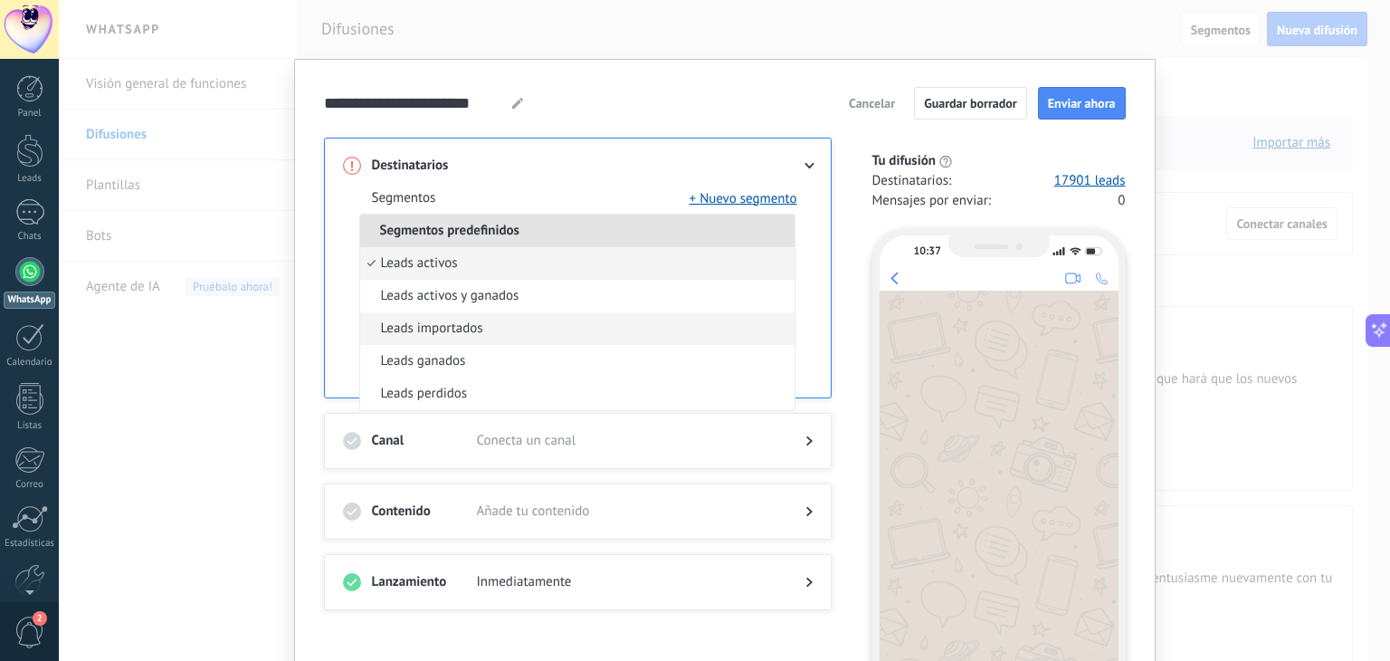
click at [460, 321] on span "Leads importados" at bounding box center [432, 328] width 102 height 18
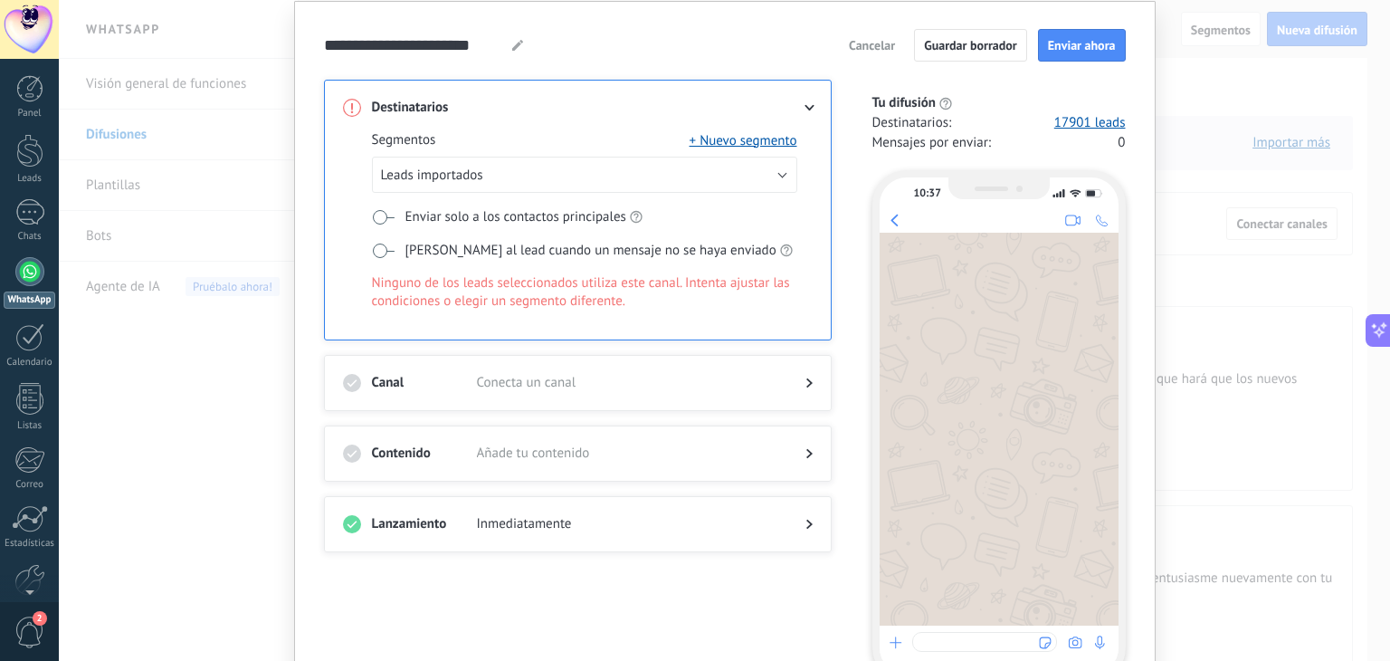
scroll to position [58, 0]
click at [864, 41] on span "Cancelar" at bounding box center [872, 45] width 46 height 13
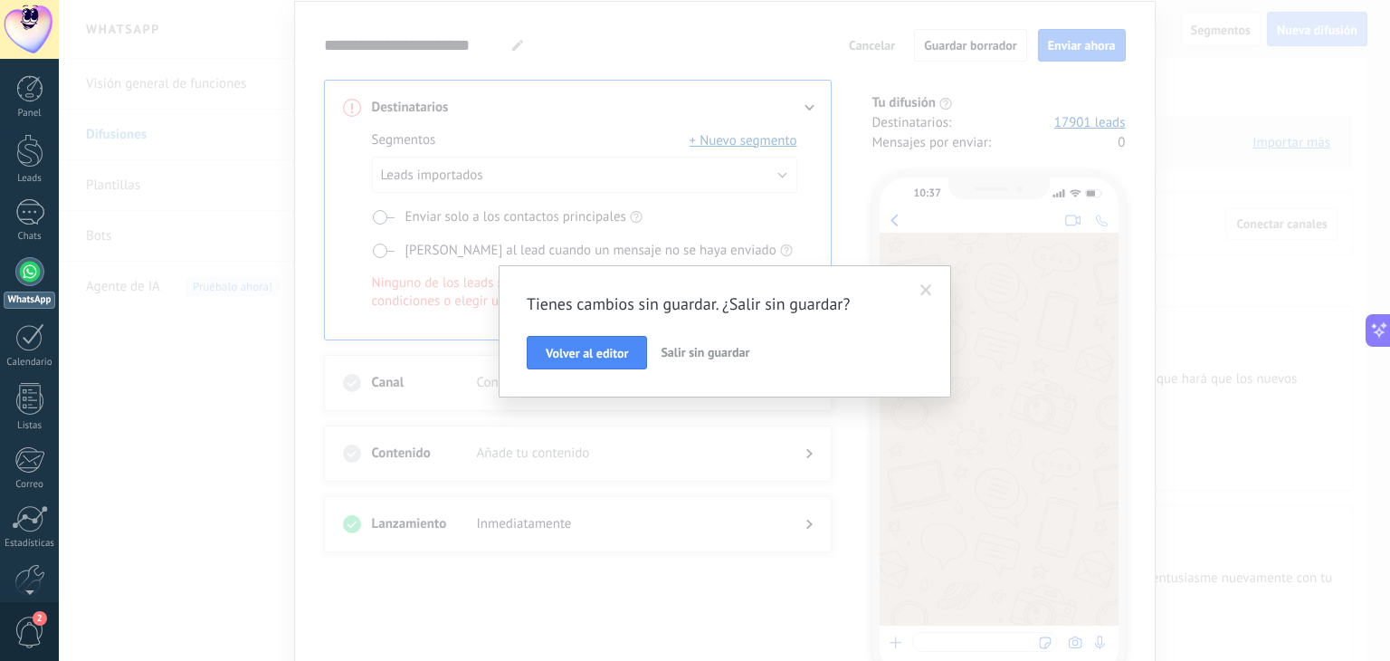
click at [685, 351] on span "Salir sin guardar" at bounding box center [705, 352] width 89 height 16
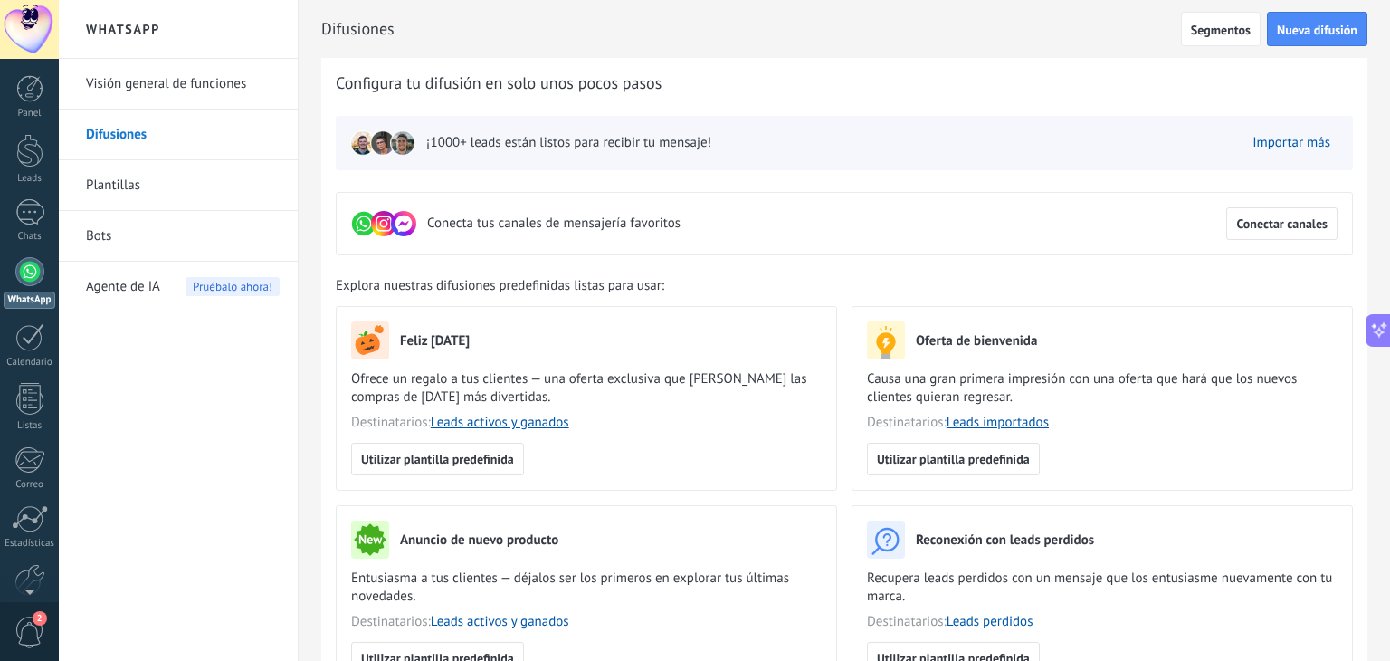
scroll to position [0, 0]
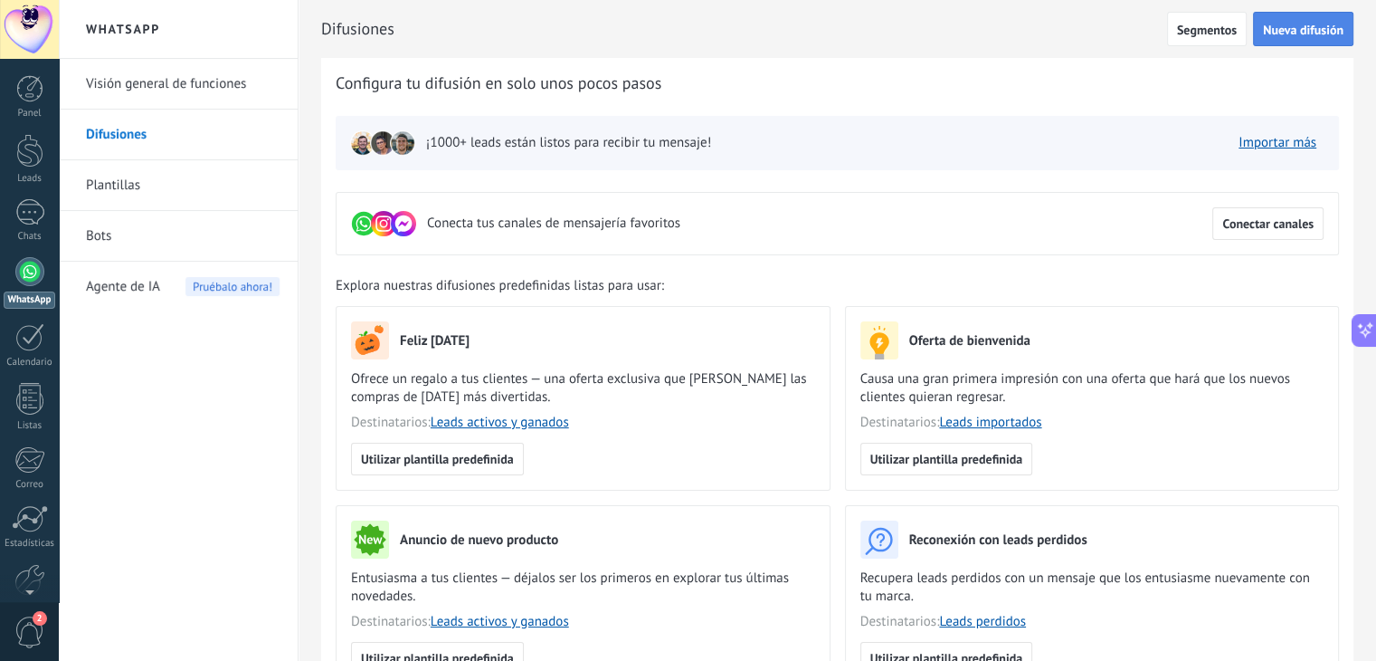
click at [1316, 36] on span "Nueva difusión" at bounding box center [1303, 30] width 81 height 13
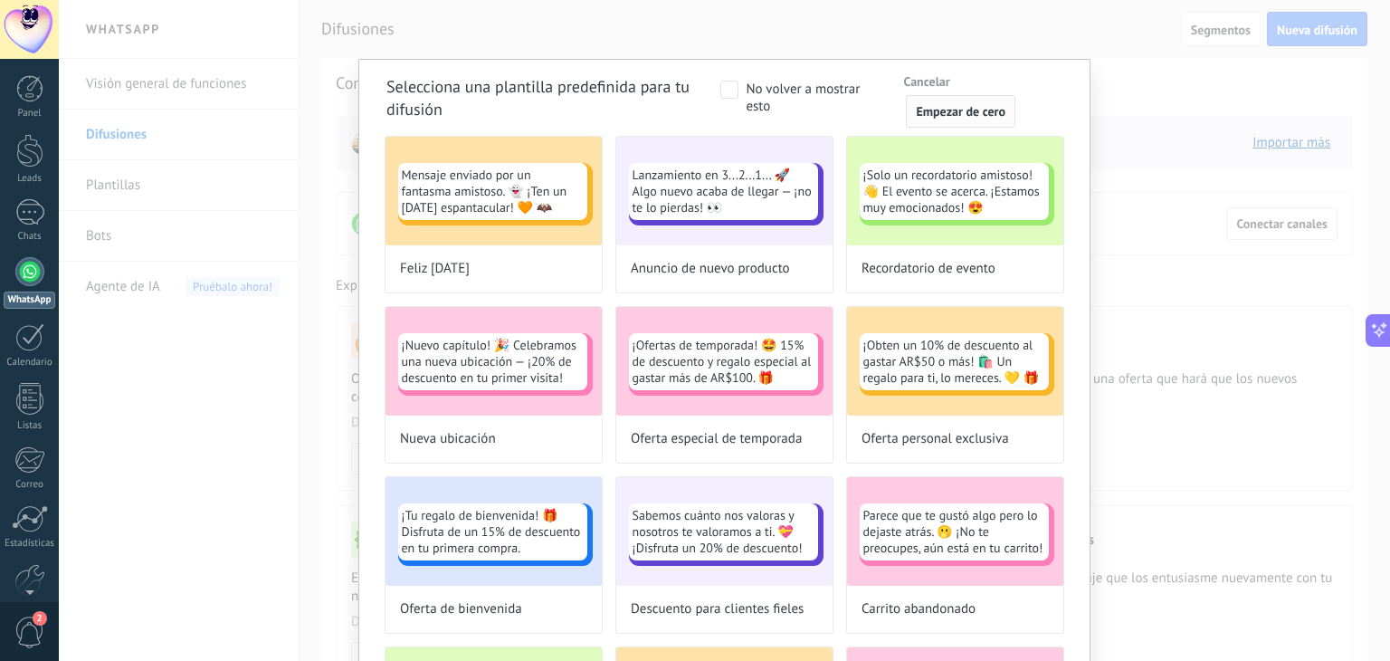
click at [940, 109] on span "Empezar de cero" at bounding box center [961, 111] width 90 height 13
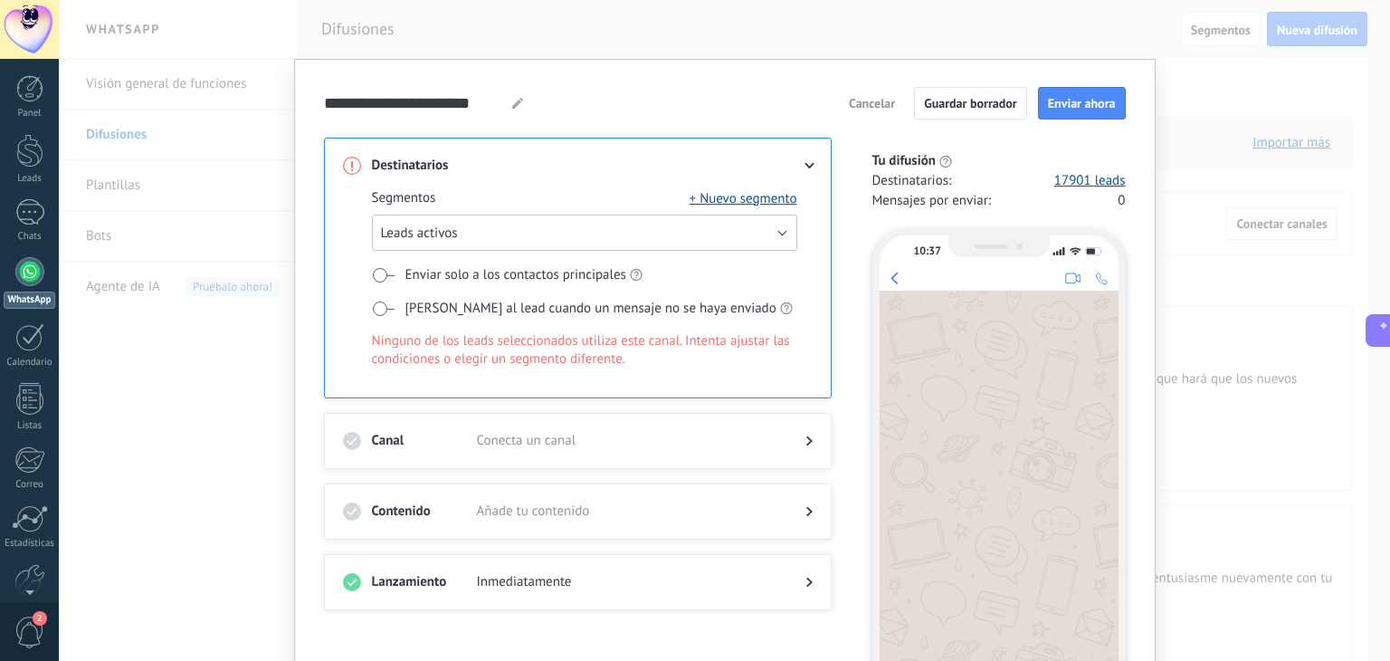
click at [639, 222] on button "Leads activos" at bounding box center [584, 232] width 425 height 36
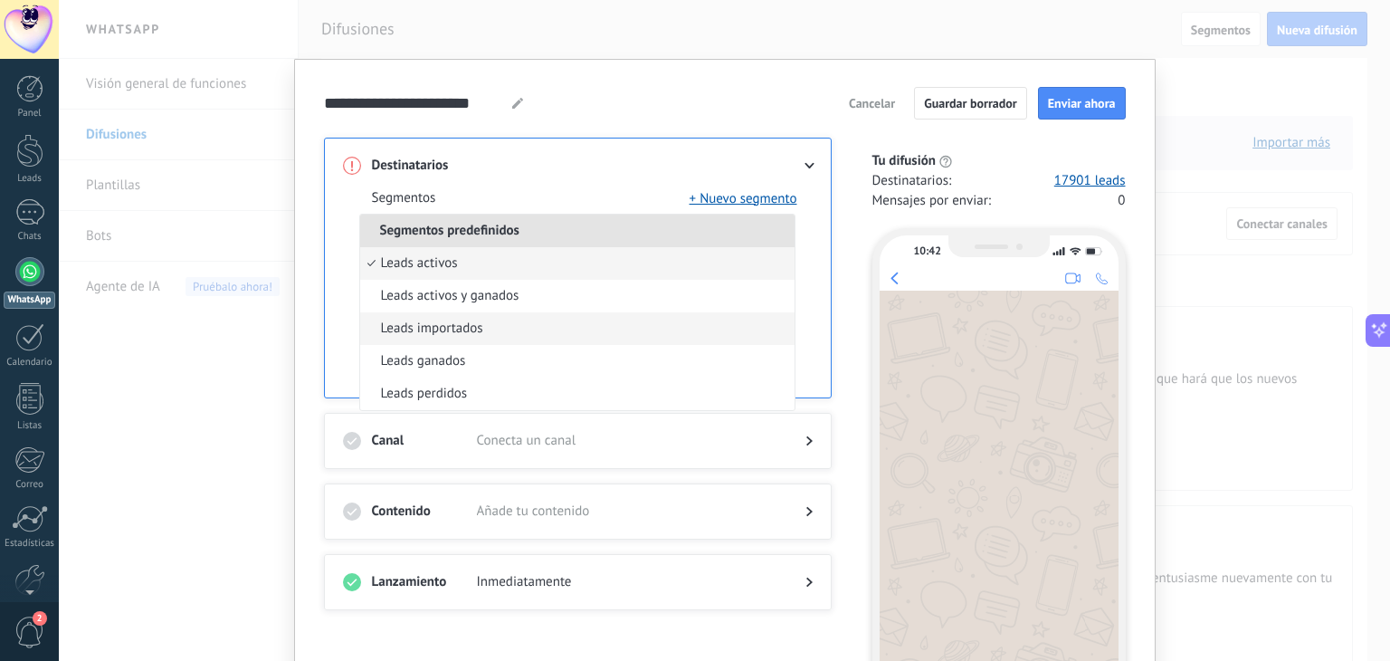
click at [502, 328] on li "Leads importados" at bounding box center [577, 328] width 434 height 33
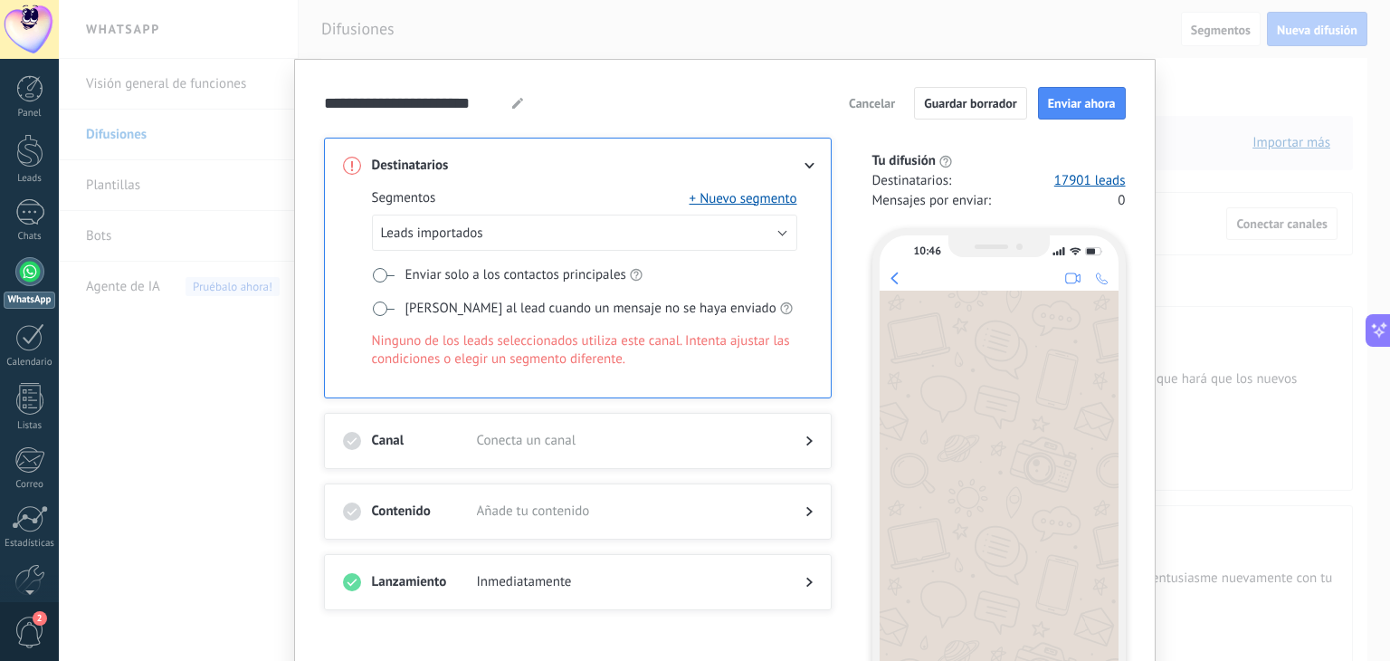
click at [805, 167] on div at bounding box center [794, 166] width 36 height 18
click at [805, 167] on use at bounding box center [809, 166] width 10 height 6
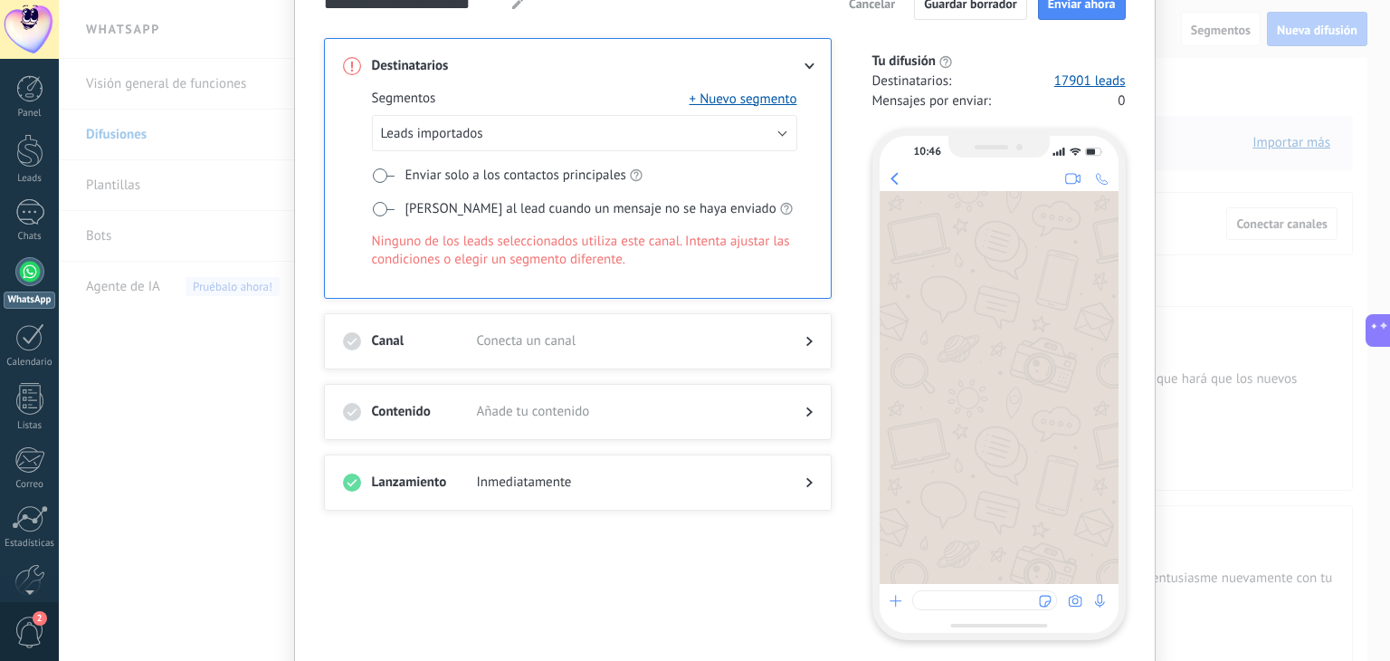
scroll to position [98, 0]
click at [760, 334] on span "Conecta un canal" at bounding box center [626, 343] width 299 height 18
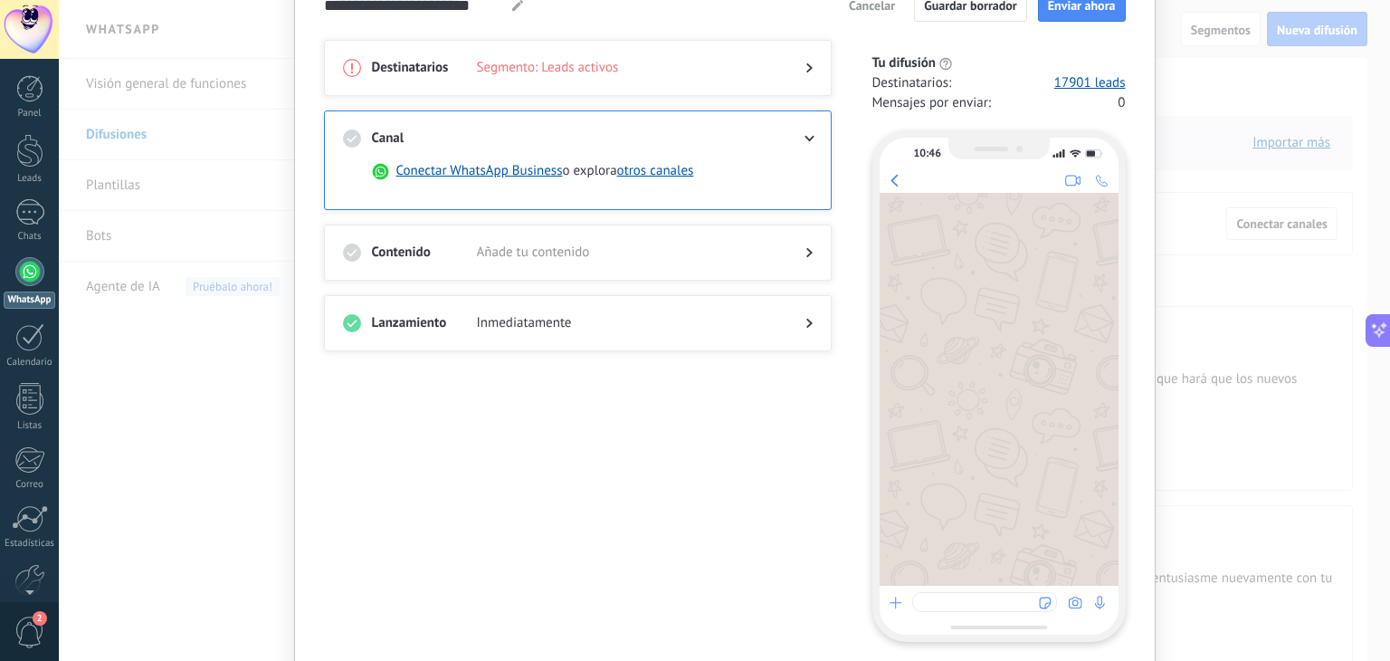
click at [566, 252] on span "Añade tu contenido" at bounding box center [626, 252] width 299 height 18
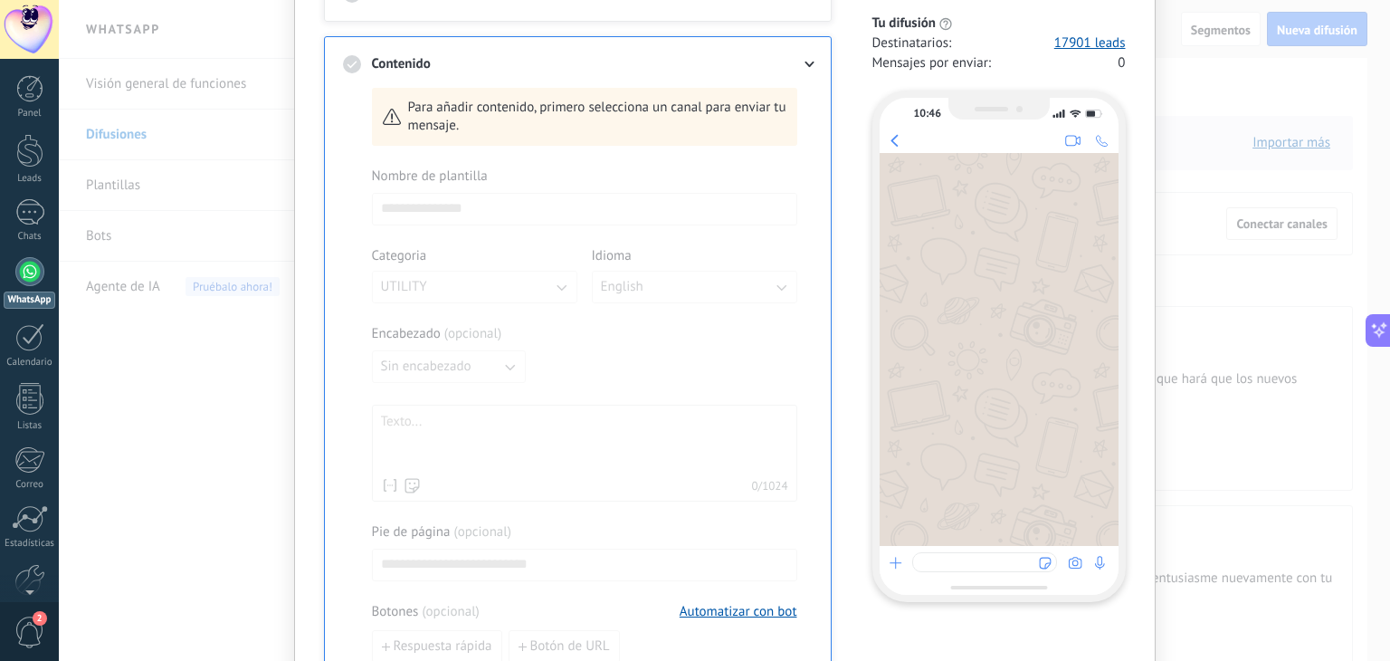
scroll to position [14, 0]
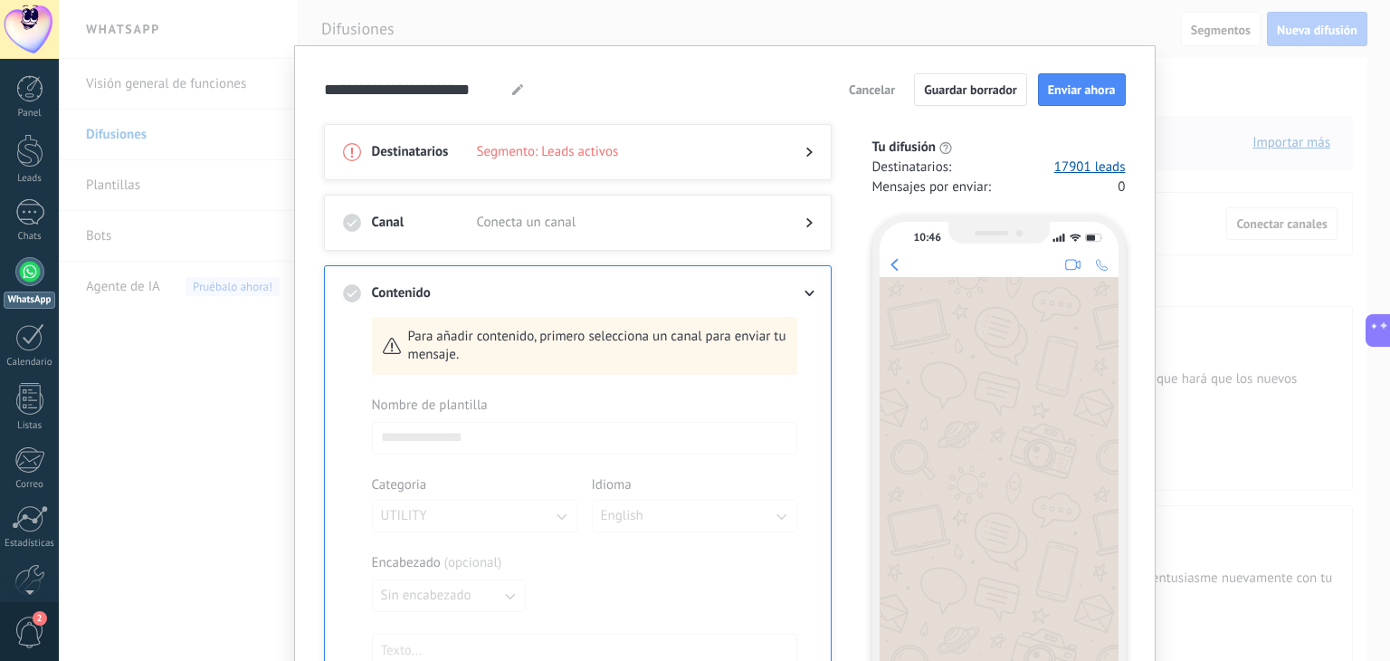
click at [633, 216] on span "Conecta un canal" at bounding box center [626, 223] width 299 height 18
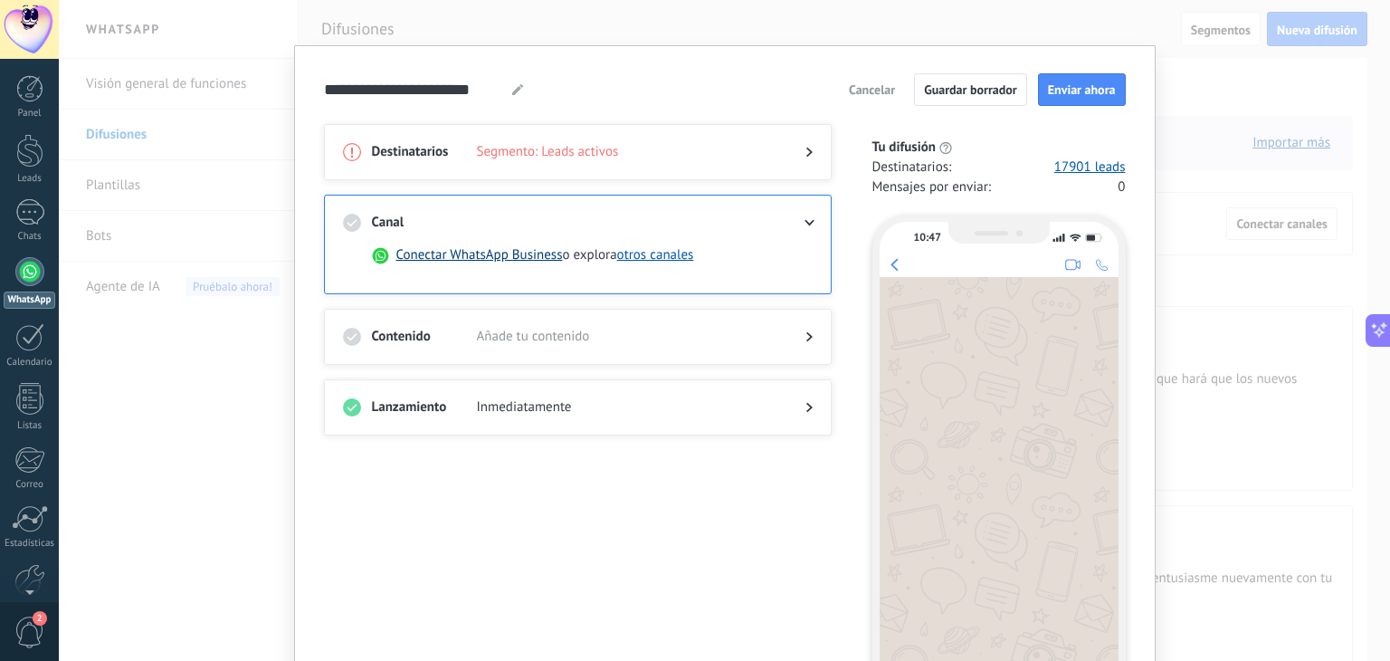
click at [468, 258] on button "Conectar WhatsApp Business" at bounding box center [479, 255] width 166 height 18
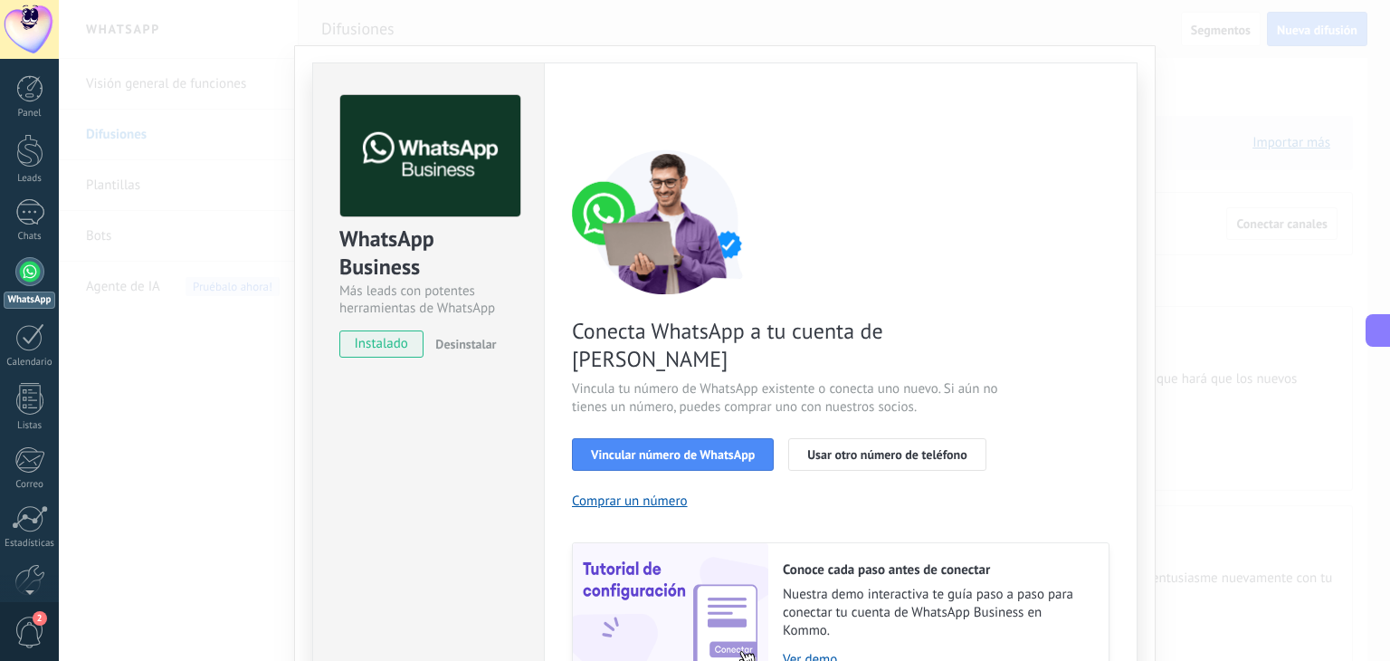
click at [587, 380] on span "Vincula tu número de WhatsApp existente o conecta uno nuevo. Si aún no tienes u…" at bounding box center [787, 398] width 431 height 36
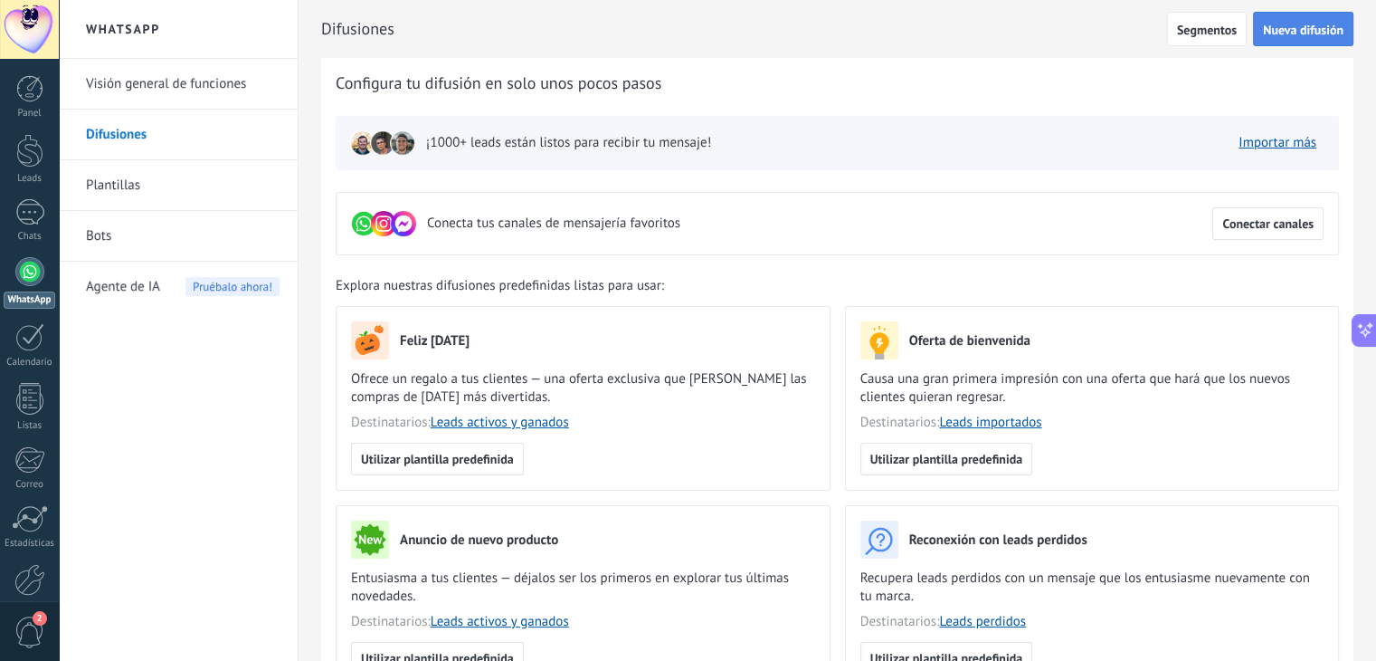
click at [1298, 25] on span "Nueva difusión" at bounding box center [1303, 30] width 81 height 13
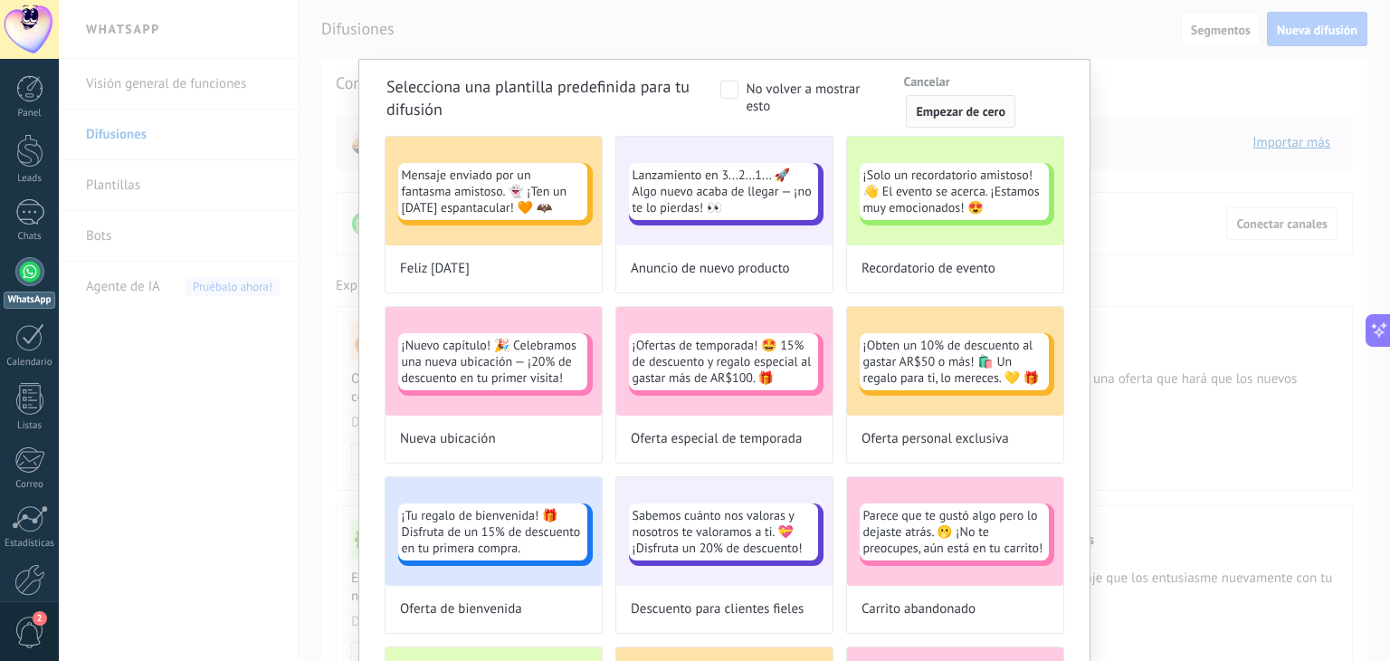
click at [939, 101] on button "Empezar de cero" at bounding box center [960, 111] width 109 height 33
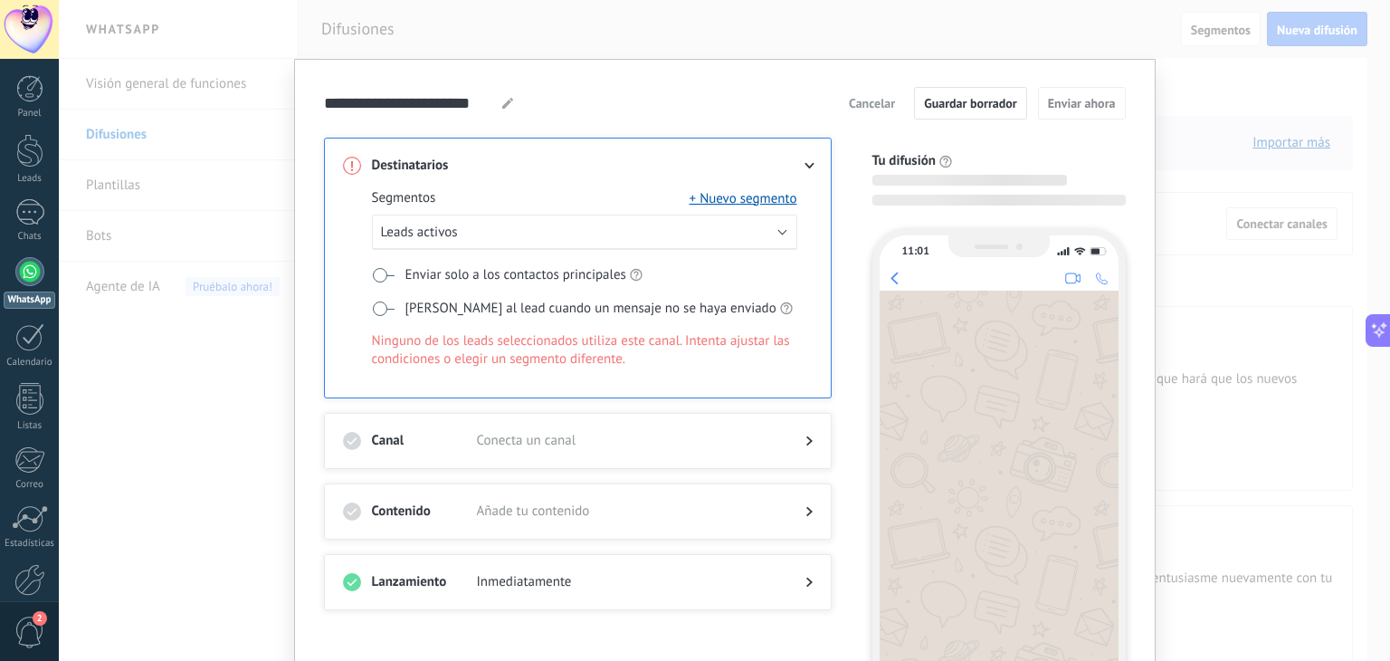
click at [519, 436] on span "Conecta un canal" at bounding box center [626, 441] width 299 height 18
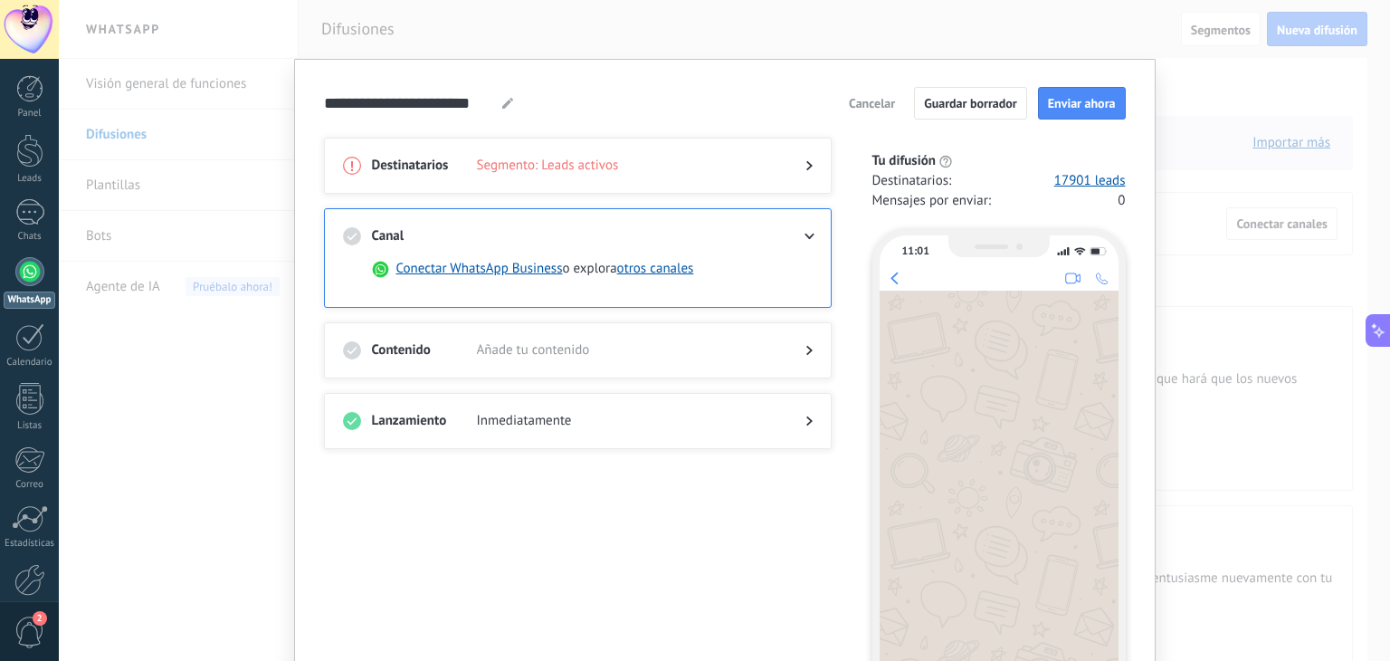
click at [689, 341] on span "Añade tu contenido" at bounding box center [626, 350] width 299 height 18
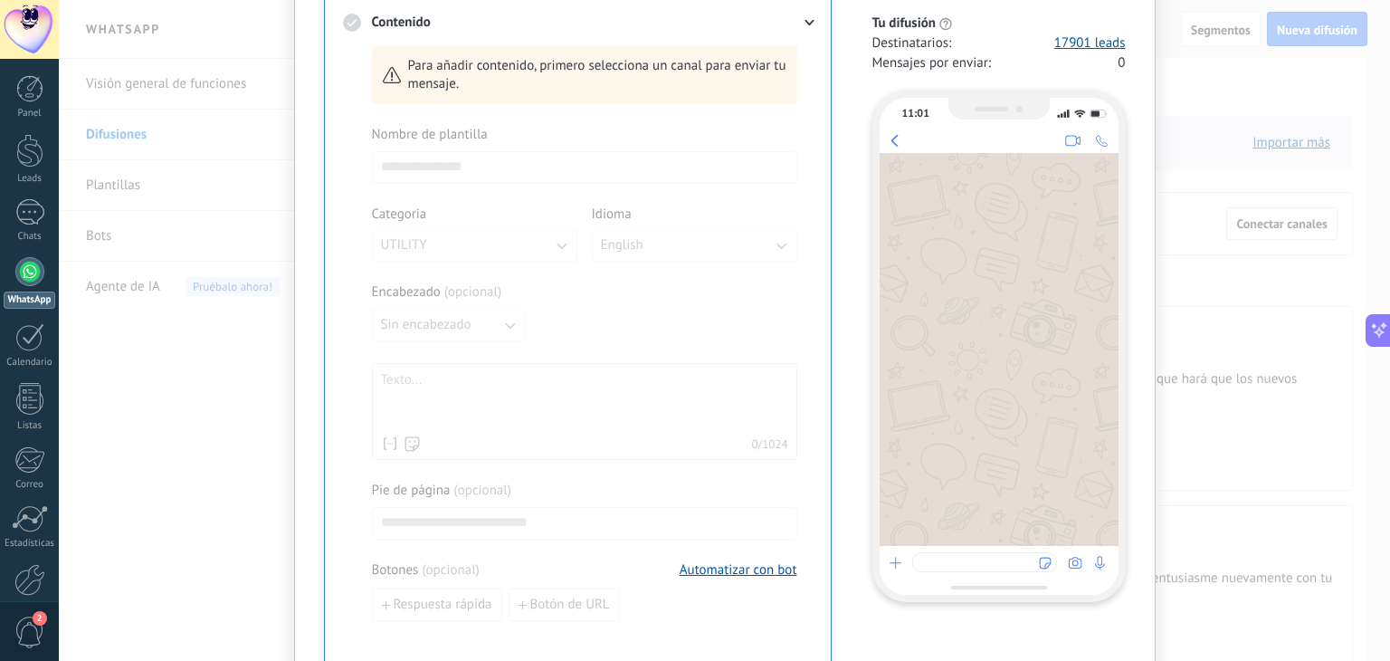
scroll to position [282, 0]
click at [1246, 330] on div "**********" at bounding box center [724, 330] width 1331 height 661
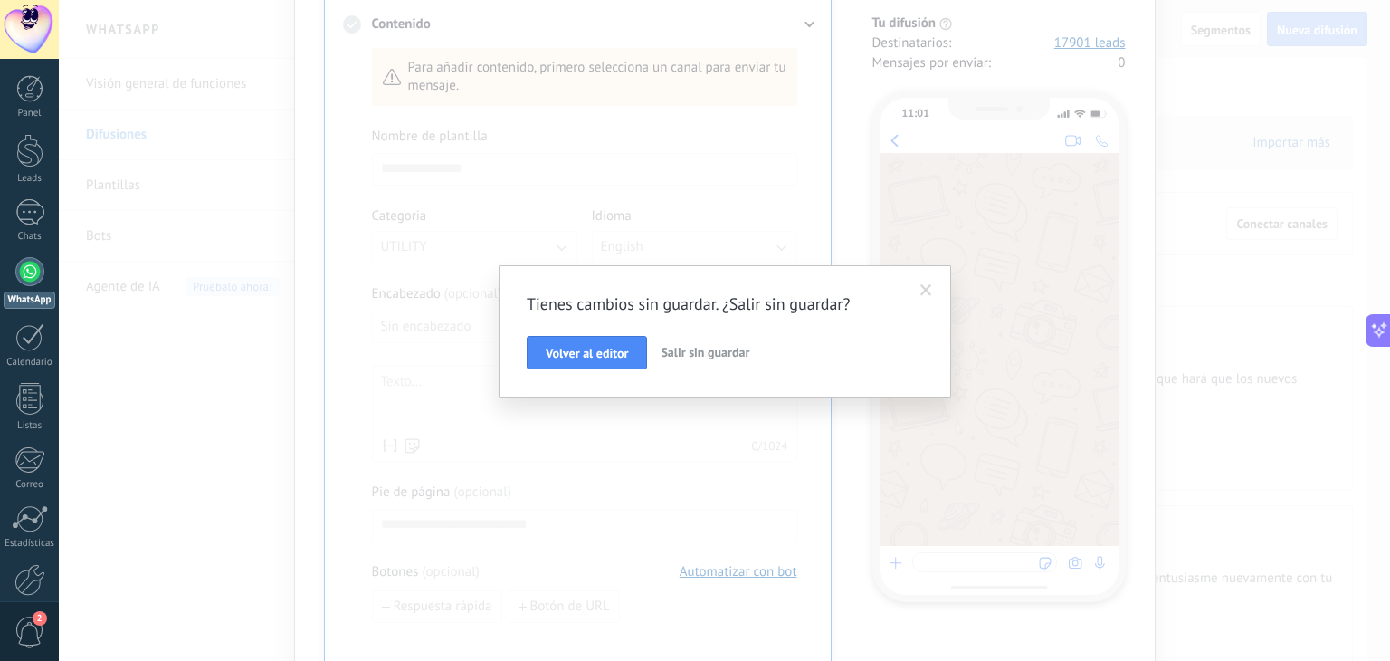
click at [713, 354] on span "Salir sin guardar" at bounding box center [705, 352] width 89 height 16
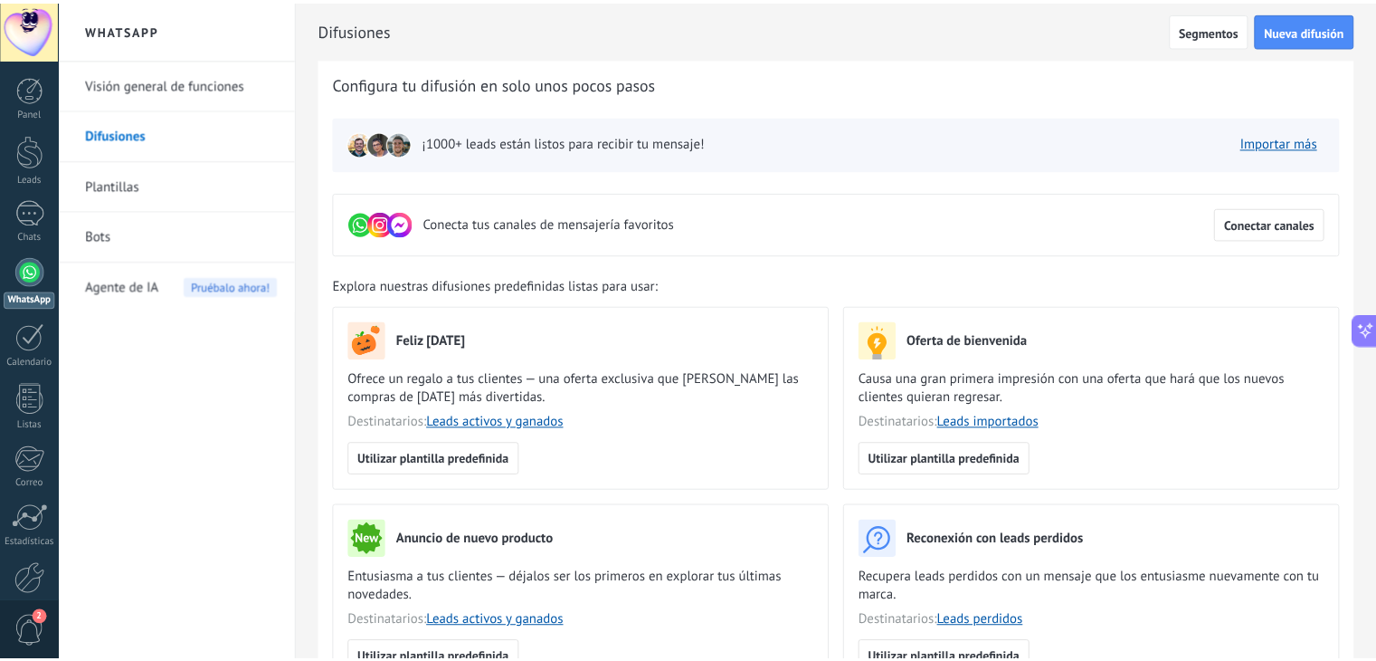
scroll to position [0, 0]
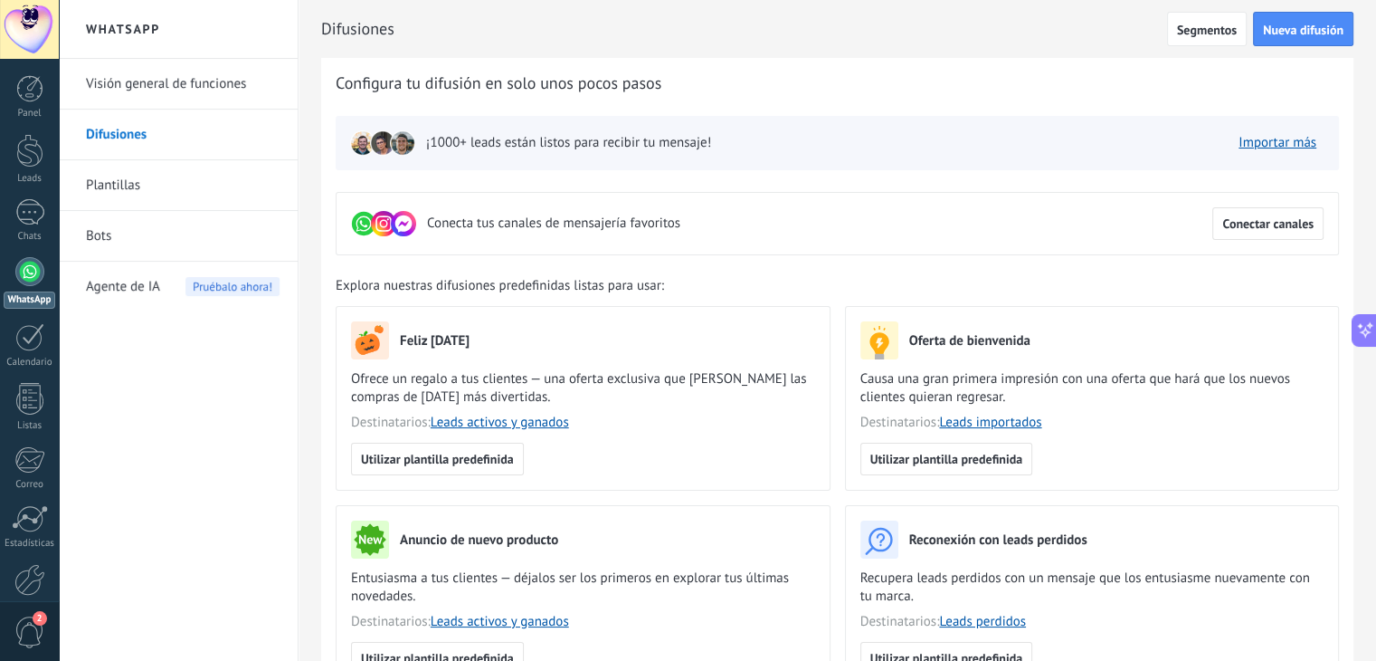
click at [157, 393] on div "Visión general de funciones Difusiones Plantillas Bots Agente de IA Pruébalo ah…" at bounding box center [178, 360] width 239 height 602
click at [18, 406] on div at bounding box center [29, 399] width 27 height 32
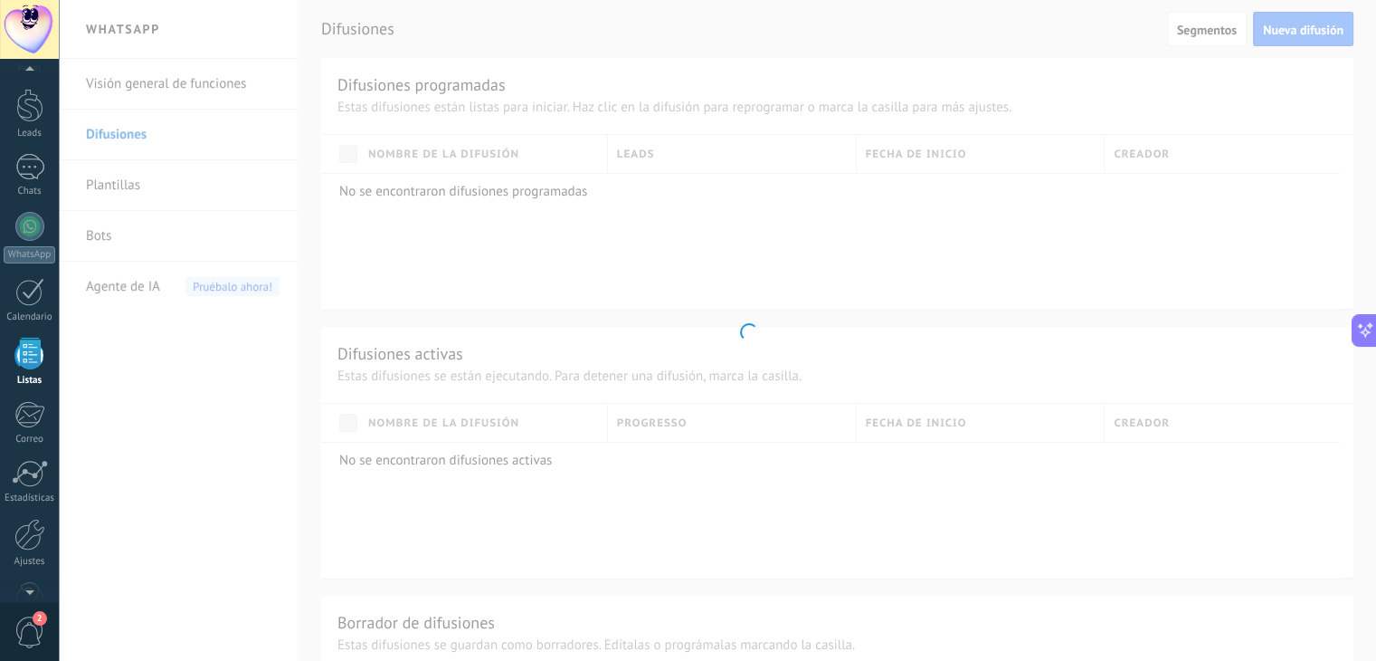
scroll to position [46, 0]
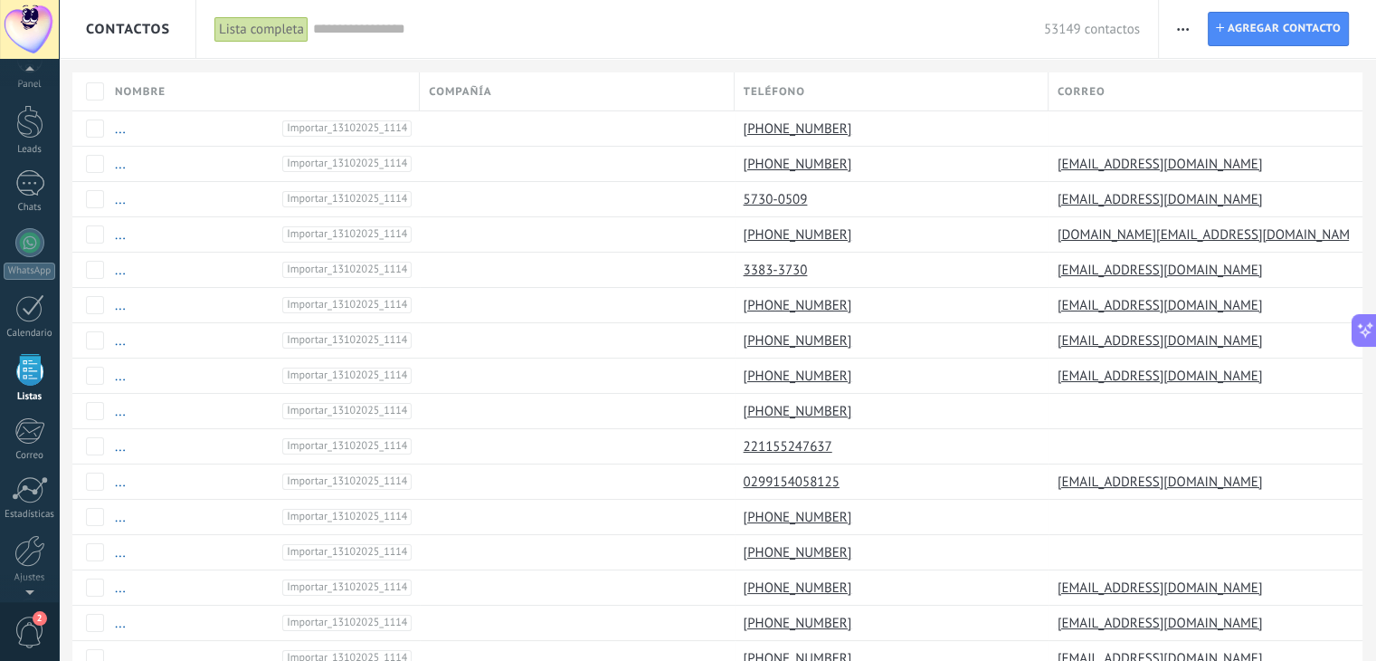
scroll to position [46, 0]
click at [1186, 22] on span "button" at bounding box center [1183, 29] width 12 height 34
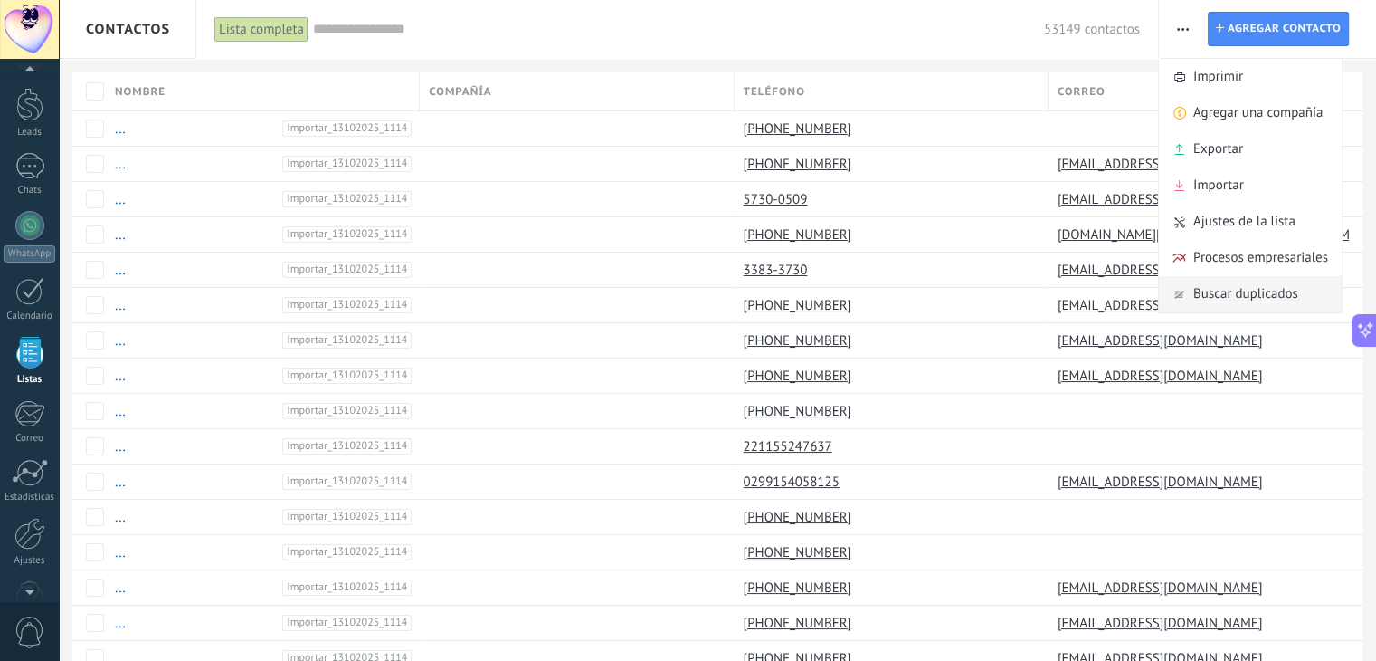
click at [1232, 284] on span "Buscar duplicados" at bounding box center [1245, 294] width 105 height 36
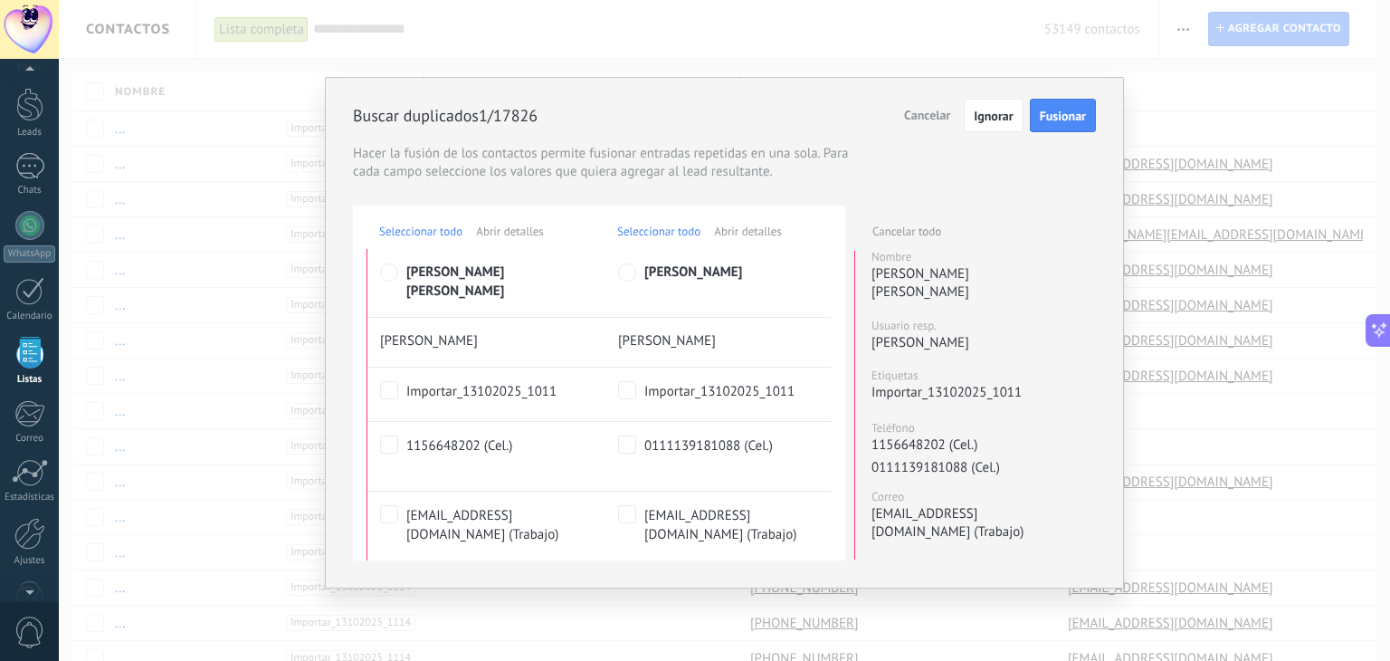
click at [918, 112] on span "Cancelar" at bounding box center [927, 115] width 46 height 16
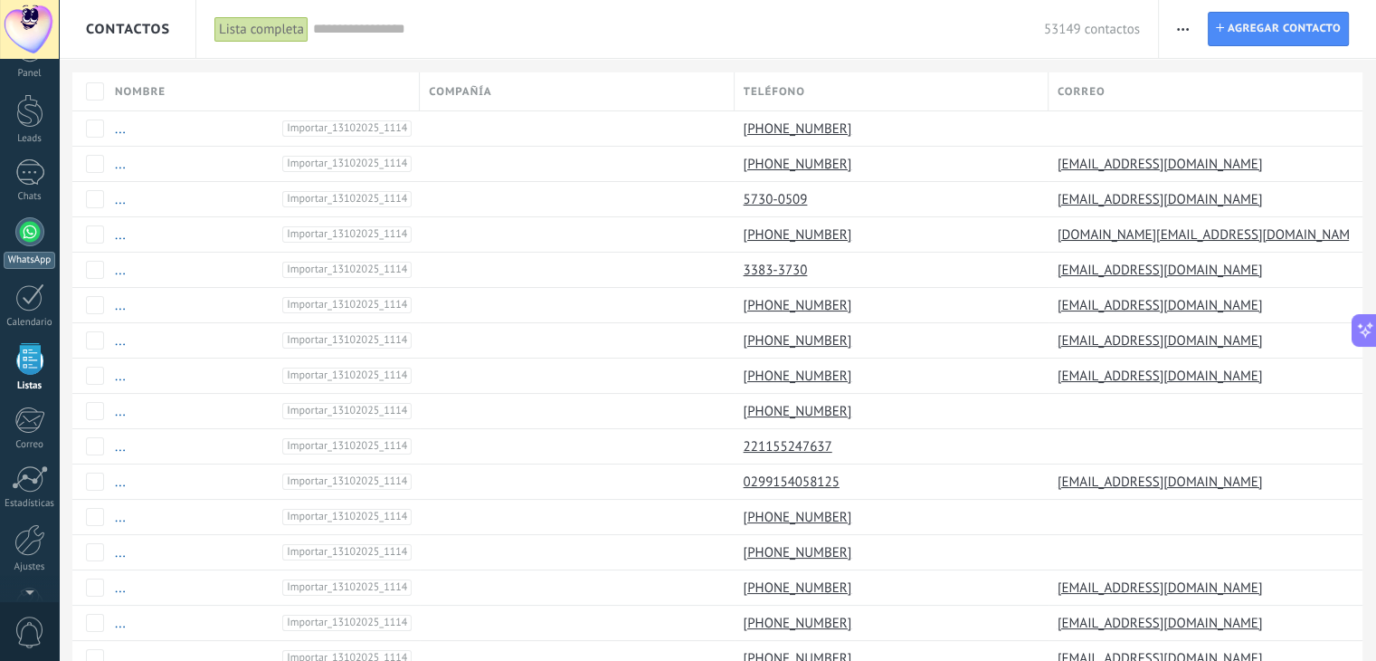
scroll to position [0, 0]
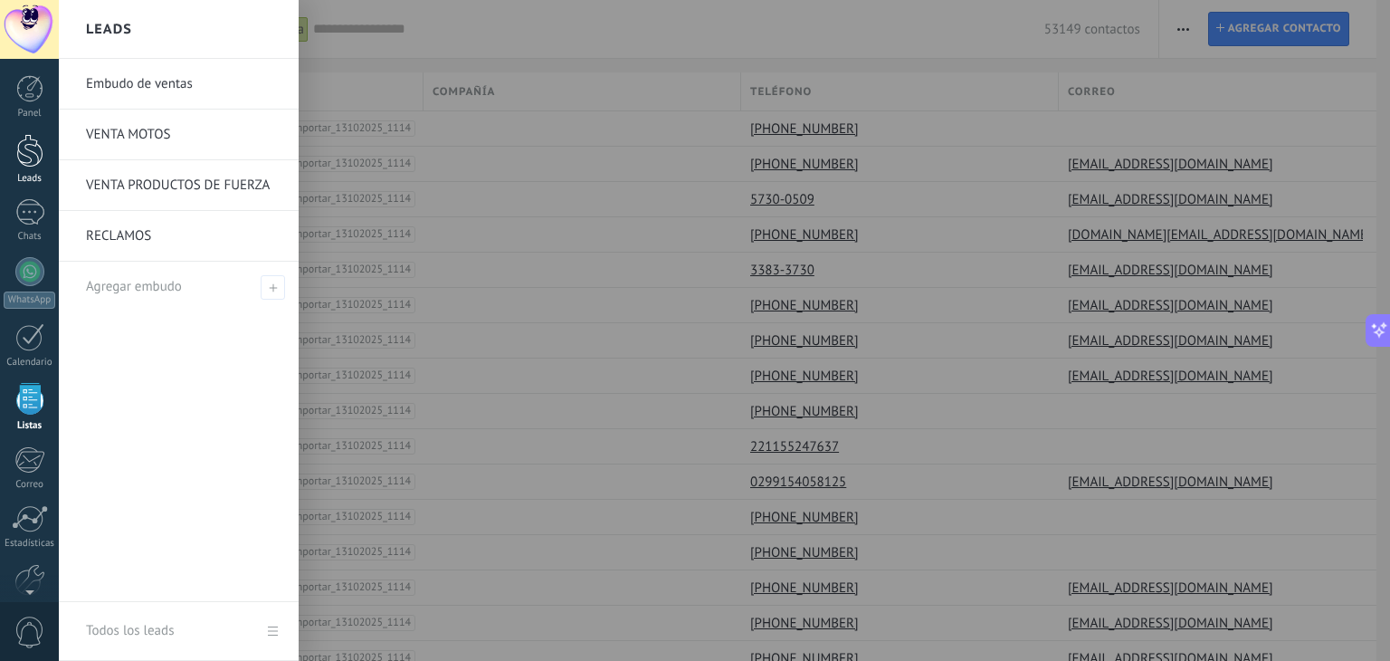
click at [18, 154] on div at bounding box center [29, 150] width 27 height 33
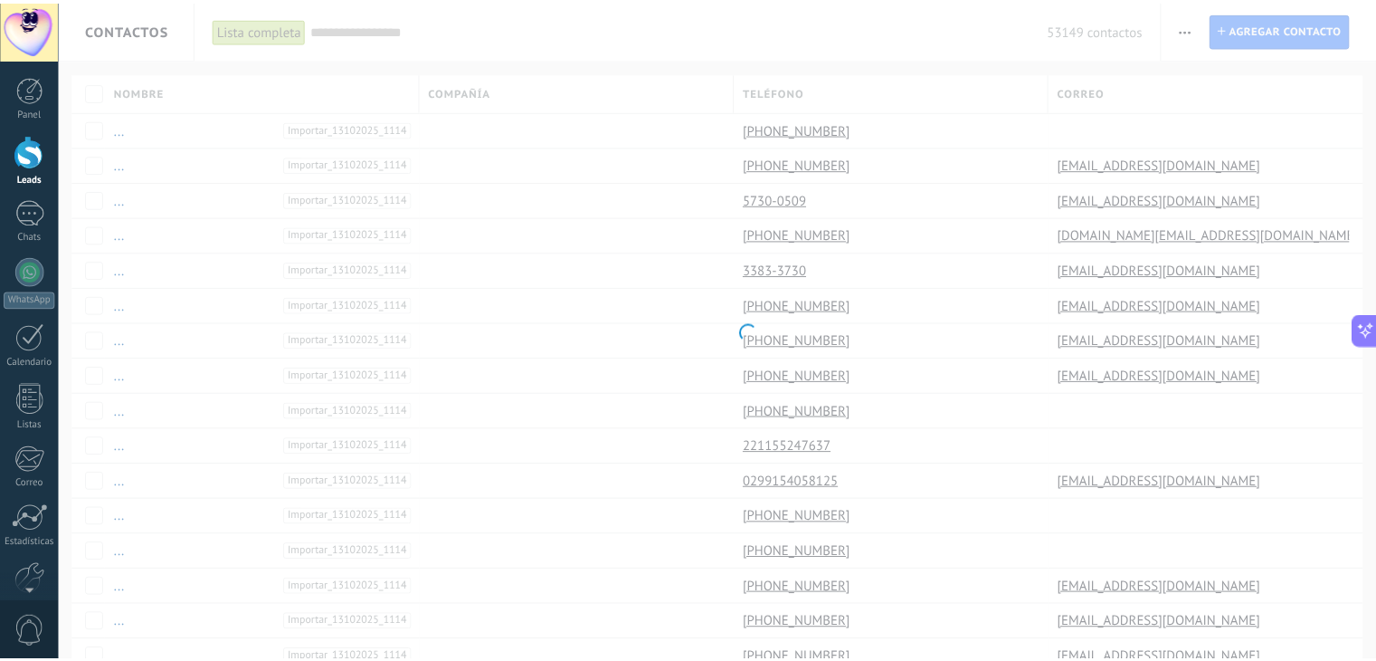
scroll to position [2629, 0]
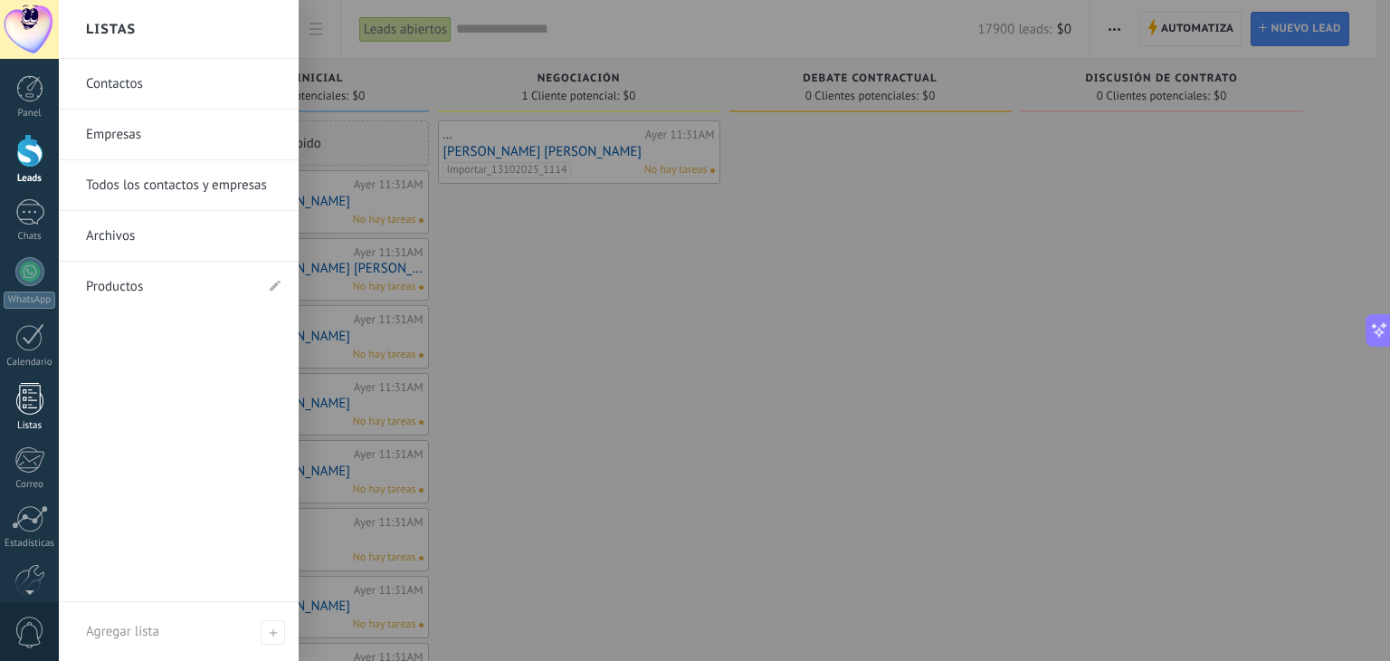
click at [33, 392] on div at bounding box center [29, 399] width 27 height 32
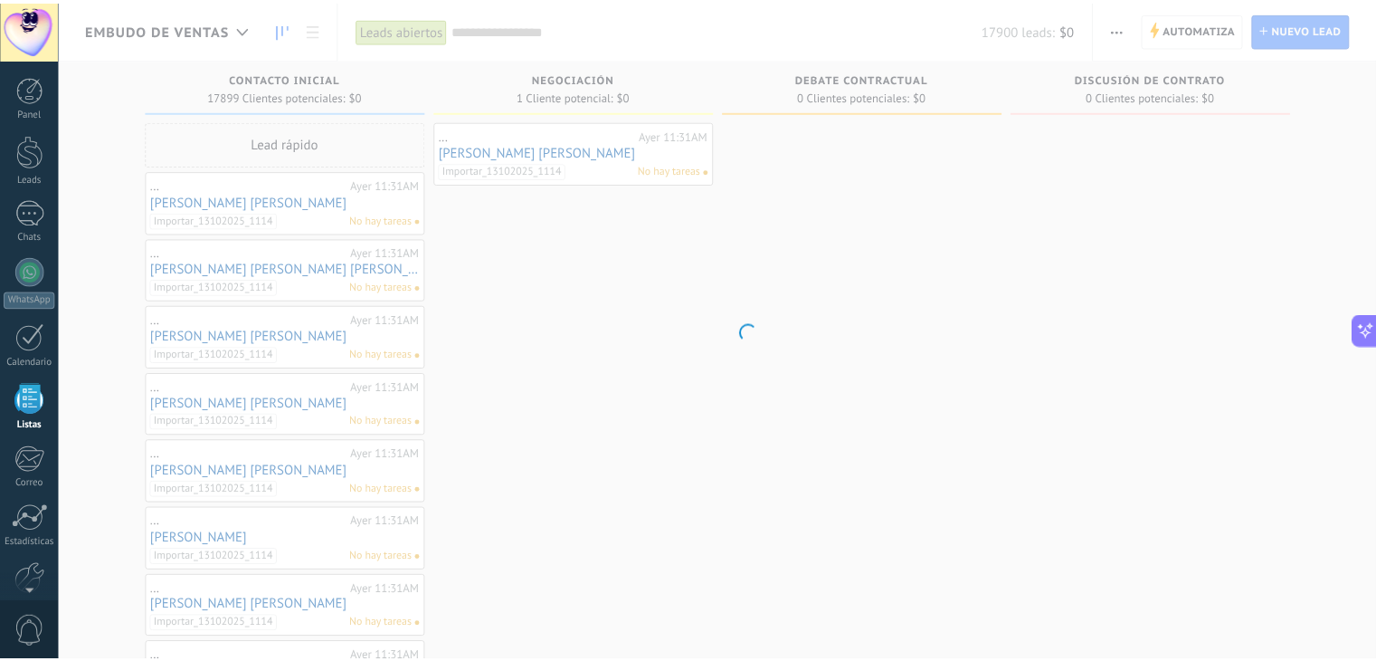
scroll to position [2670, 0]
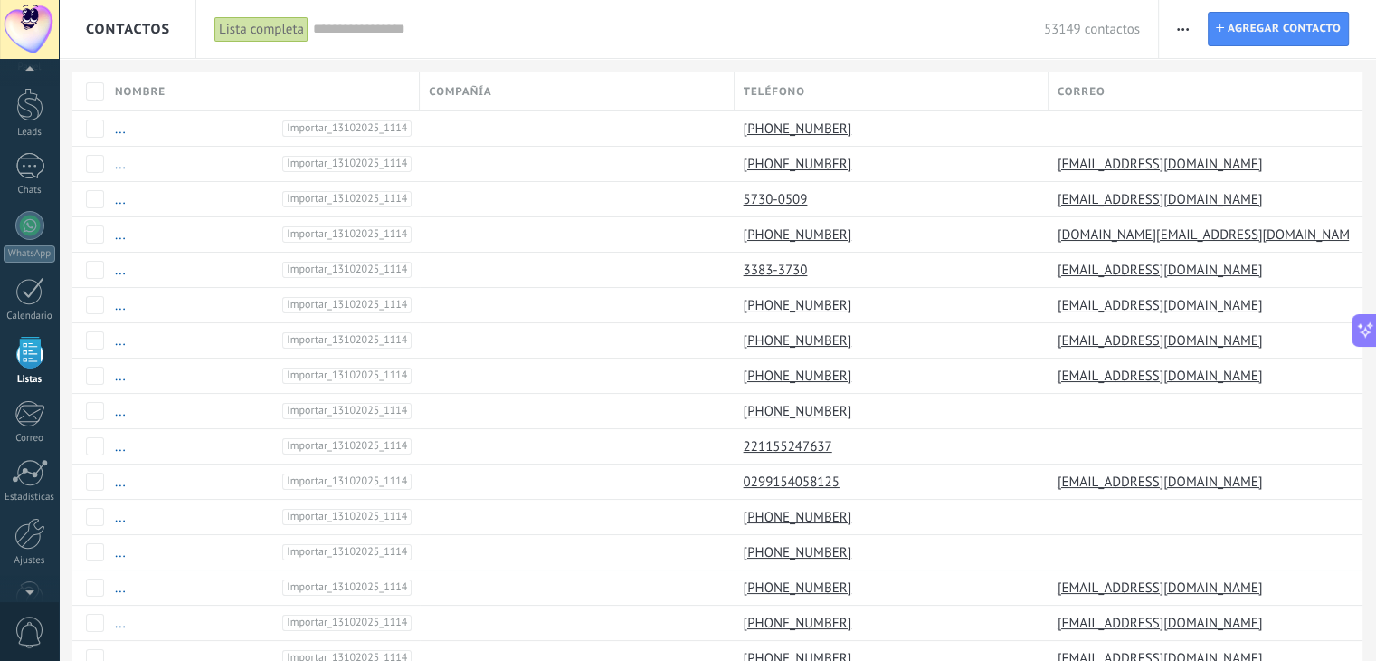
click at [1179, 24] on span "button" at bounding box center [1183, 29] width 12 height 34
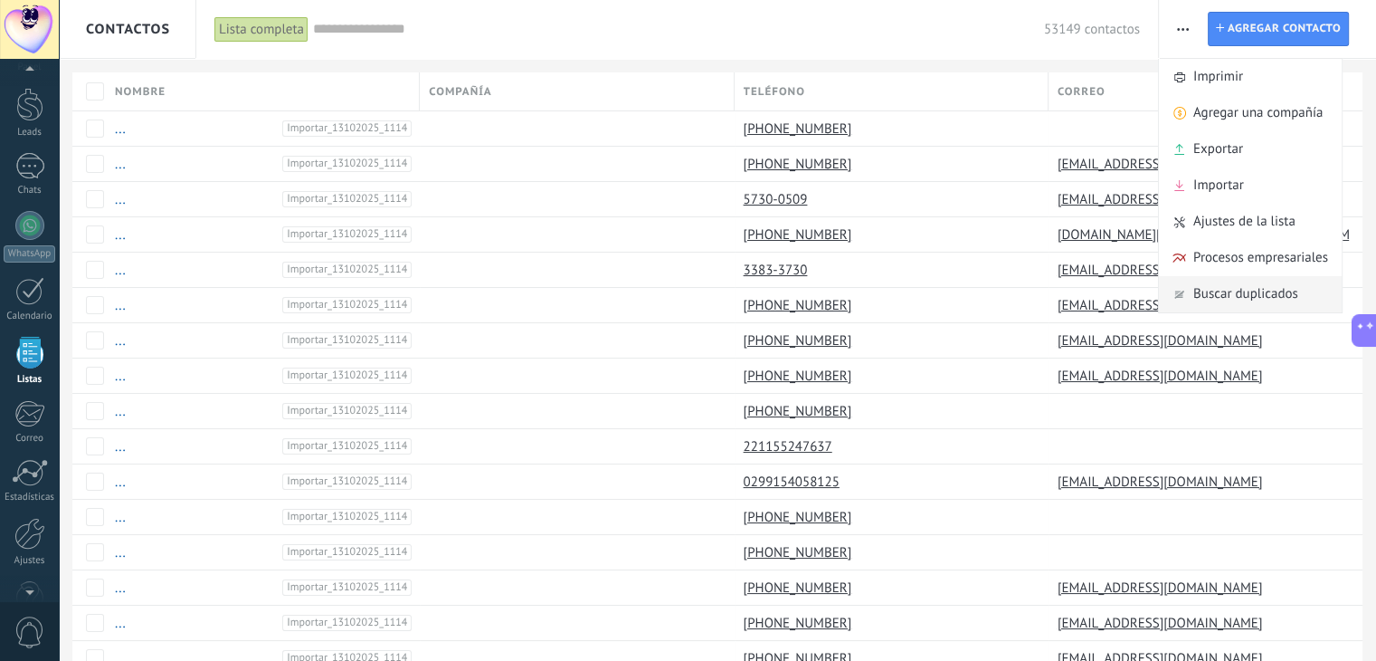
click at [1232, 282] on span "Buscar duplicados" at bounding box center [1245, 294] width 105 height 36
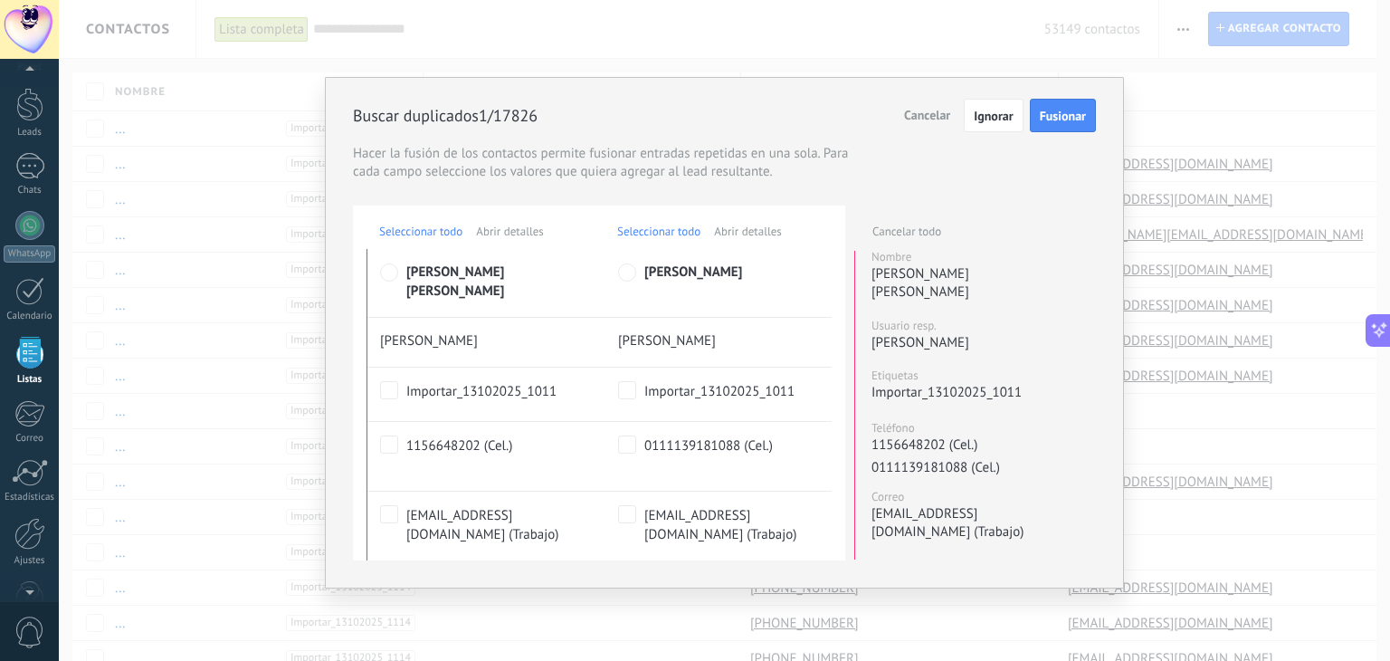
click at [409, 233] on span "Seleccionar todo" at bounding box center [420, 230] width 83 height 15
click at [633, 229] on span "Seleccionar todo" at bounding box center [658, 230] width 83 height 15
click at [389, 234] on span "Seleccionar todo" at bounding box center [420, 230] width 83 height 15
click at [1061, 122] on span "Fusionar" at bounding box center [1063, 115] width 46 height 13
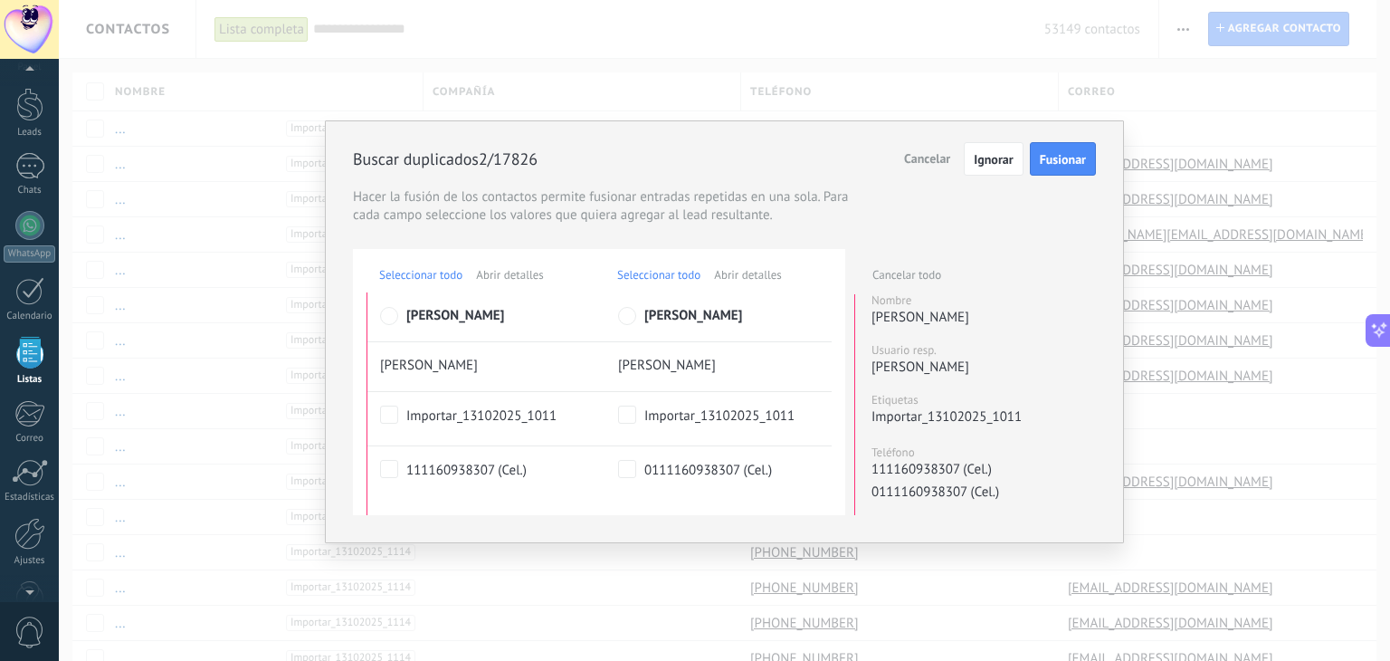
click at [1060, 155] on span "Fusionar" at bounding box center [1063, 159] width 46 height 13
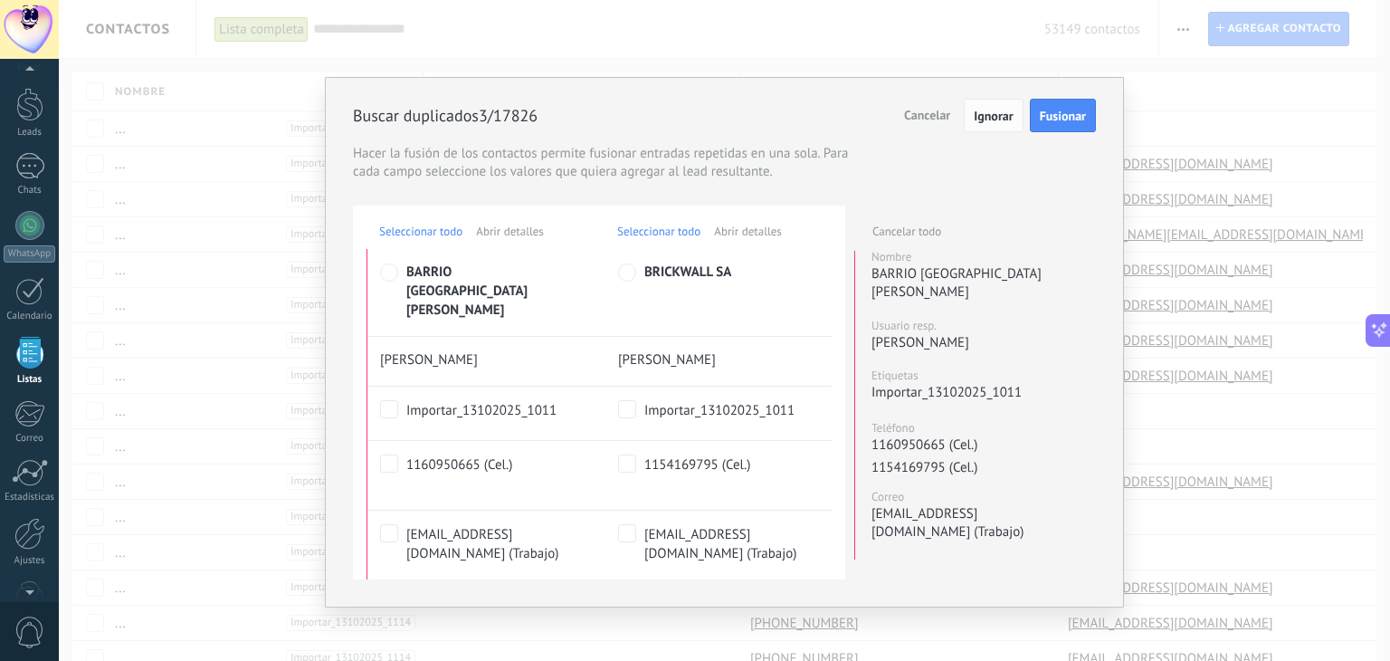
click at [983, 116] on span "Ignorar" at bounding box center [993, 115] width 39 height 13
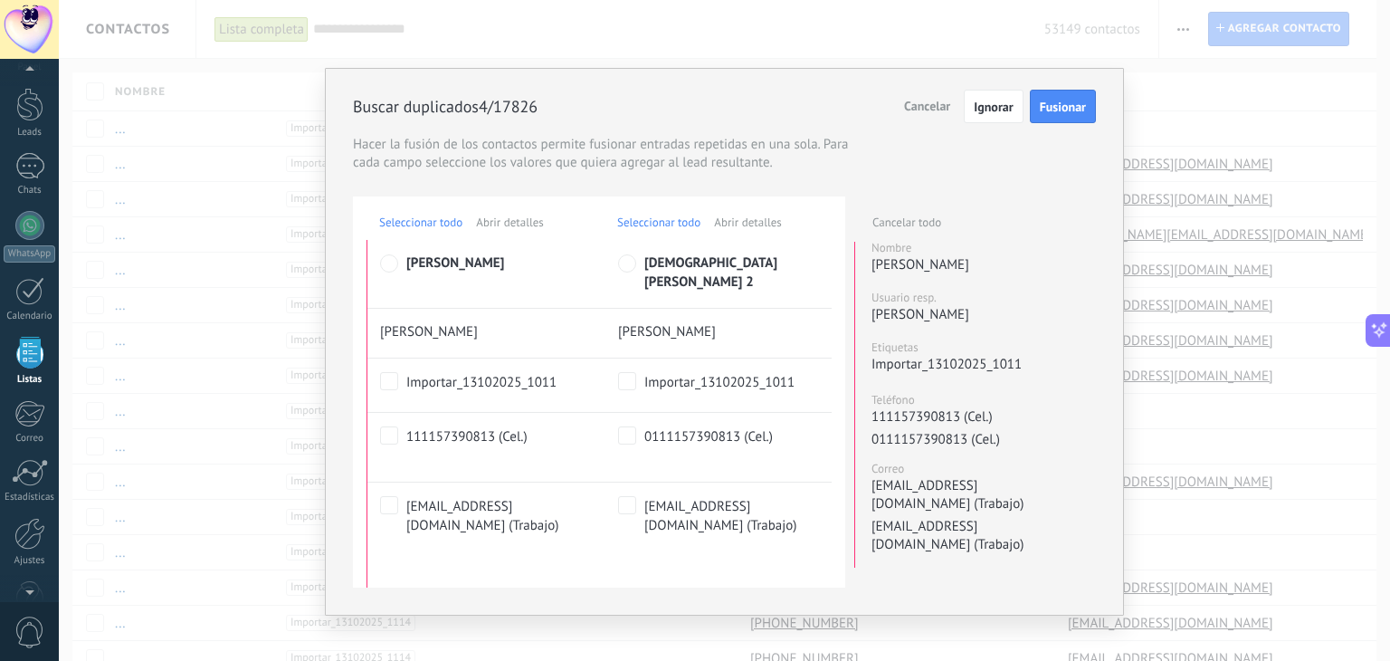
click at [937, 109] on span "Cancelar" at bounding box center [927, 106] width 46 height 16
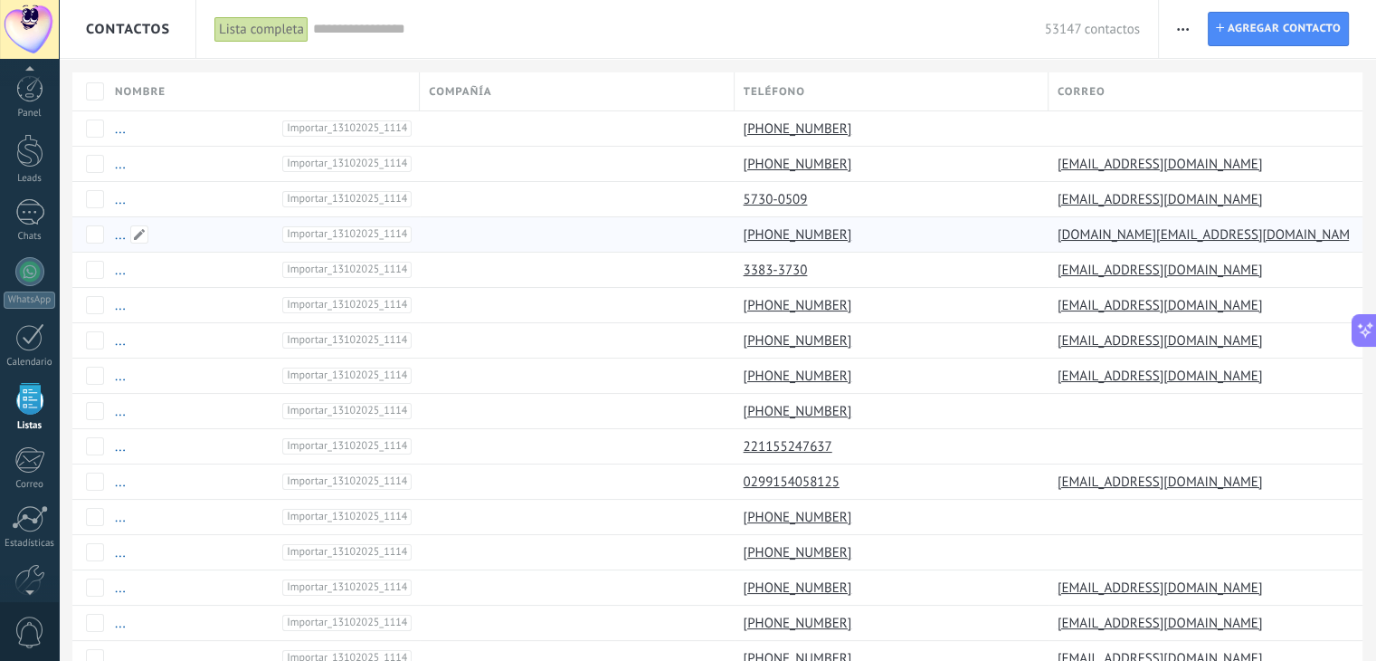
scroll to position [46, 0]
click at [33, 217] on div at bounding box center [29, 225] width 29 height 29
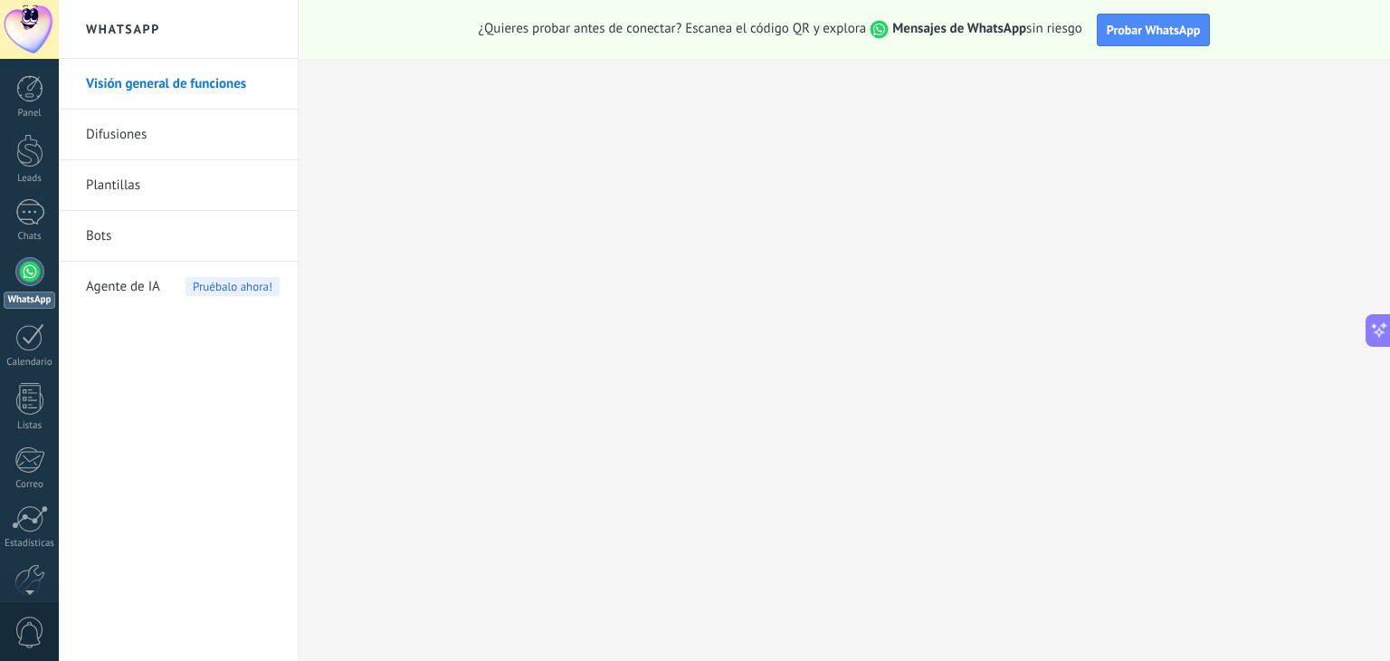
click at [146, 137] on link "Difusiones" at bounding box center [183, 134] width 194 height 51
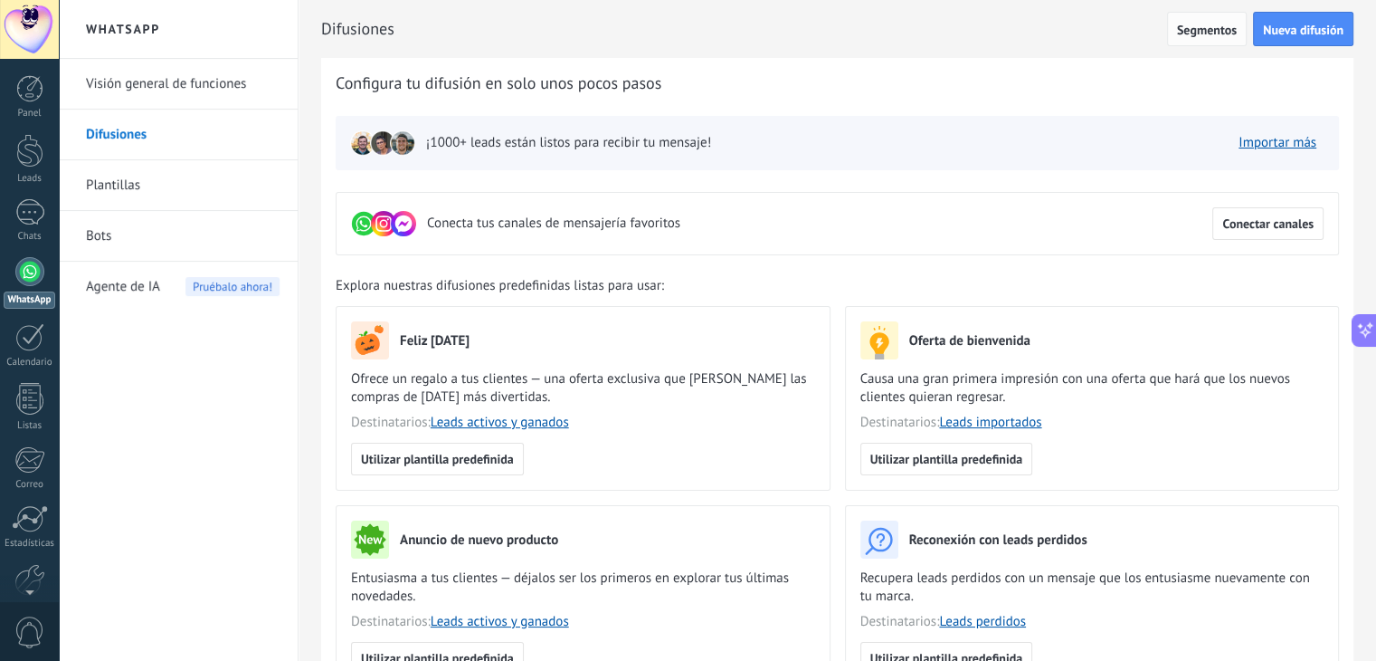
click at [1208, 30] on span "Segmentos" at bounding box center [1207, 30] width 60 height 13
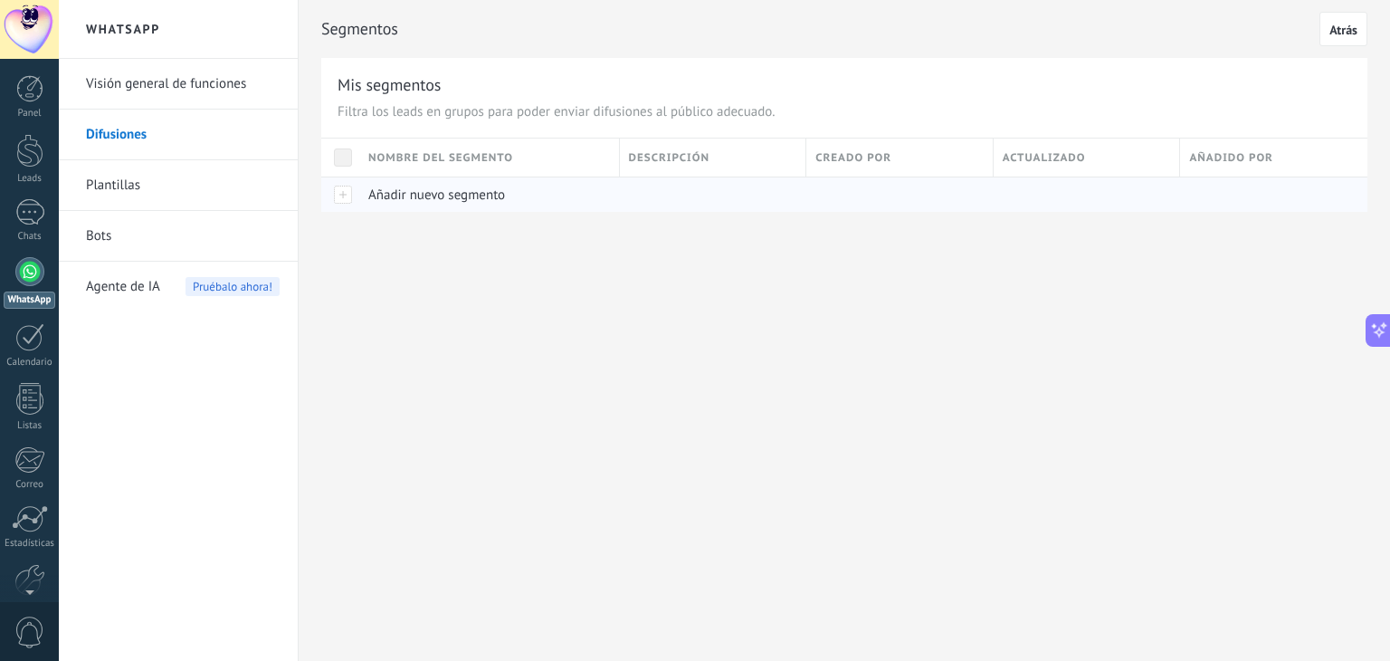
click at [469, 195] on span "Añadir nuevo segmento" at bounding box center [436, 194] width 137 height 17
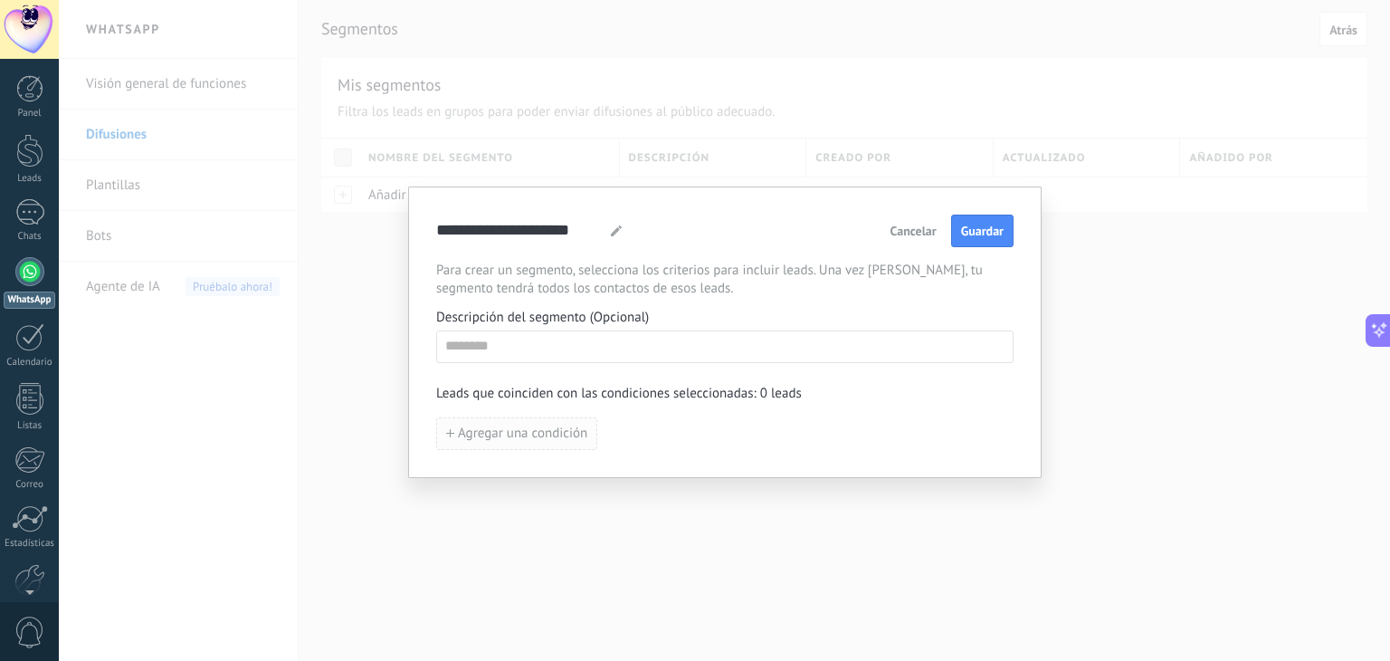
click at [511, 438] on span "Agregar una condición" at bounding box center [522, 433] width 129 height 13
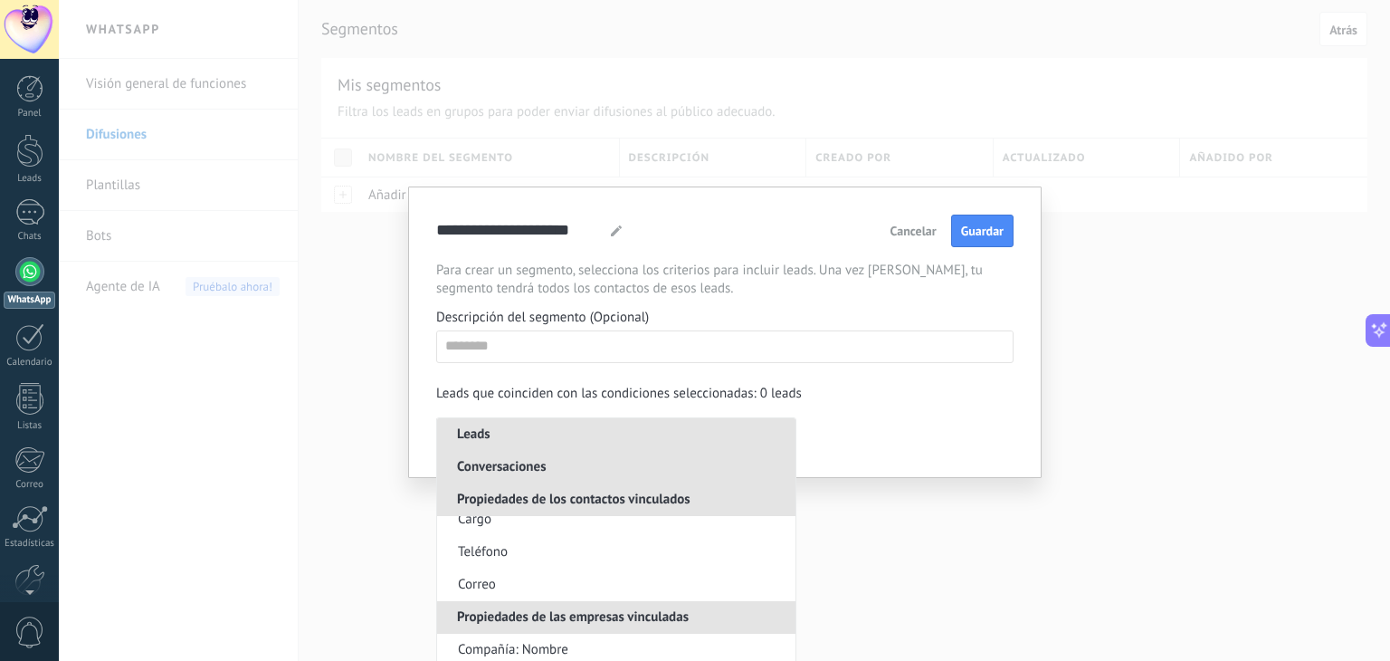
scroll to position [992, 0]
click at [851, 485] on div "**********" at bounding box center [724, 330] width 1331 height 661
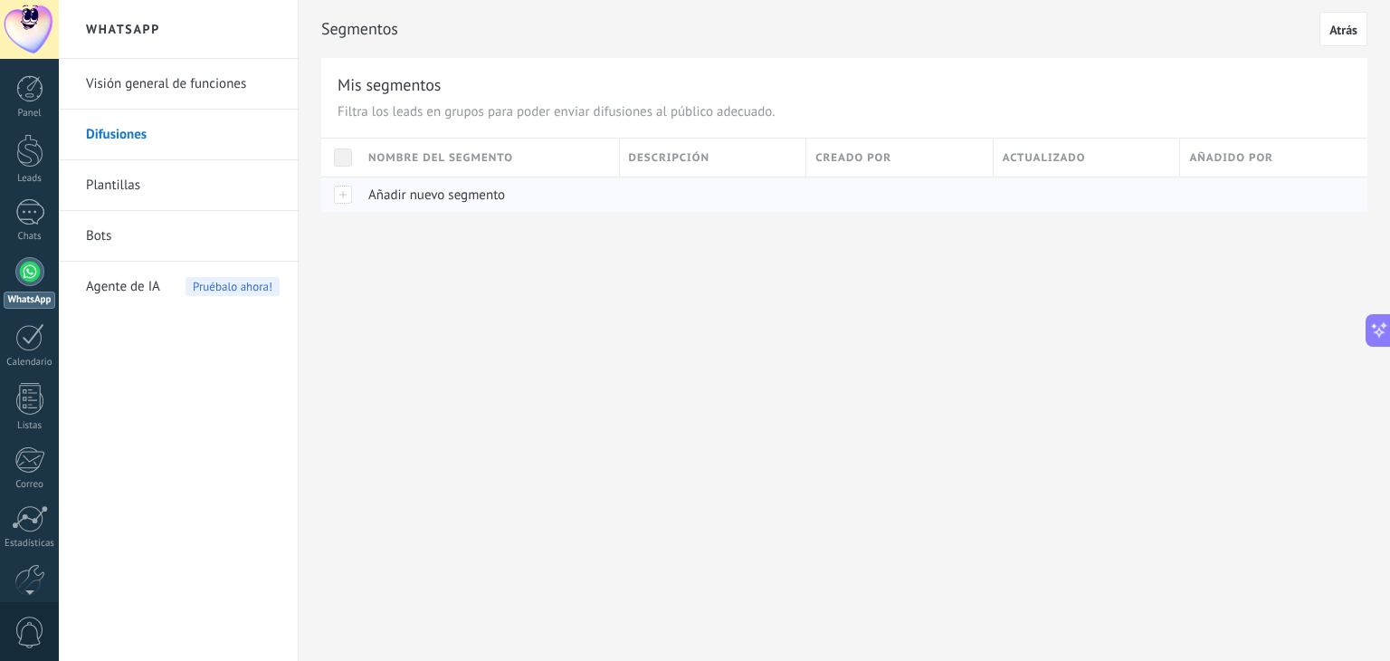
click at [409, 186] on span "Añadir nuevo segmento" at bounding box center [436, 194] width 137 height 17
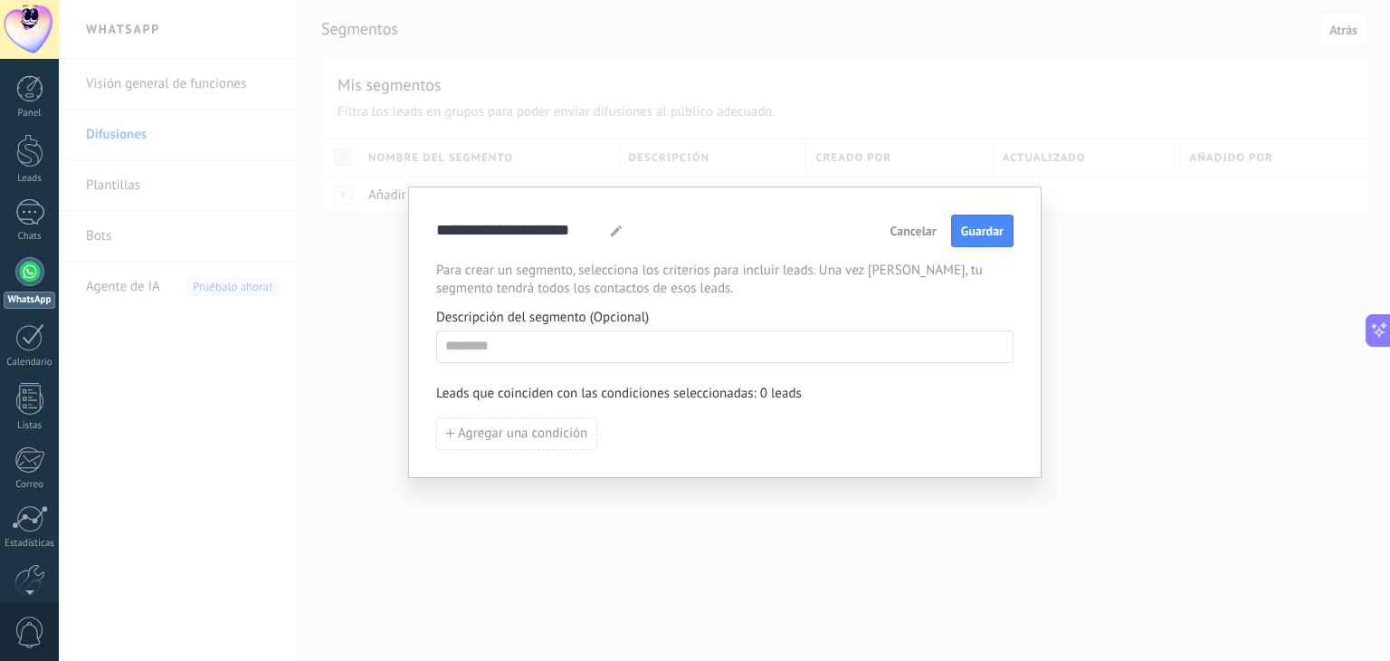
click at [527, 414] on div "**********" at bounding box center [724, 331] width 577 height 235
click at [518, 417] on button "Agregar una condición" at bounding box center [516, 433] width 161 height 33
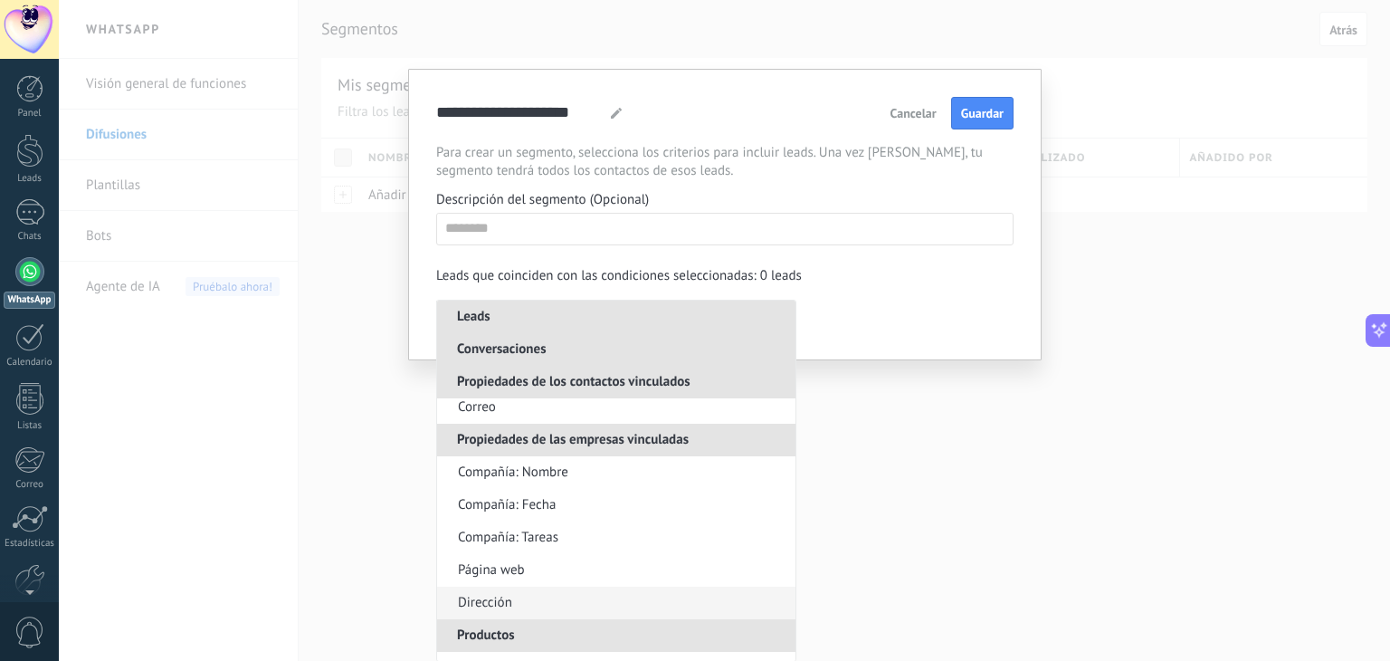
scroll to position [1072, 0]
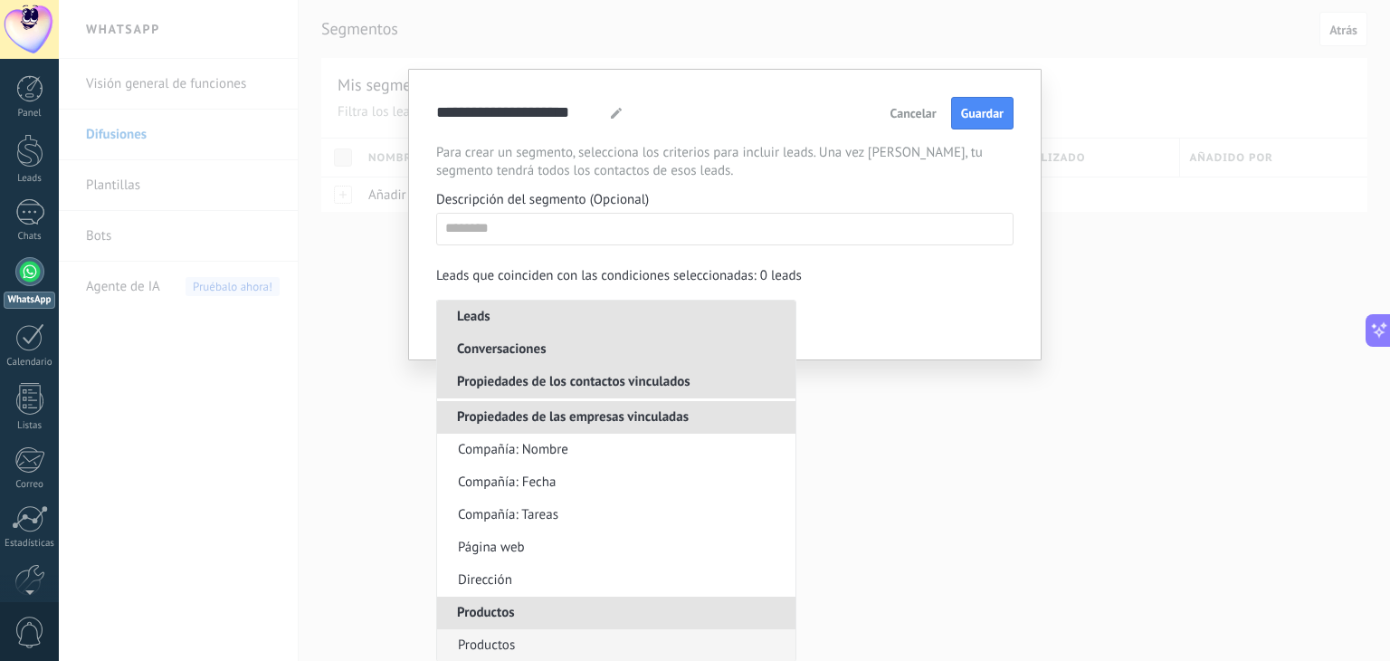
click at [575, 631] on li "Productos" at bounding box center [616, 645] width 358 height 33
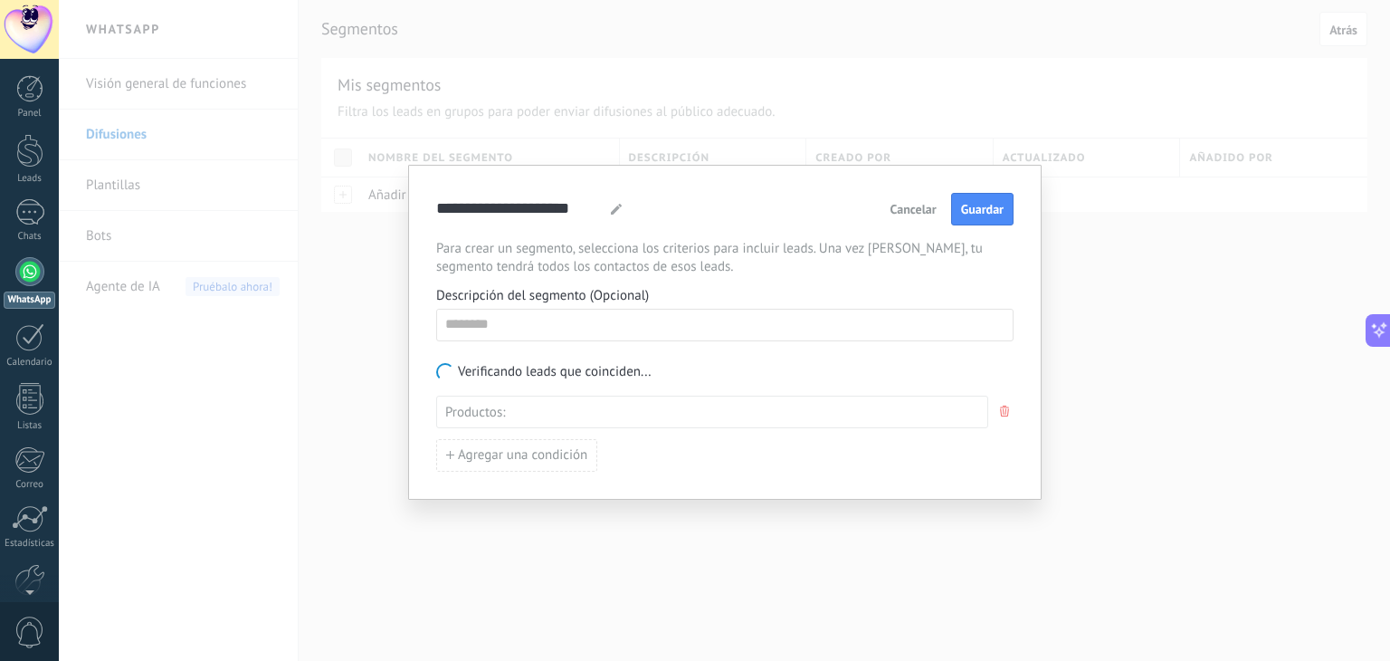
scroll to position [0, 0]
click at [997, 406] on button "button" at bounding box center [1004, 411] width 18 height 33
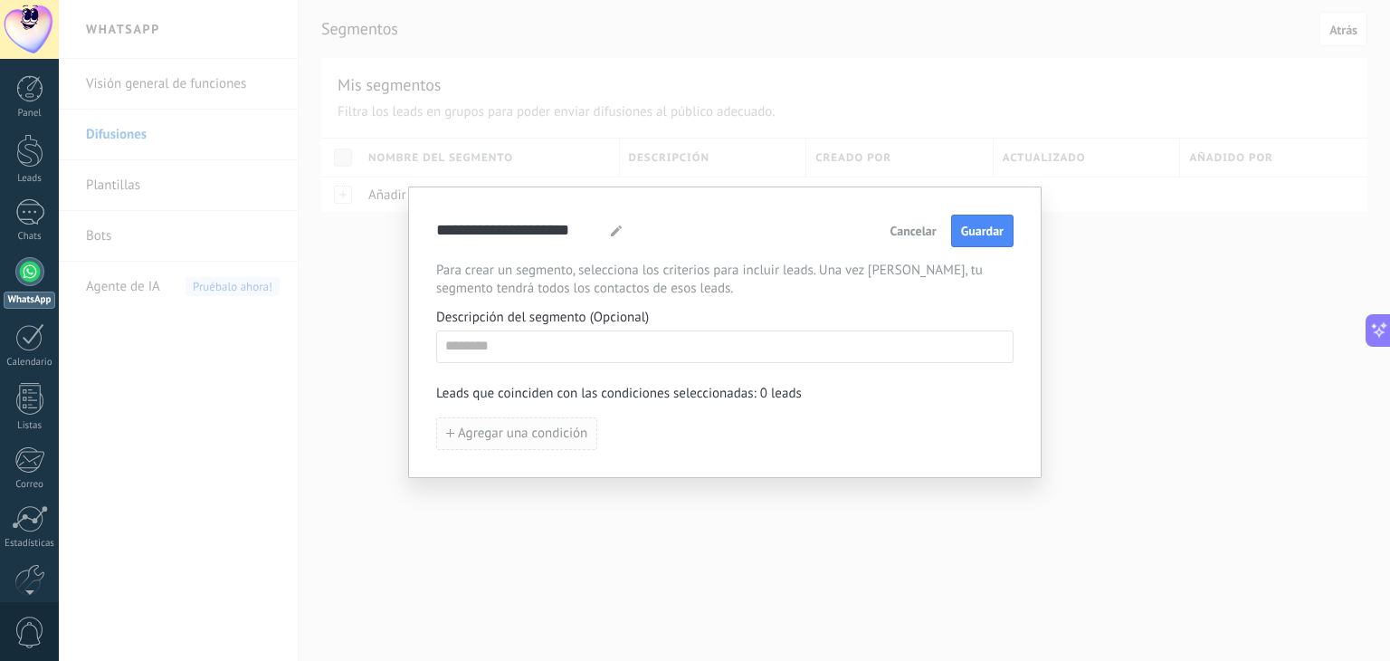
click at [526, 421] on button "Agregar una condición" at bounding box center [516, 433] width 161 height 33
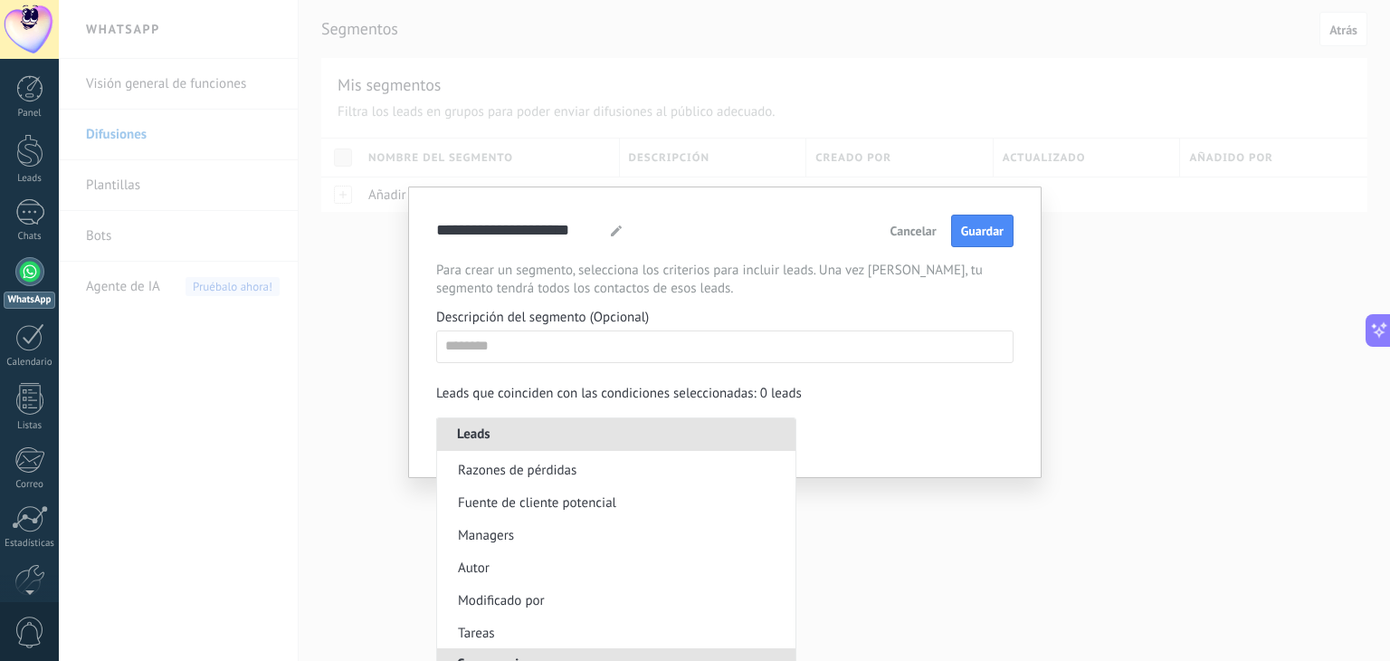
scroll to position [98, 0]
click at [934, 536] on div "**********" at bounding box center [724, 330] width 1331 height 661
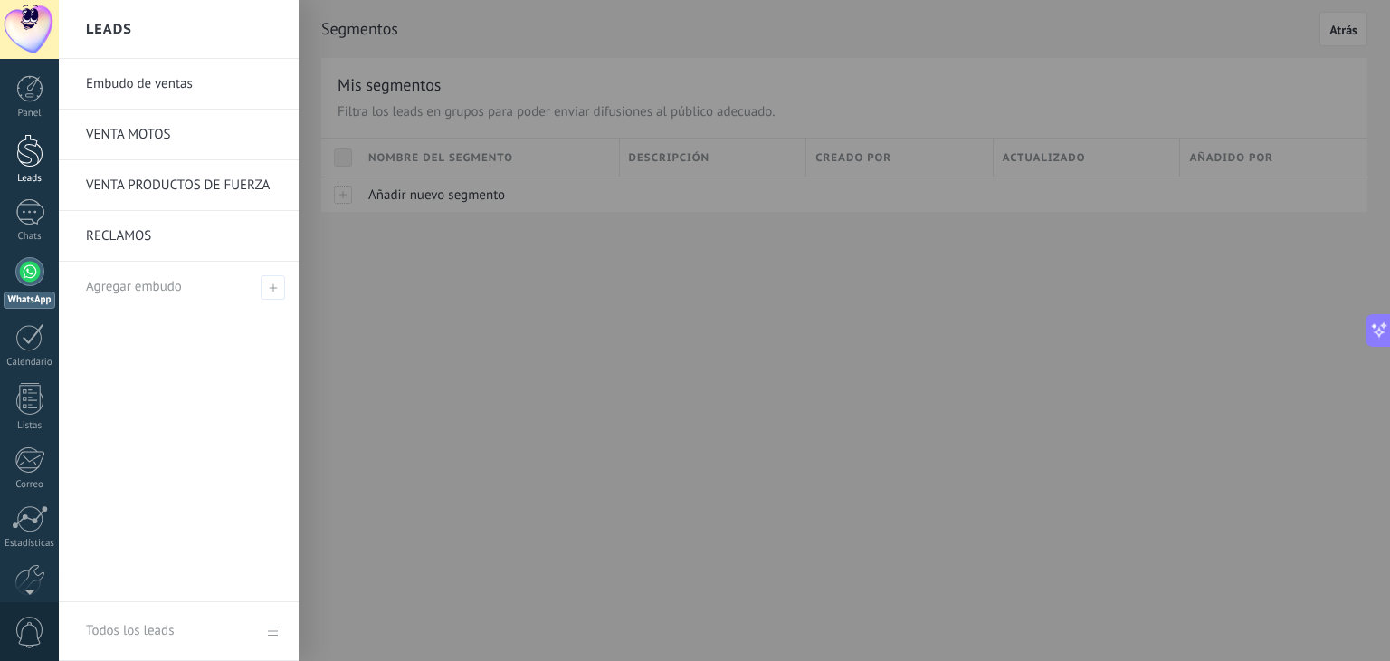
click at [29, 157] on div at bounding box center [29, 150] width 27 height 33
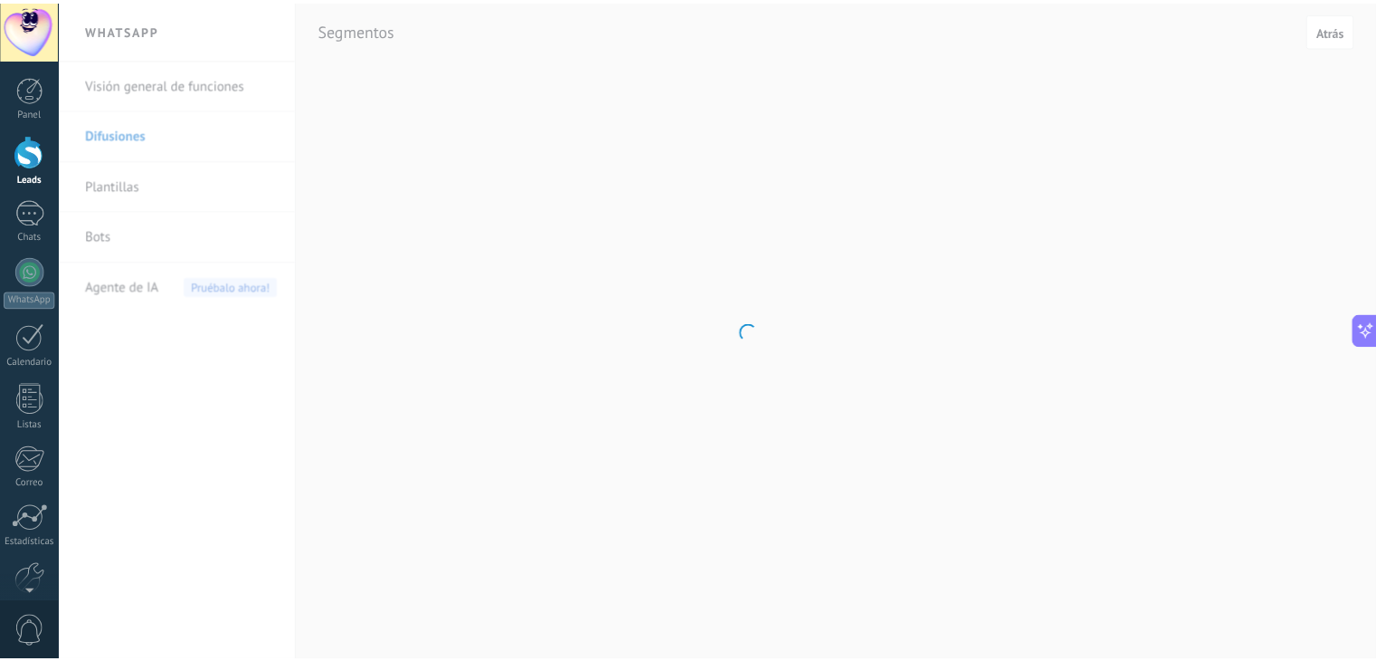
scroll to position [2629, 0]
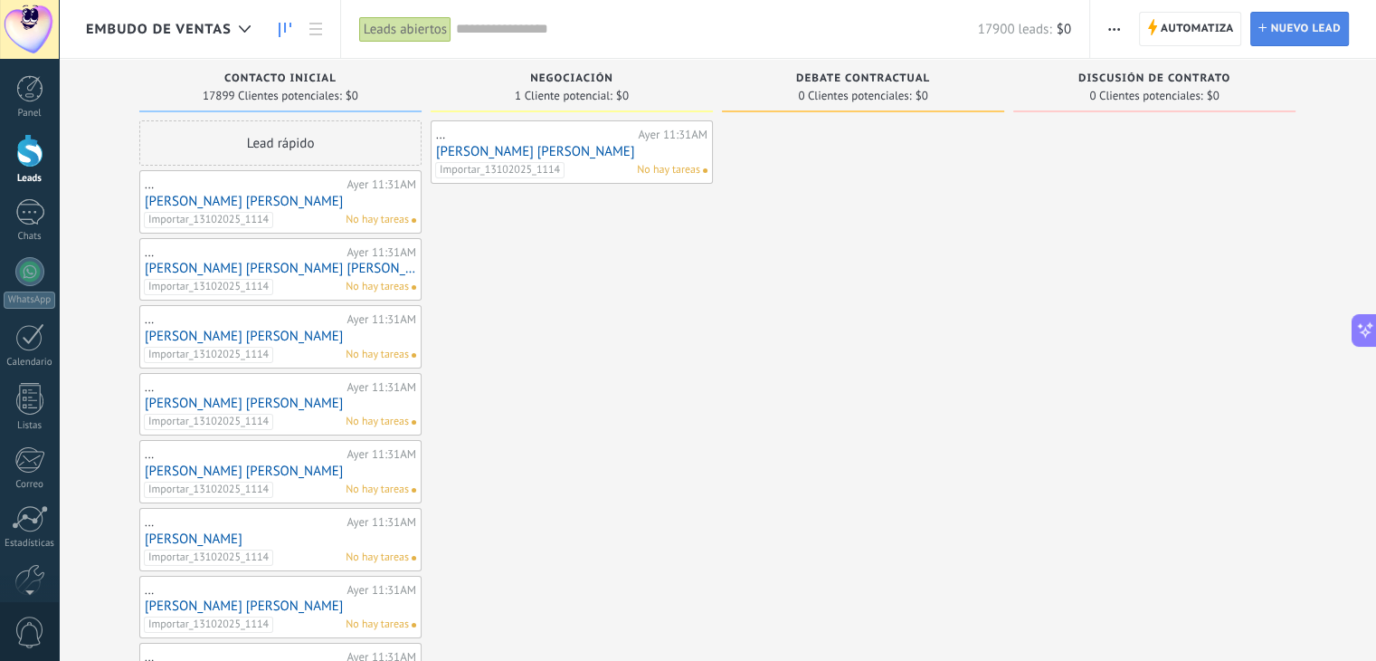
click at [1298, 39] on span "Nuevo lead" at bounding box center [1305, 29] width 71 height 33
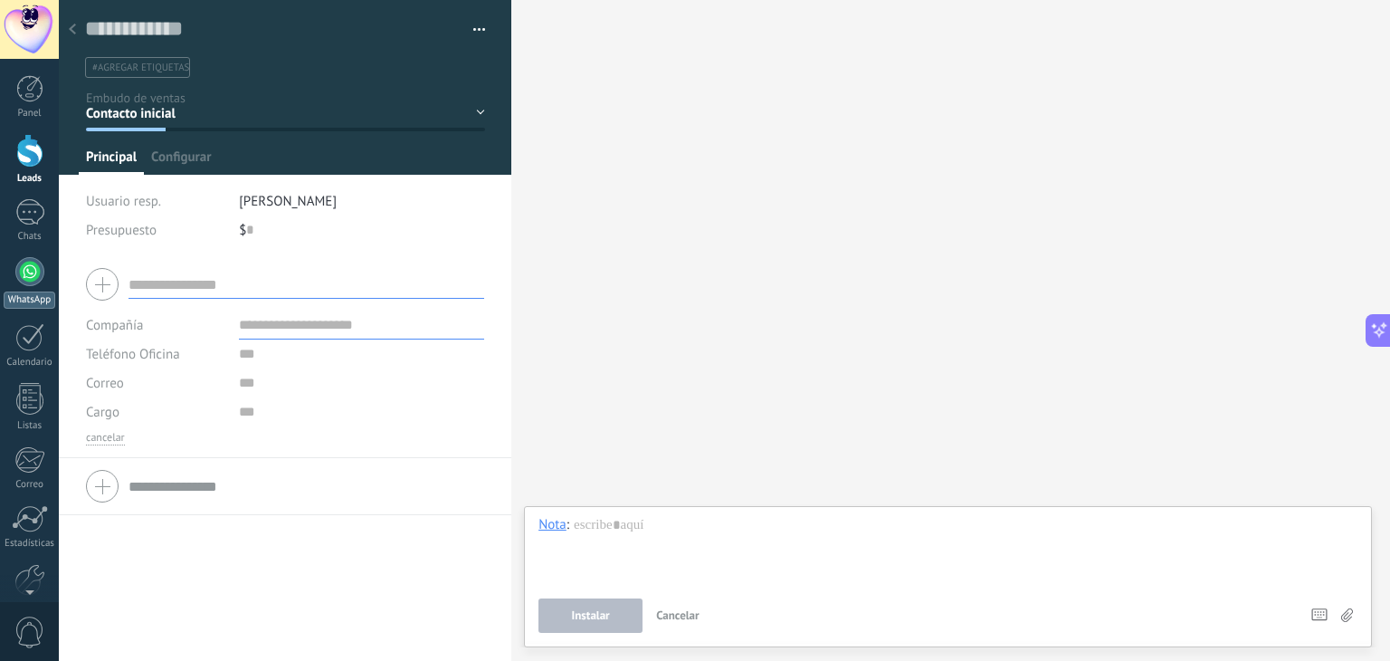
click at [19, 264] on div at bounding box center [29, 271] width 29 height 29
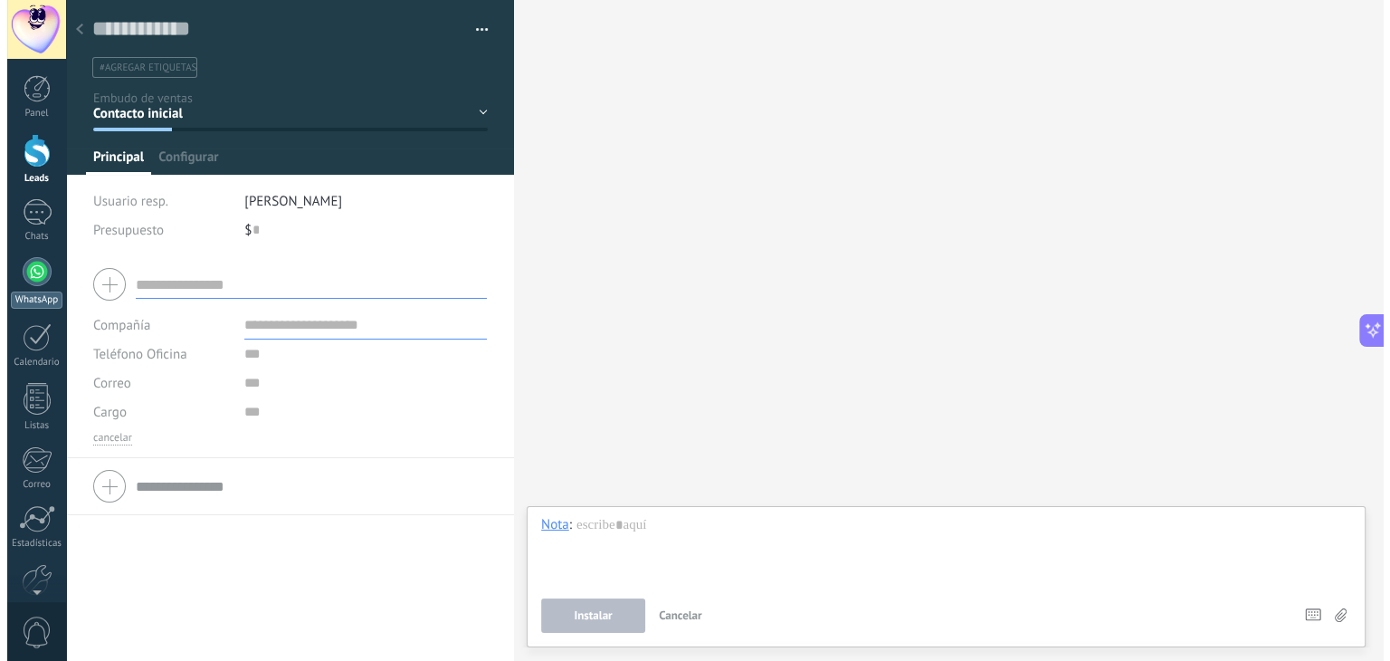
scroll to position [2670, 0]
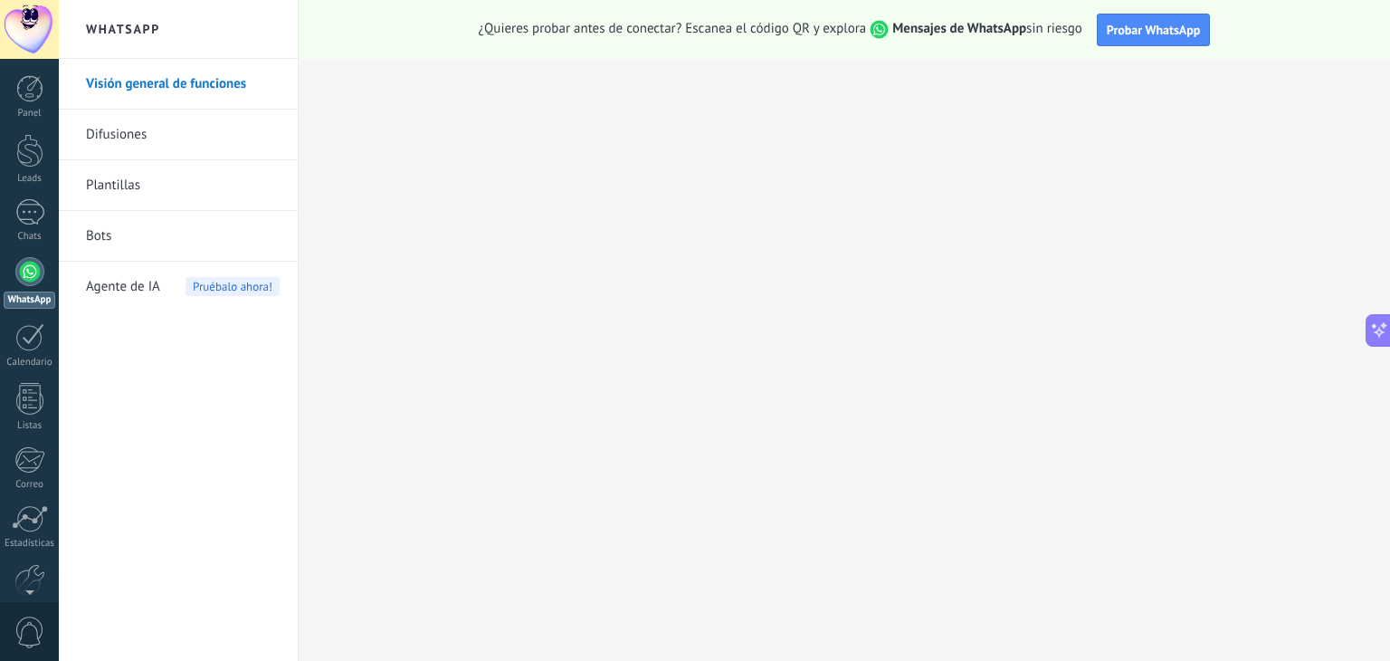
click at [214, 112] on link "Difusiones" at bounding box center [183, 134] width 194 height 51
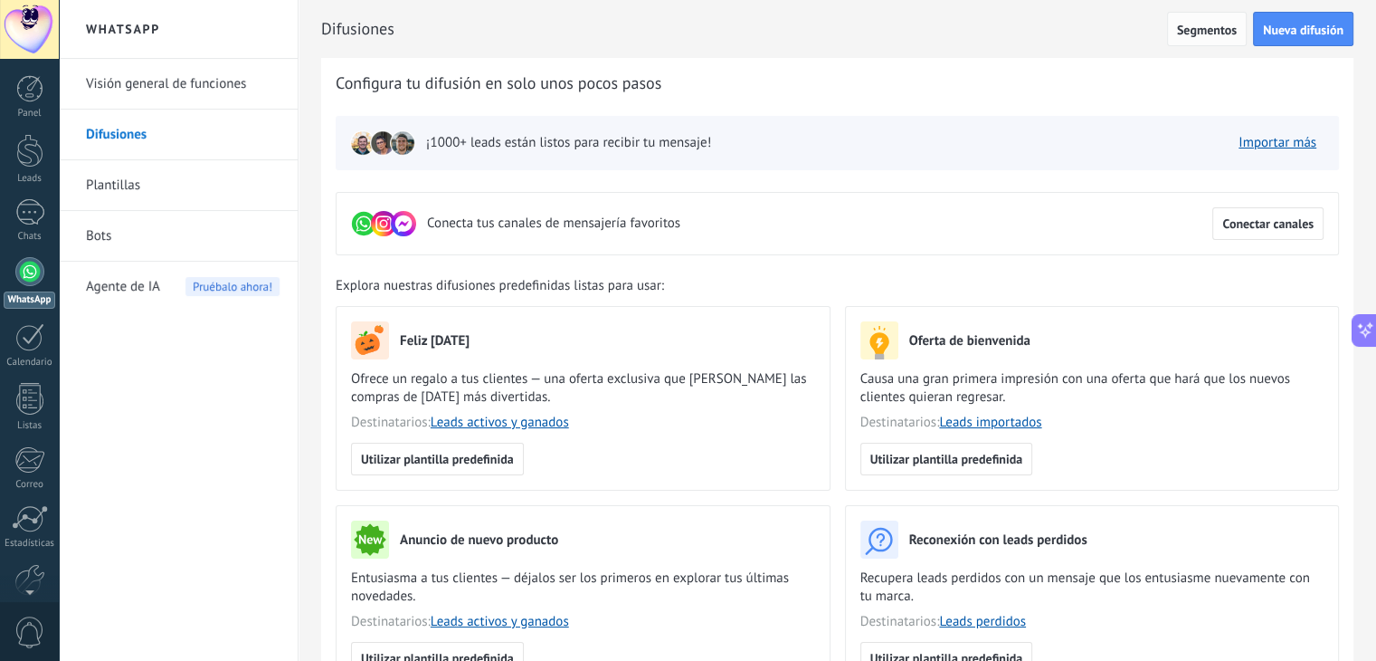
click at [1216, 24] on span "Segmentos" at bounding box center [1207, 30] width 60 height 13
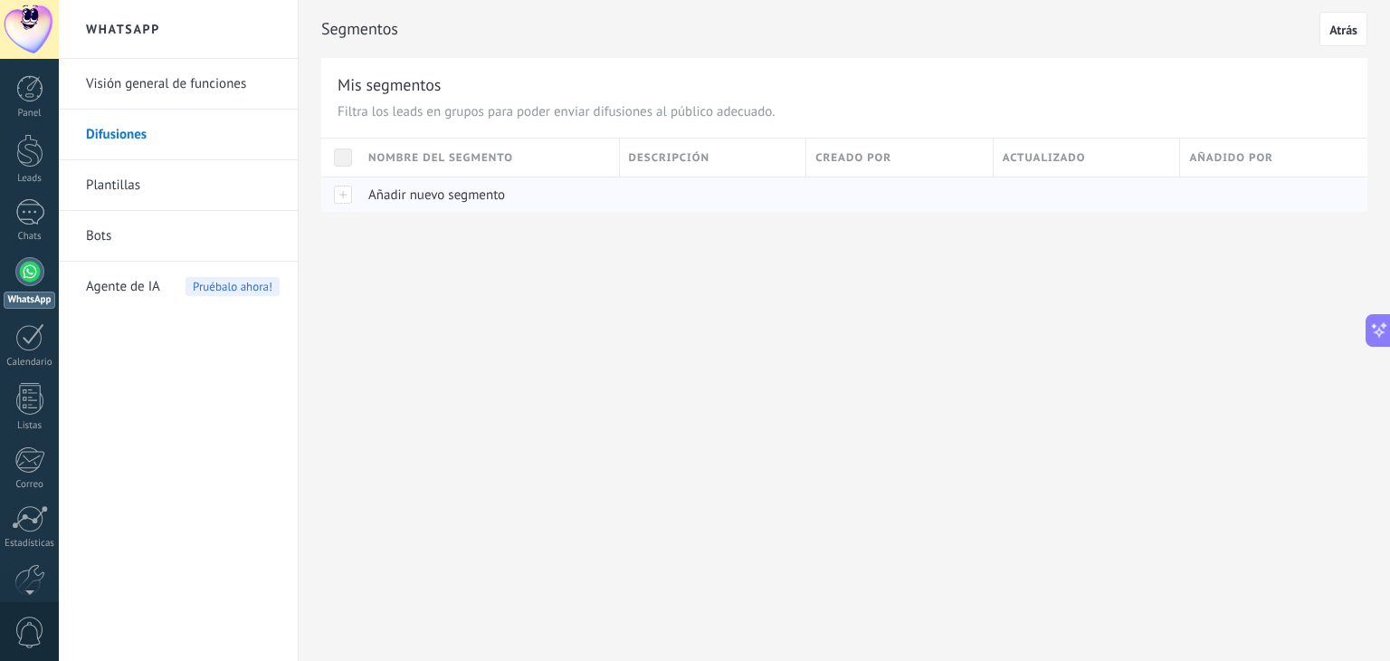
click at [448, 195] on span "Añadir nuevo segmento" at bounding box center [436, 194] width 137 height 17
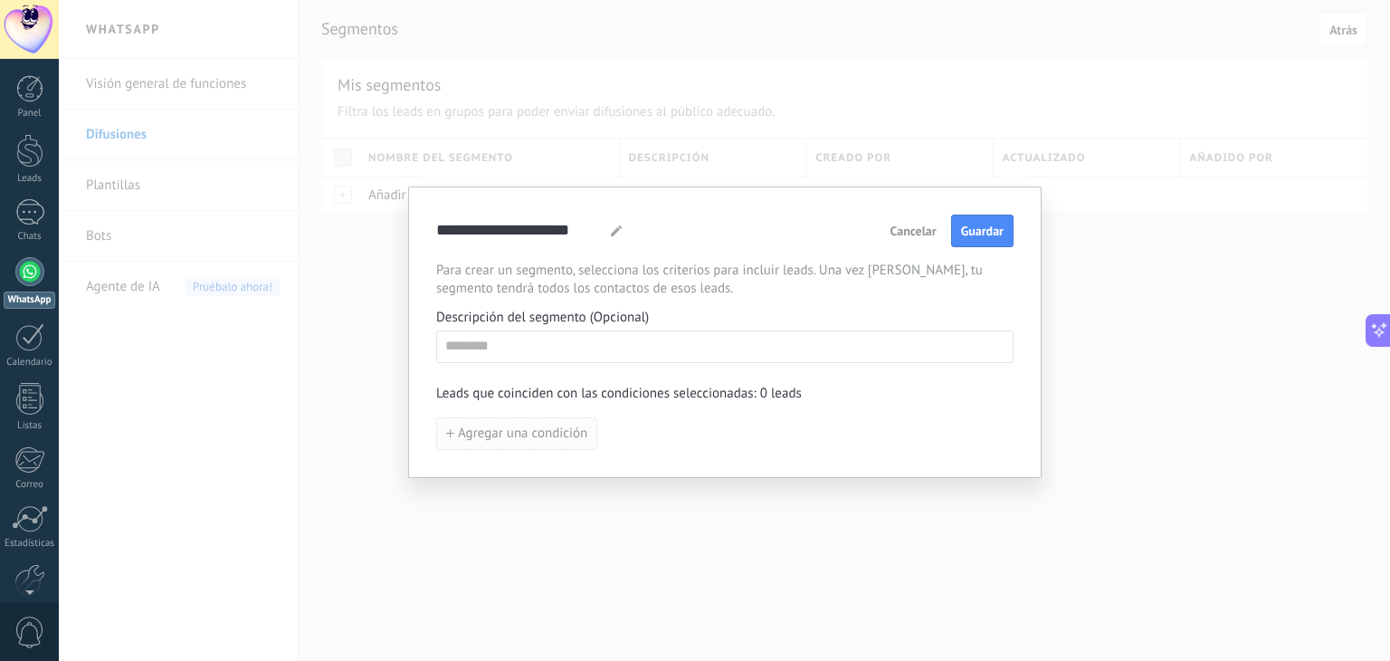
click at [522, 439] on span "Agregar una condición" at bounding box center [522, 433] width 129 height 13
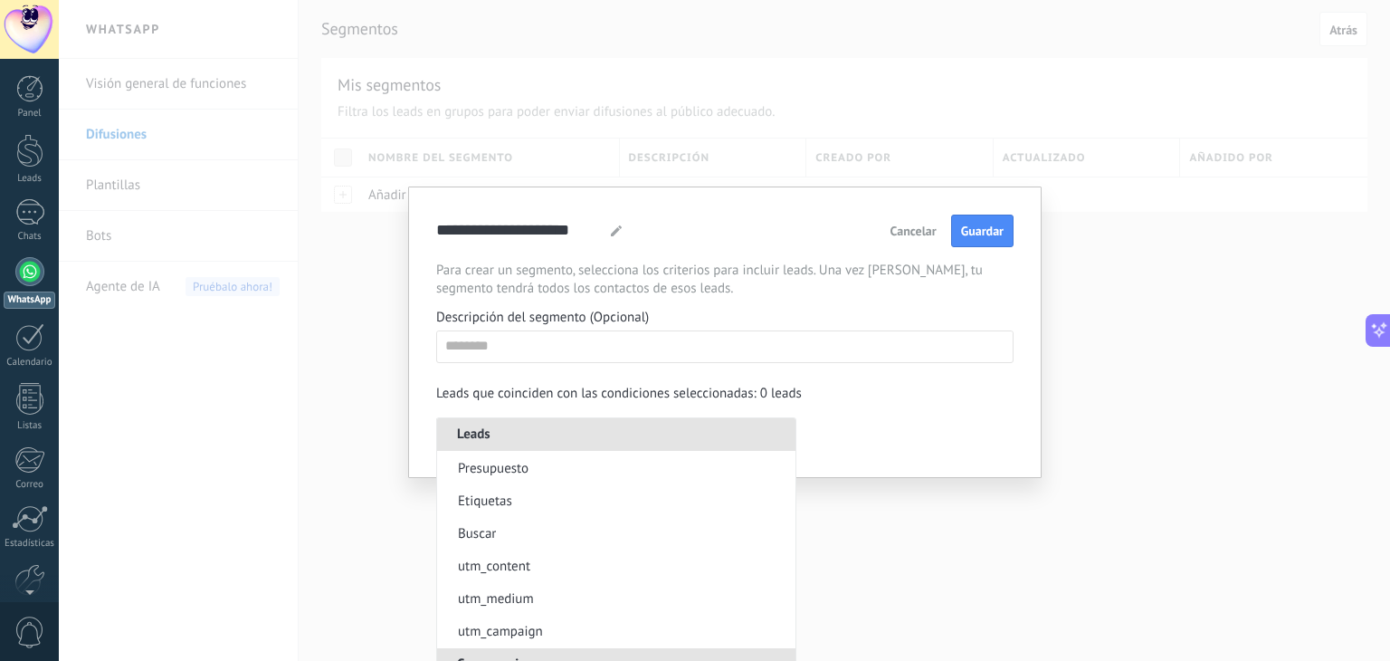
scroll to position [292, 0]
click at [594, 508] on li "Etiquetas" at bounding box center [616, 500] width 358 height 33
